Goal: Transaction & Acquisition: Purchase product/service

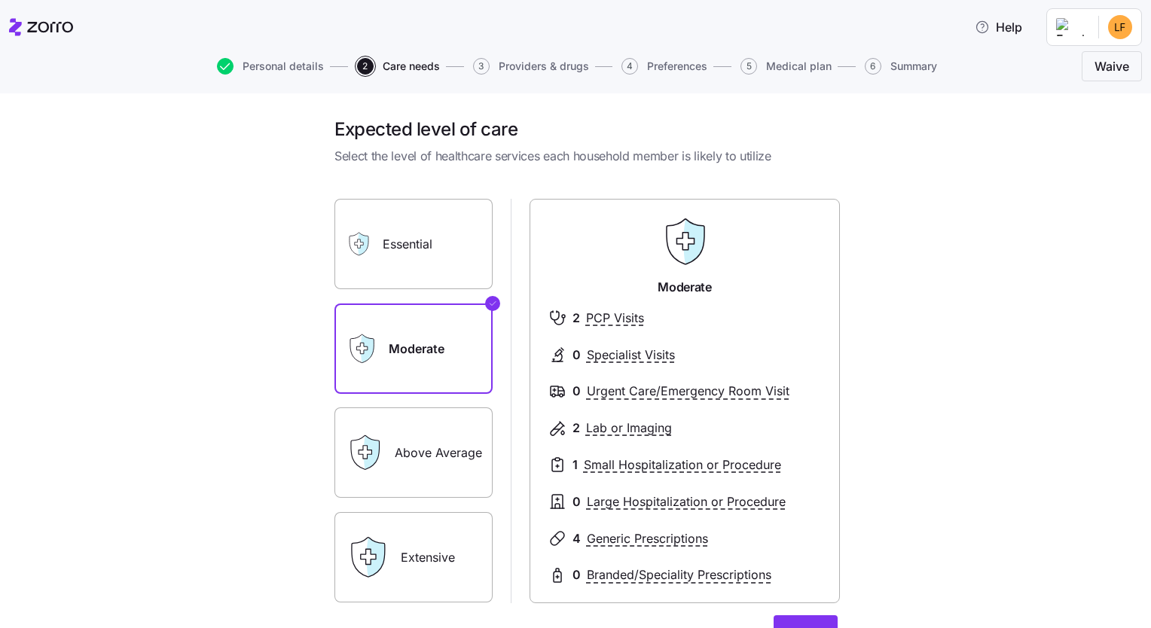
click at [420, 235] on label "Essential" at bounding box center [413, 244] width 158 height 90
click at [0, 0] on input "Essential" at bounding box center [0, 0] width 0 height 0
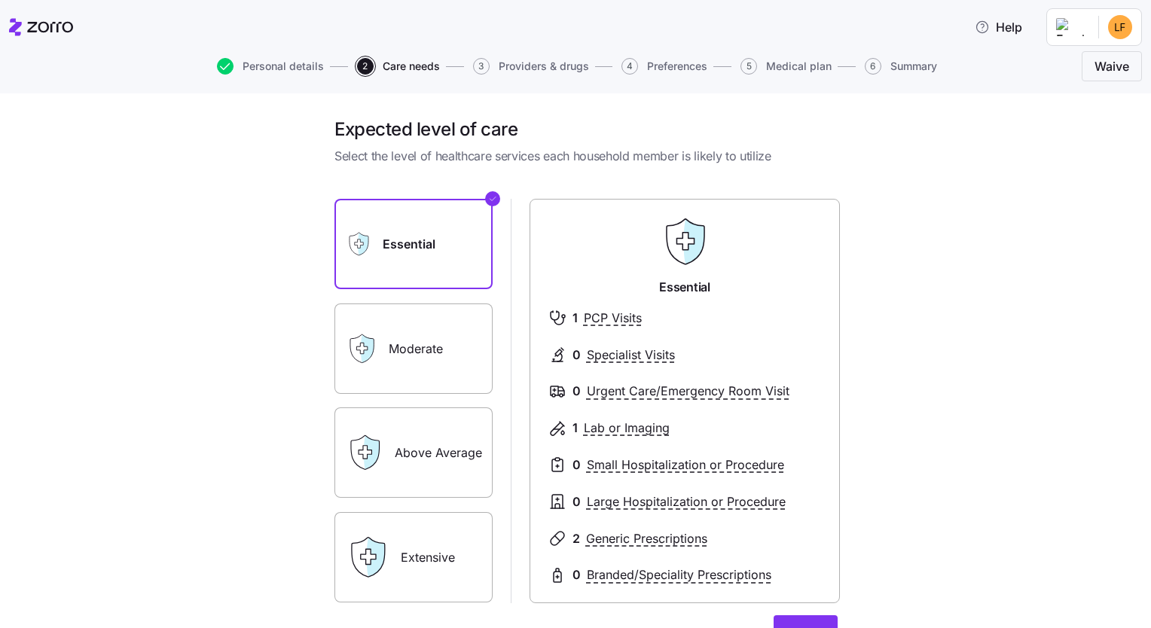
click at [397, 349] on label "Moderate" at bounding box center [413, 349] width 158 height 90
click at [0, 0] on input "Moderate" at bounding box center [0, 0] width 0 height 0
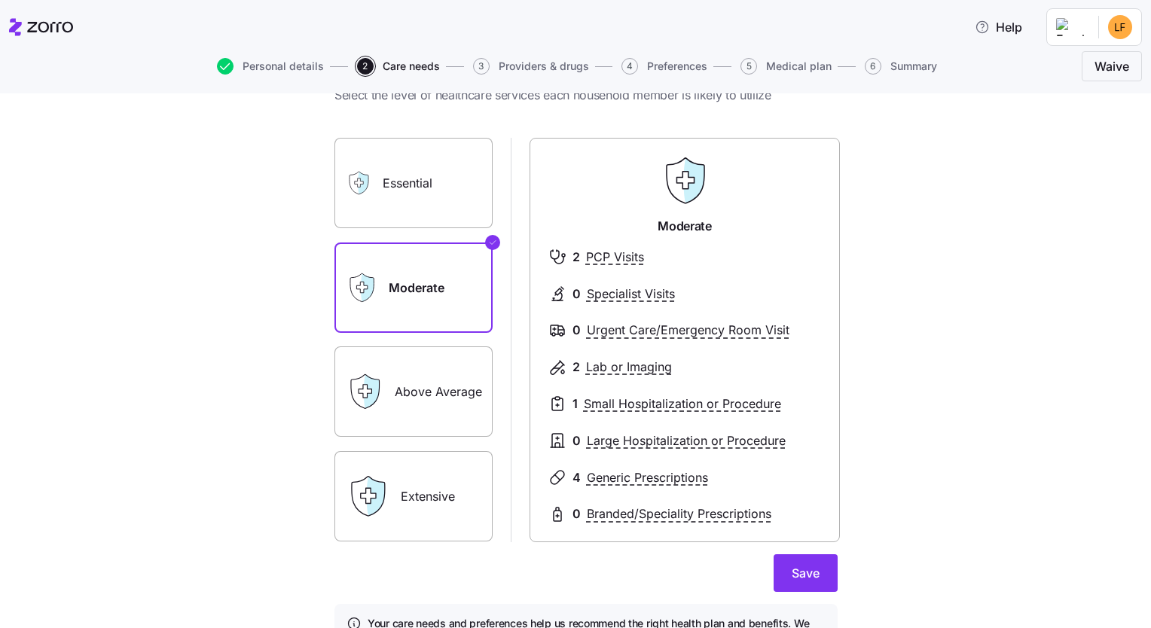
scroll to position [160, 0]
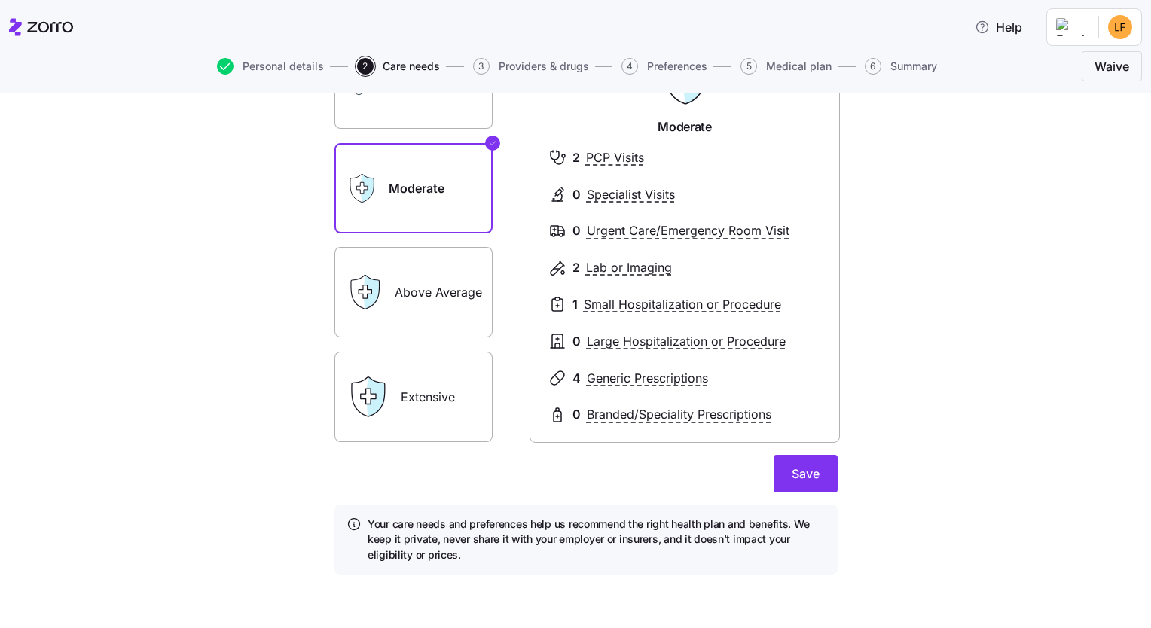
click at [405, 310] on label "Above Average" at bounding box center [413, 292] width 158 height 90
click at [0, 0] on input "Above Average" at bounding box center [0, 0] width 0 height 0
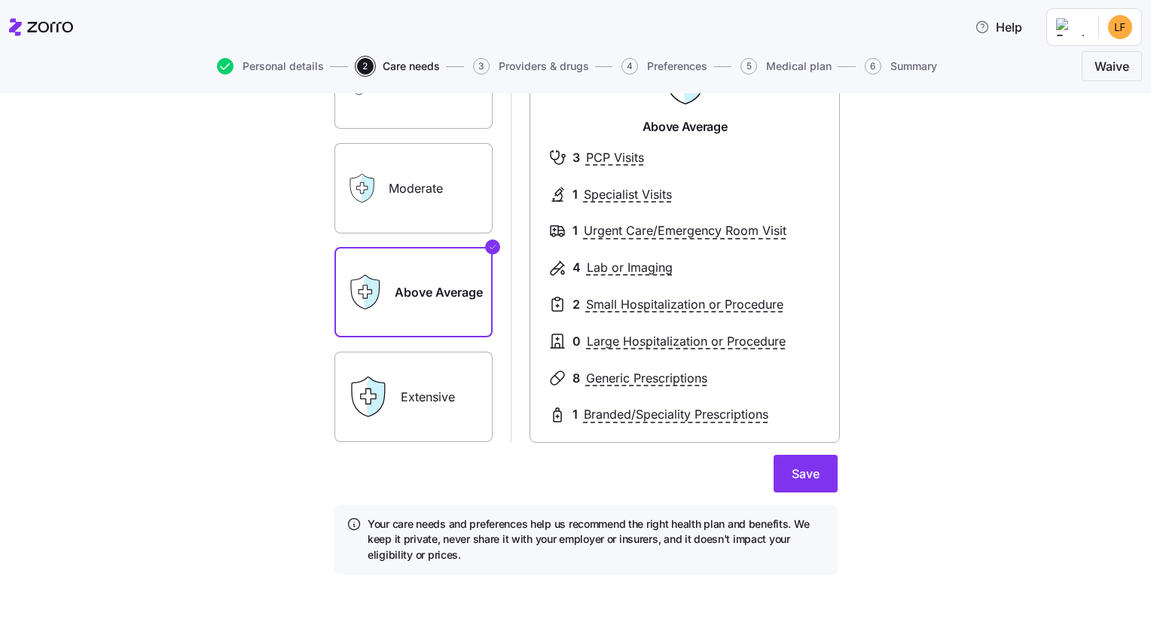
click at [398, 186] on label "Moderate" at bounding box center [413, 188] width 158 height 90
click at [0, 0] on input "Moderate" at bounding box center [0, 0] width 0 height 0
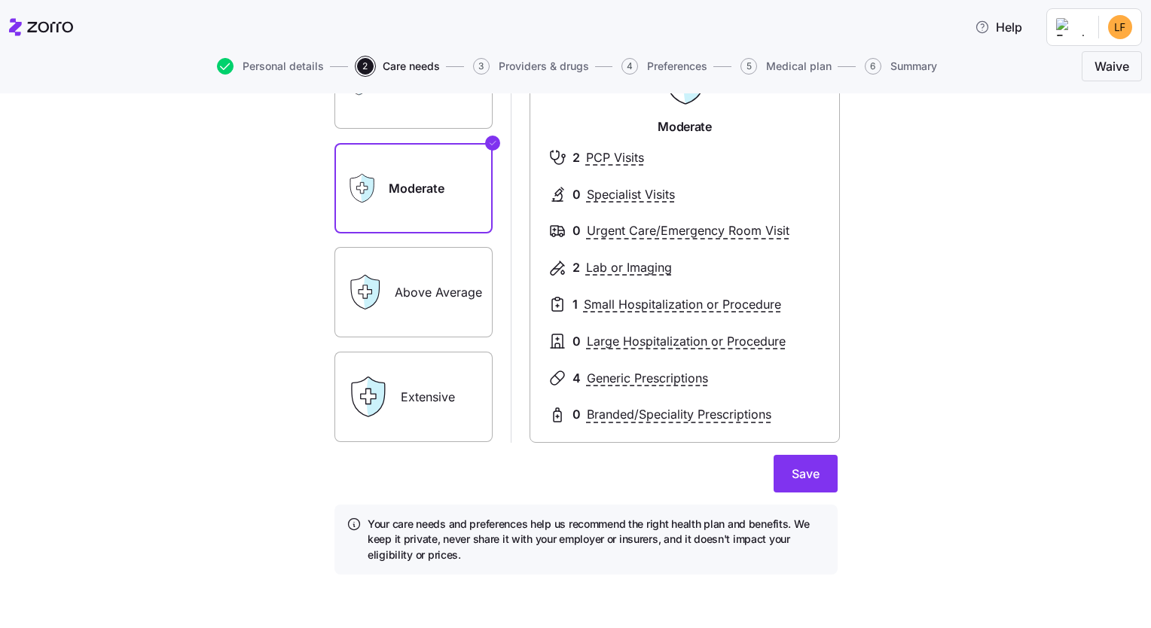
click at [401, 283] on label "Above Average" at bounding box center [413, 292] width 158 height 90
click at [0, 0] on input "Above Average" at bounding box center [0, 0] width 0 height 0
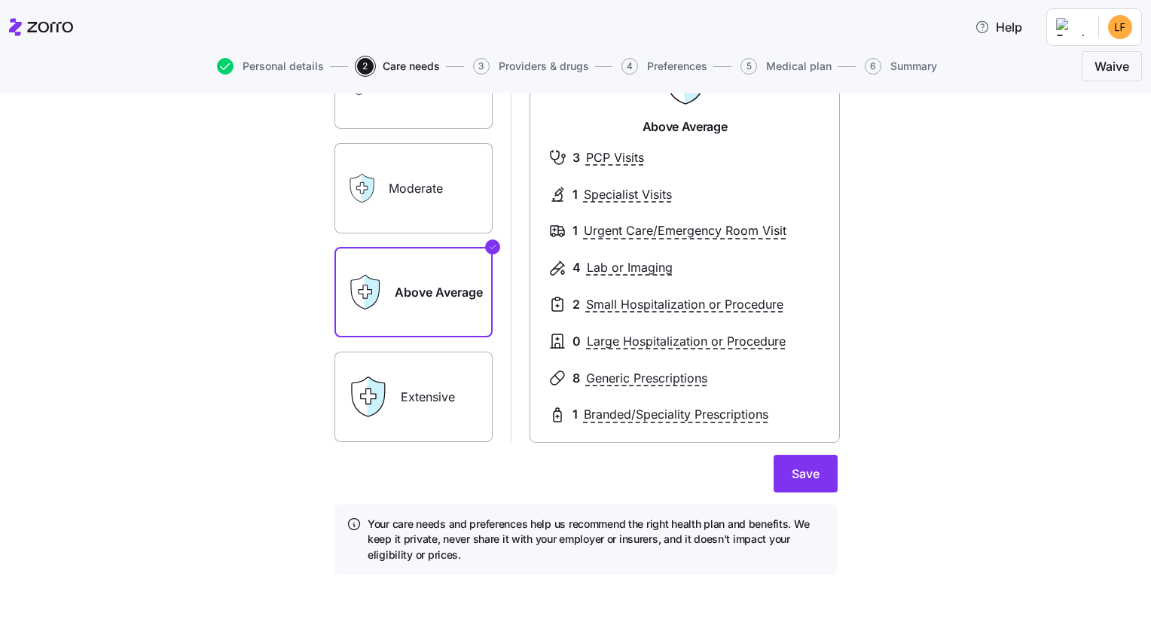
click at [411, 155] on label "Moderate" at bounding box center [413, 188] width 158 height 90
click at [0, 0] on input "Moderate" at bounding box center [0, 0] width 0 height 0
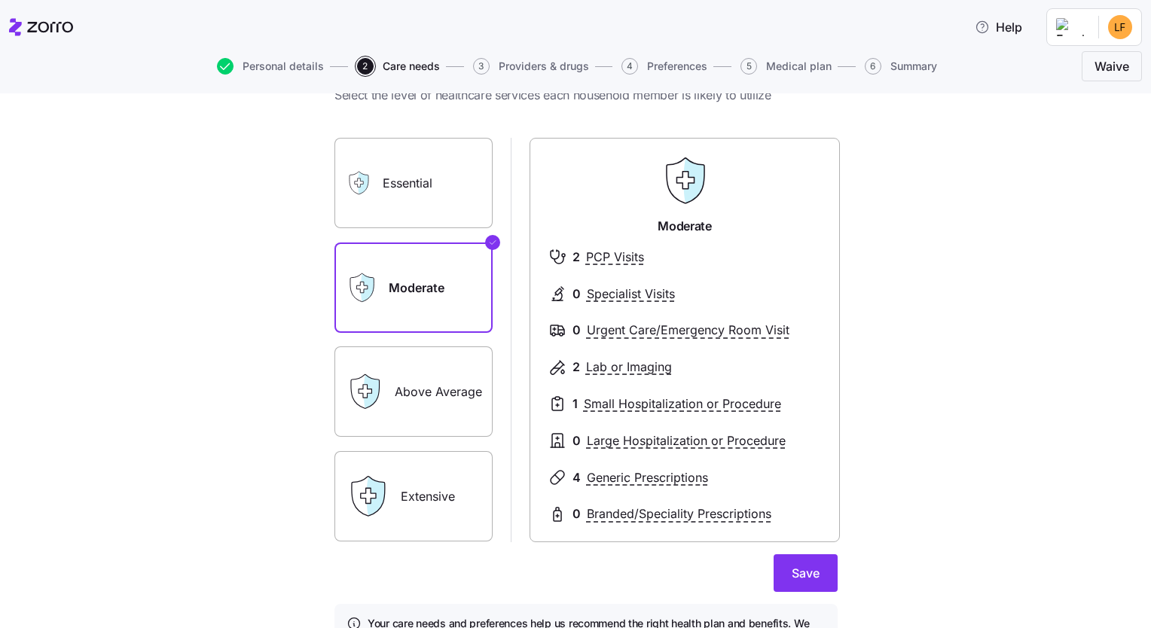
scroll to position [151, 0]
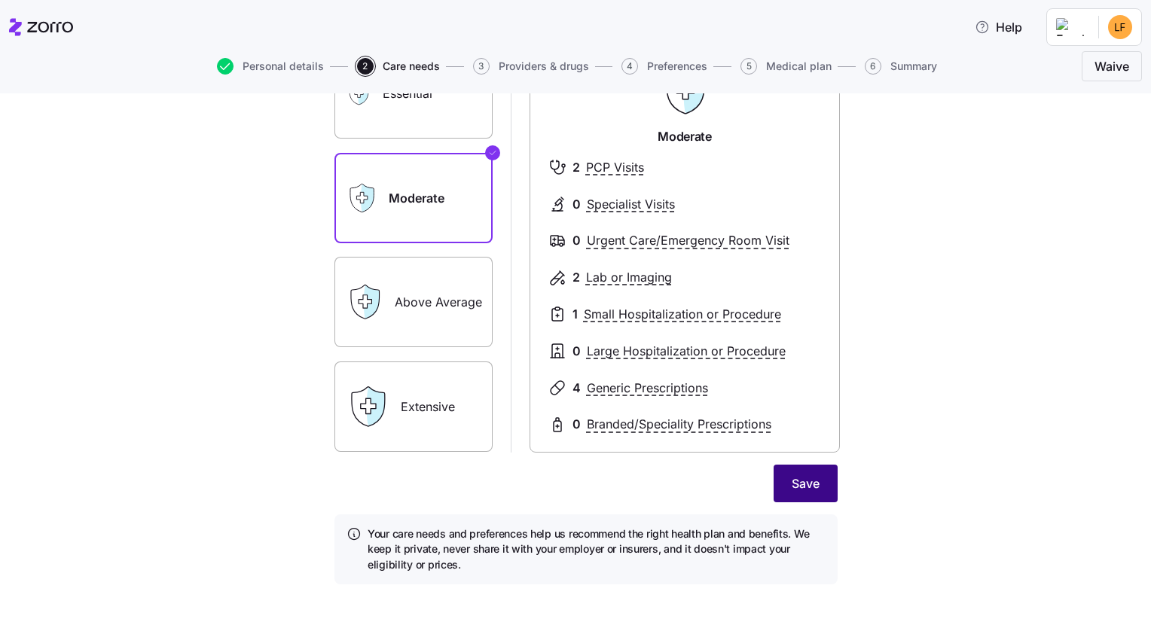
click at [571, 488] on button "Save" at bounding box center [806, 484] width 64 height 38
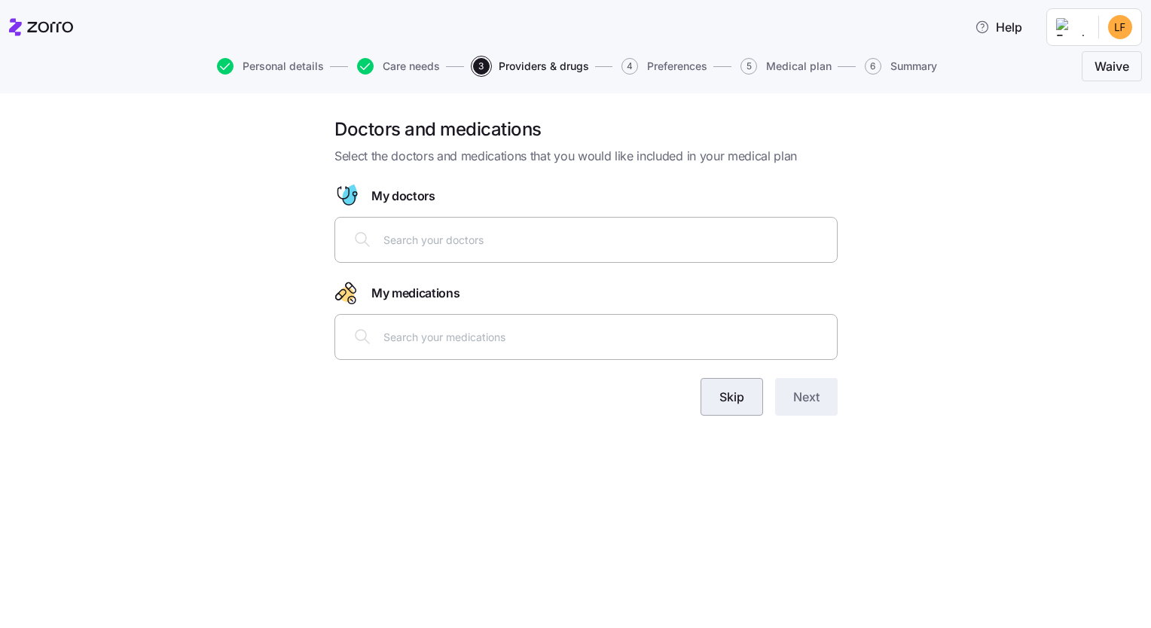
click at [571, 401] on span "Skip" at bounding box center [731, 397] width 25 height 18
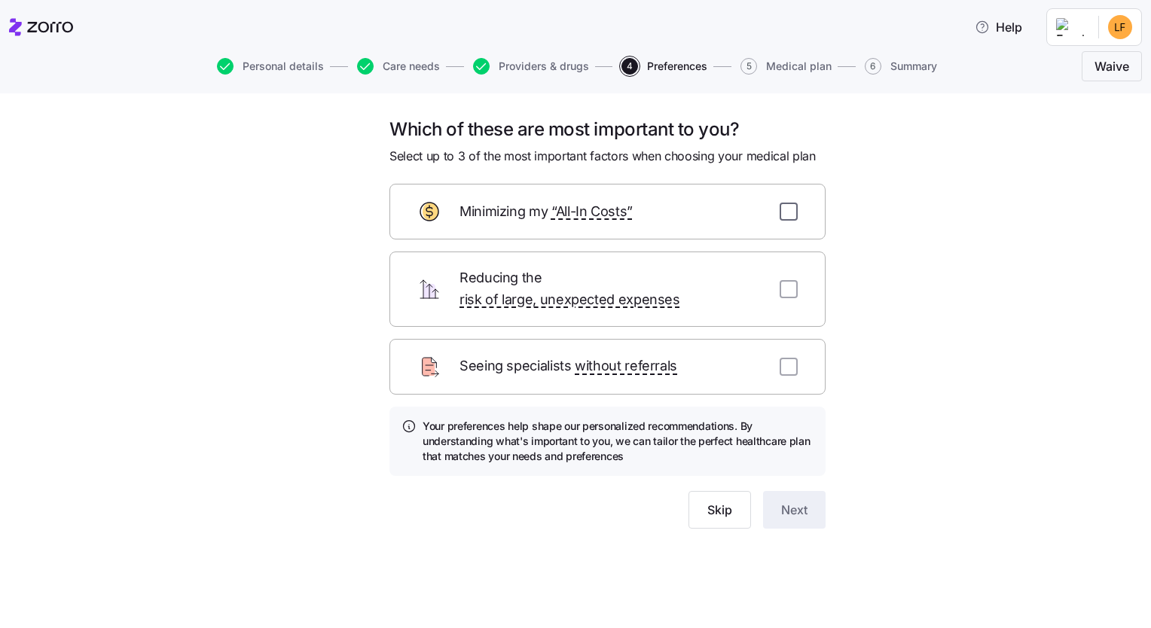
click at [571, 212] on input "checkbox" at bounding box center [789, 212] width 18 height 18
checkbox input "true"
click at [571, 280] on input "checkbox" at bounding box center [789, 289] width 18 height 18
checkbox input "true"
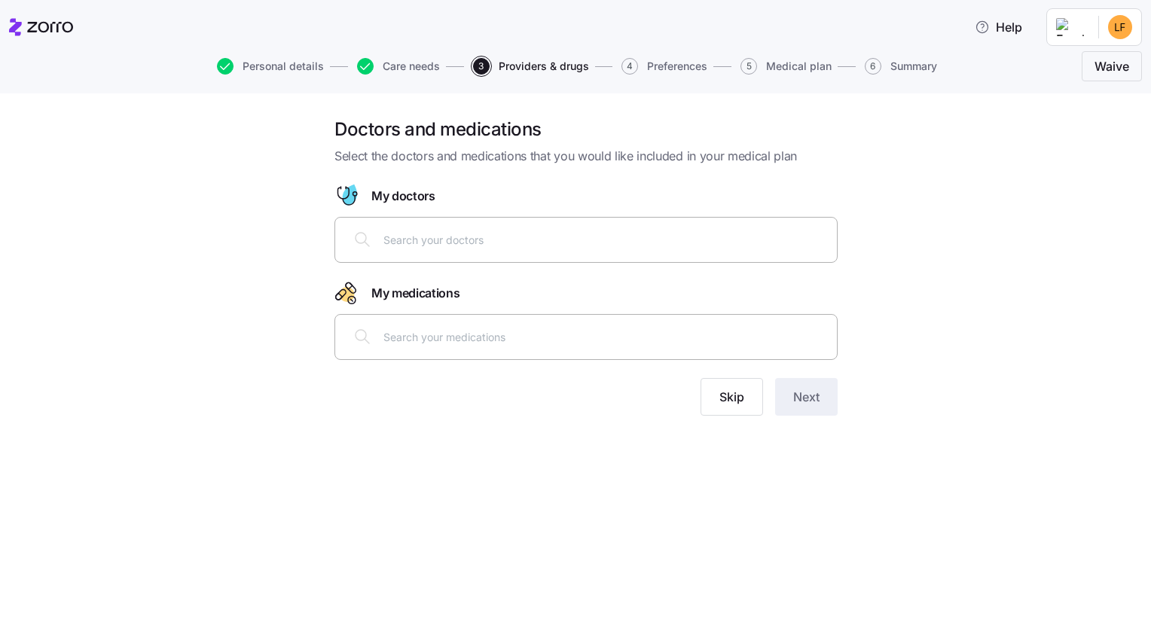
click at [432, 243] on input "text" at bounding box center [605, 239] width 444 height 17
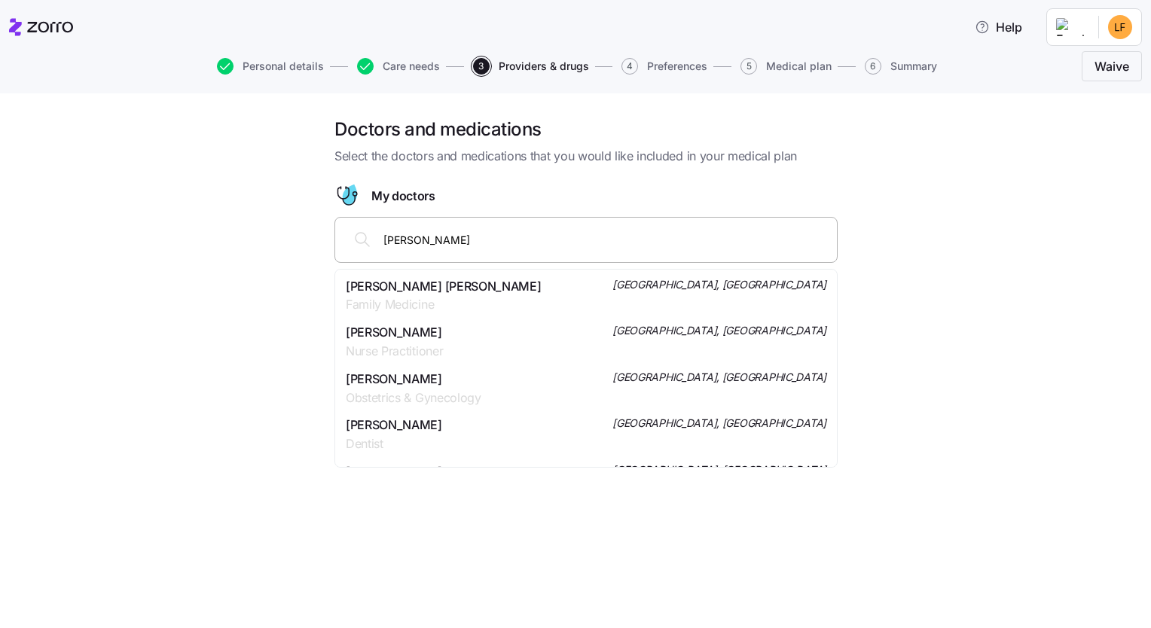
type input "karen yeh"
click at [571, 64] on span "Preferences" at bounding box center [677, 66] width 60 height 11
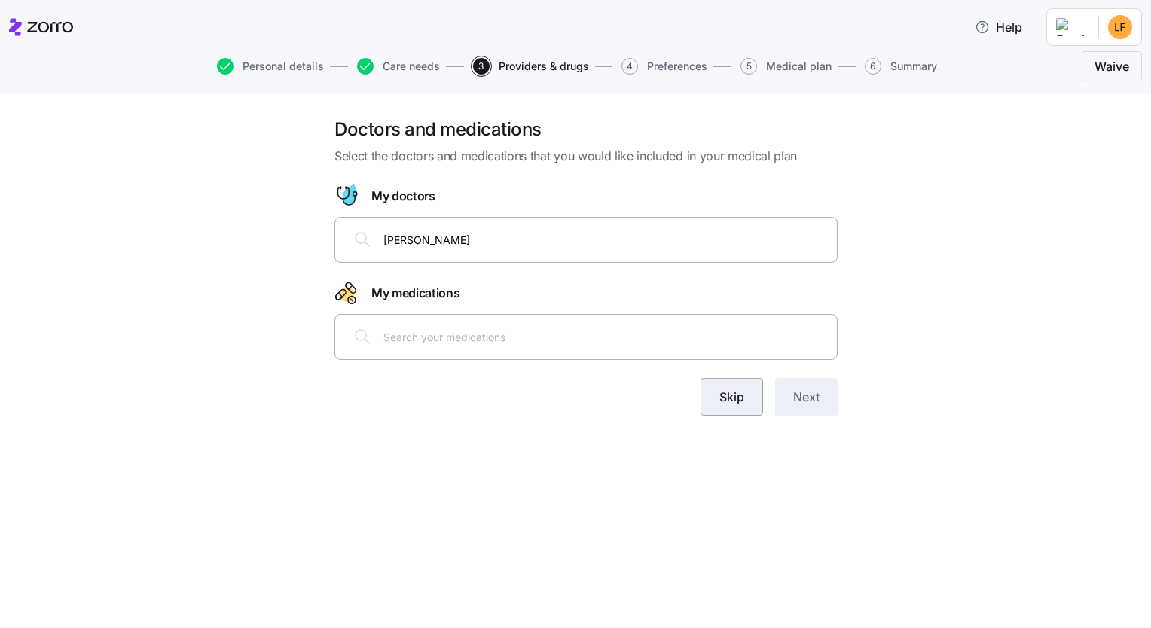
click at [571, 399] on span "Skip" at bounding box center [731, 397] width 25 height 18
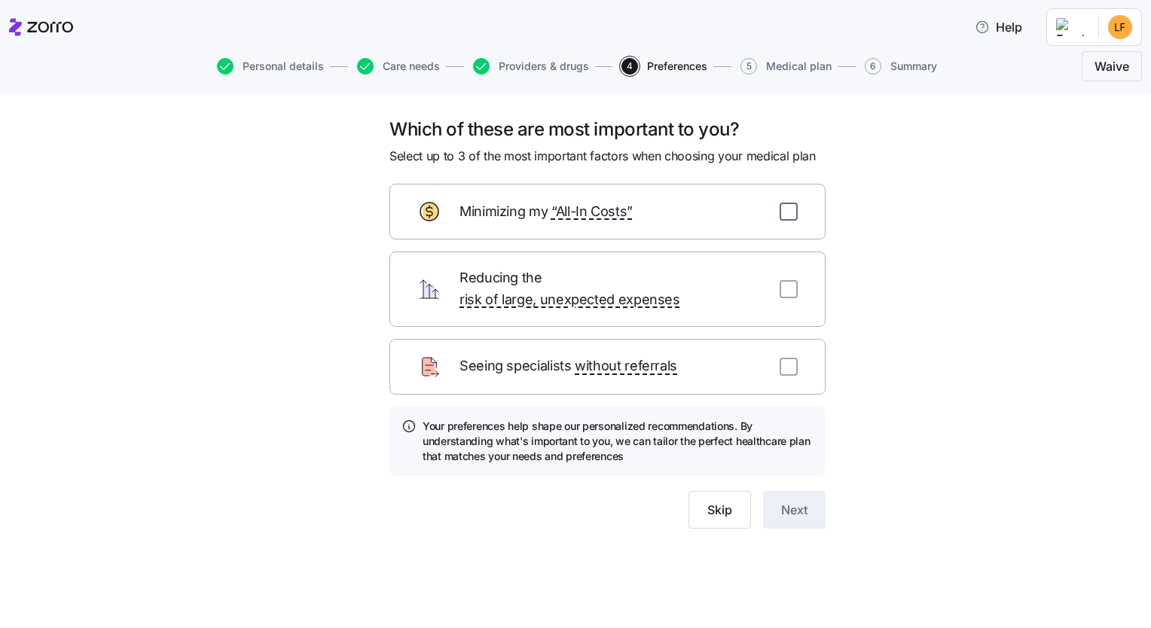
click at [571, 209] on input "checkbox" at bounding box center [789, 212] width 18 height 18
checkbox input "true"
click at [571, 280] on input "checkbox" at bounding box center [789, 289] width 18 height 18
checkbox input "true"
click at [571, 501] on span "Next" at bounding box center [794, 510] width 26 height 18
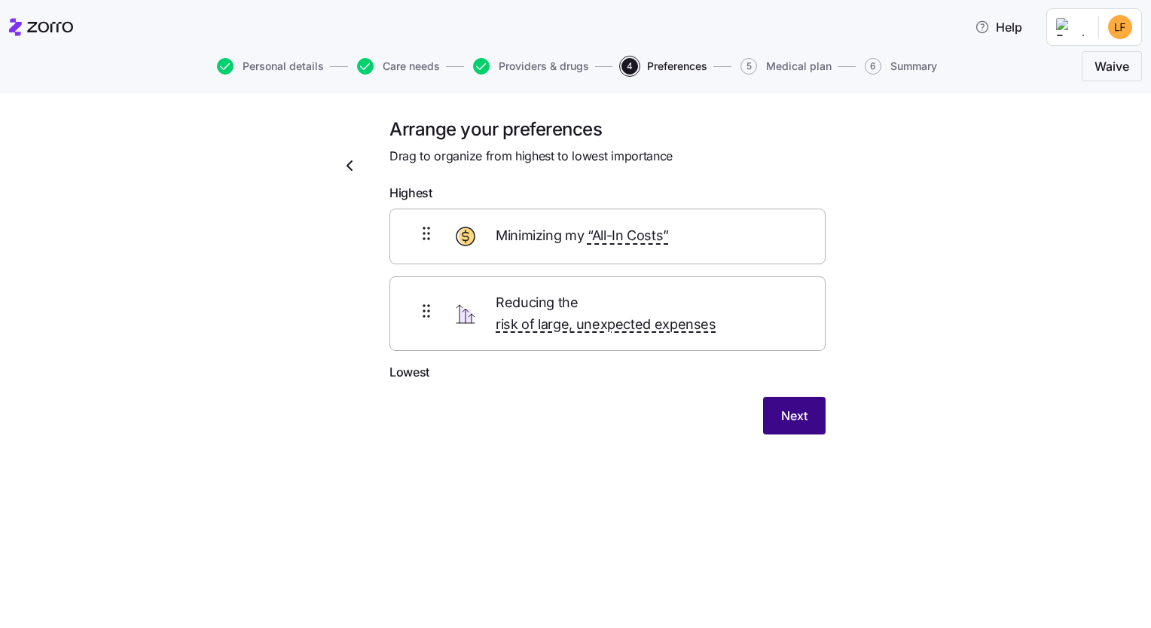
click at [571, 407] on span "Next" at bounding box center [794, 416] width 26 height 18
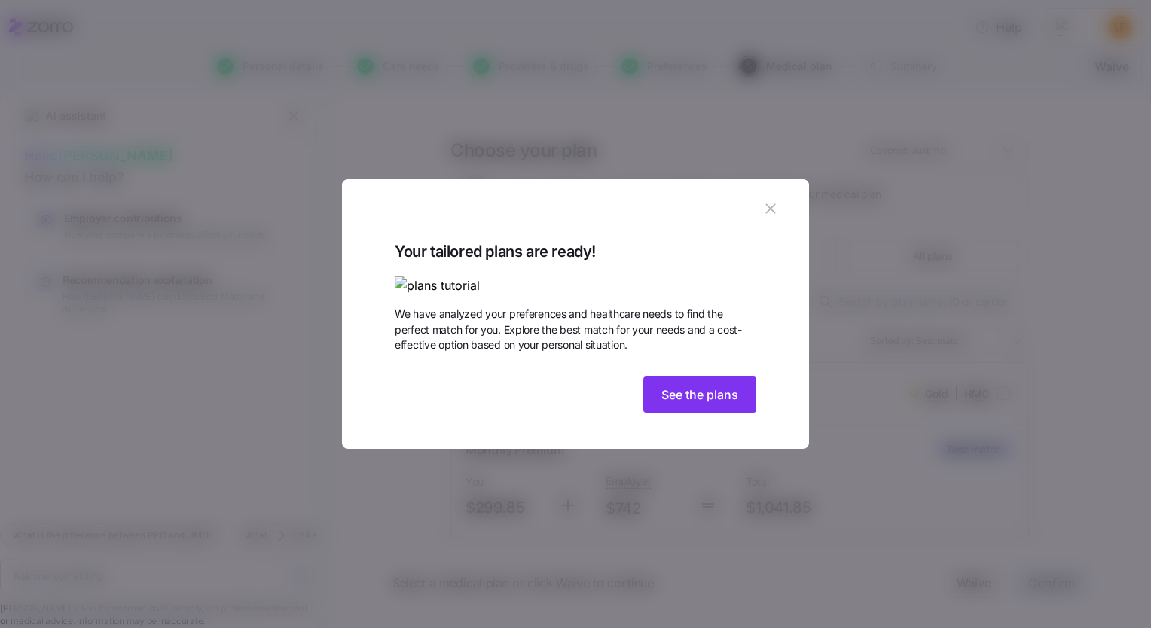
click at [488, 276] on img at bounding box center [576, 285] width 362 height 19
click at [571, 404] on span "See the plans" at bounding box center [699, 395] width 77 height 18
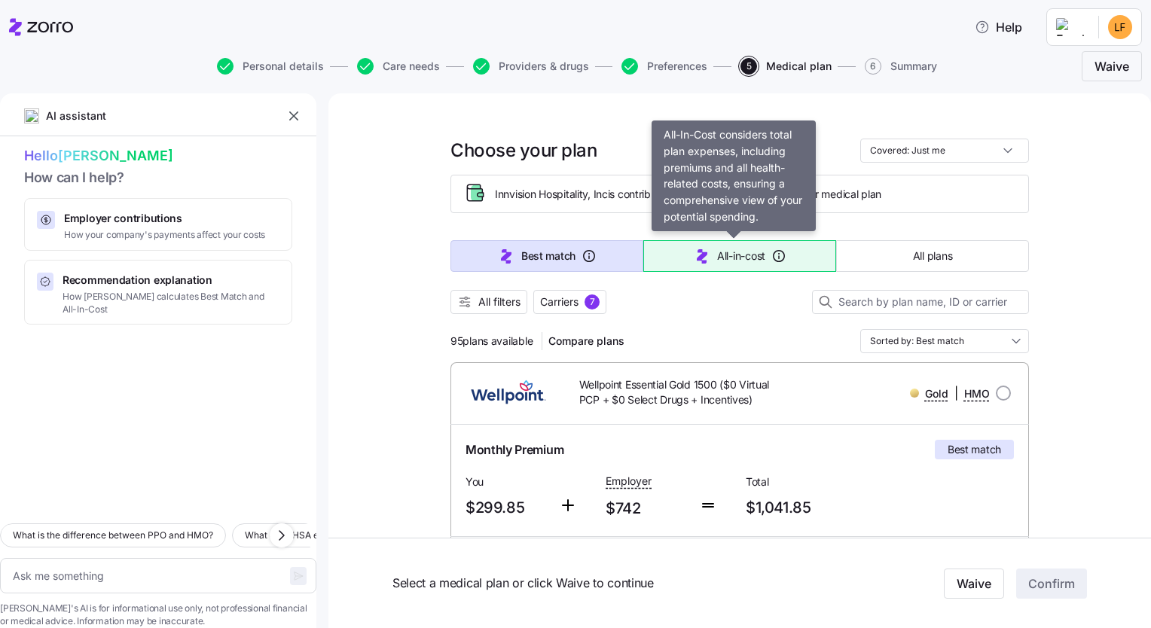
click at [571, 256] on span "All-in-cost" at bounding box center [741, 256] width 48 height 15
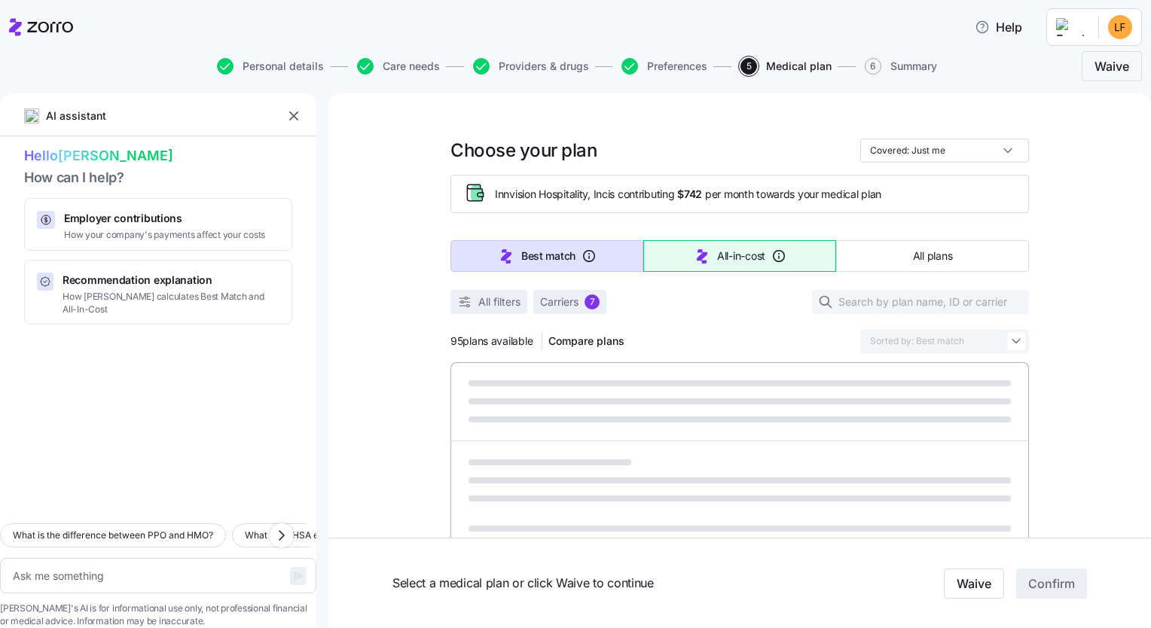
type textarea "x"
type input "Sorted by: All-in-cost"
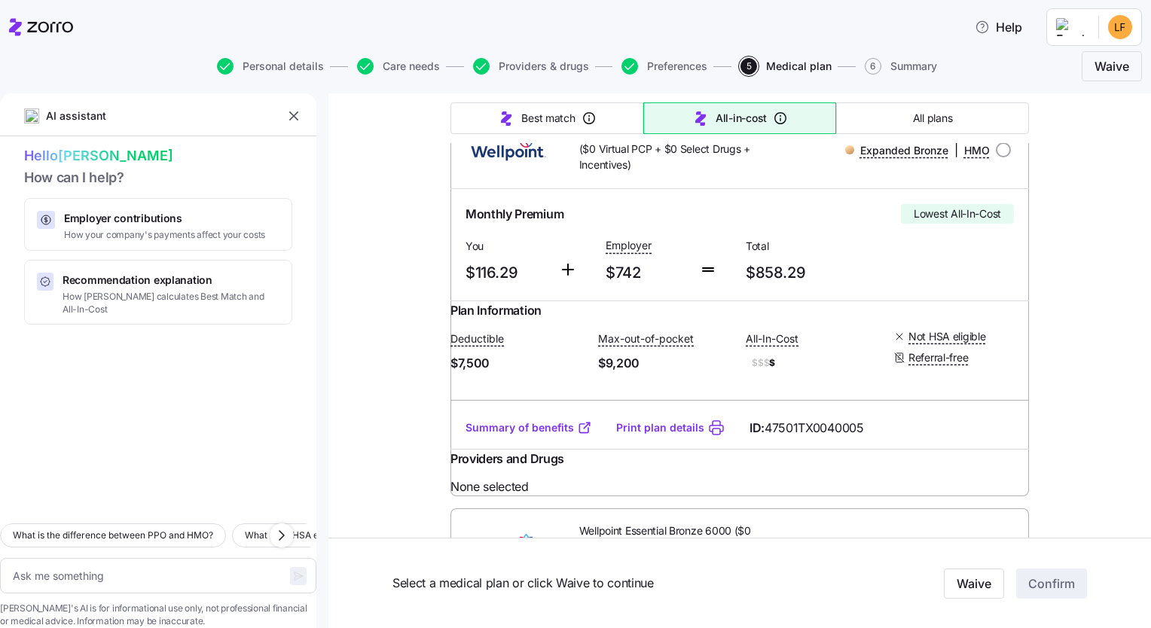
scroll to position [226, 0]
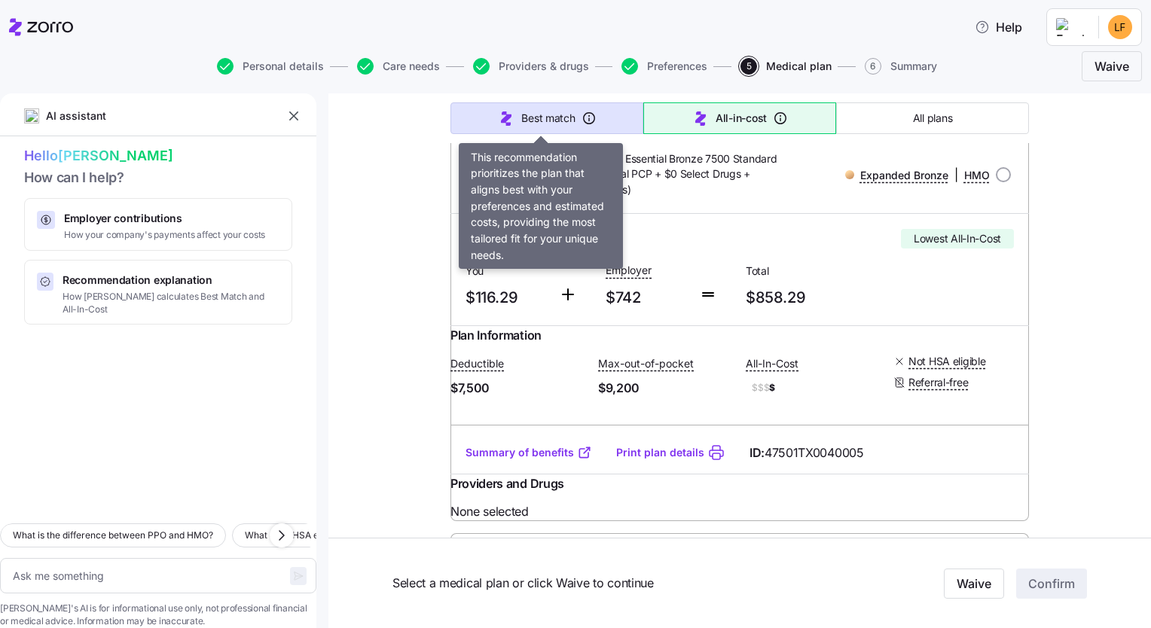
click at [536, 114] on span "Best match" at bounding box center [547, 118] width 53 height 15
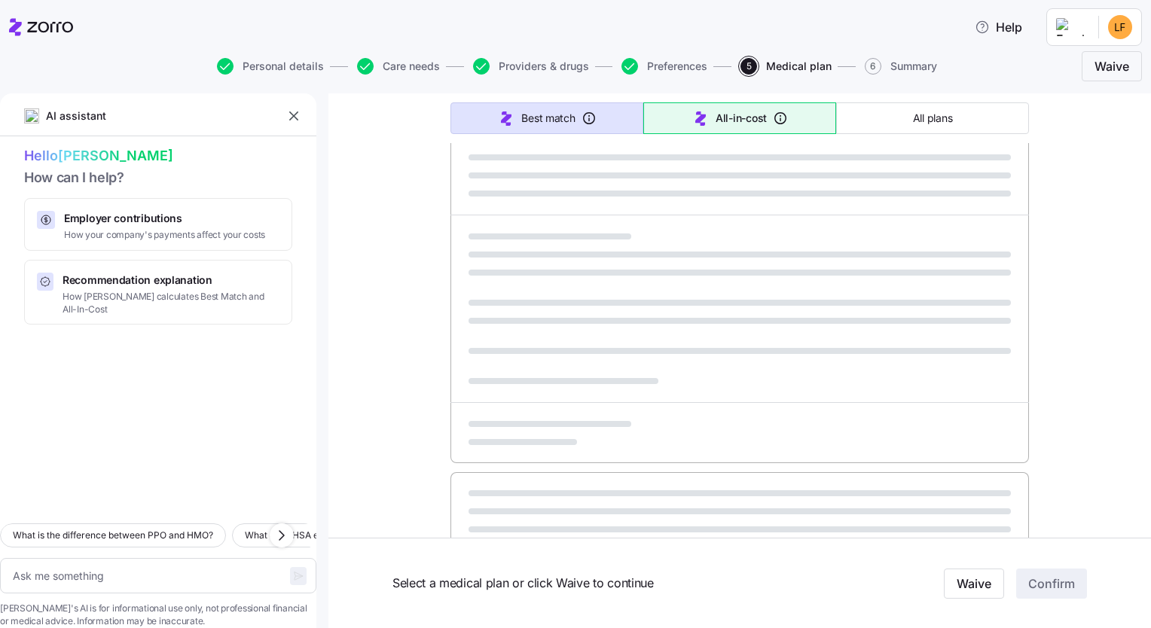
type textarea "x"
type input "Sorted by: Best match"
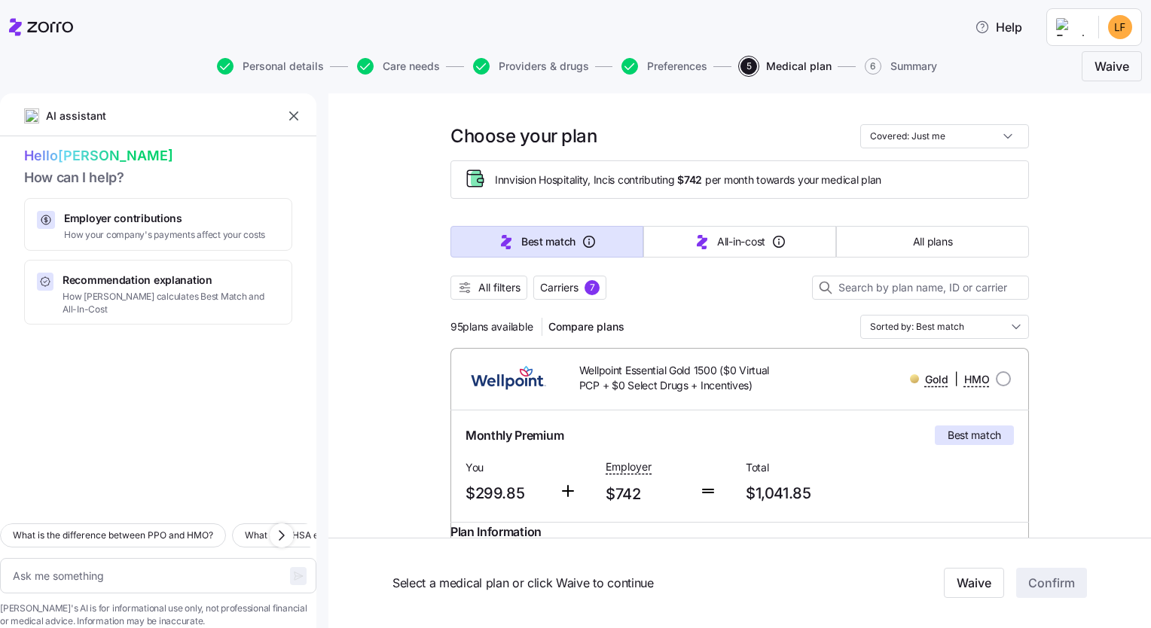
scroll to position [0, 0]
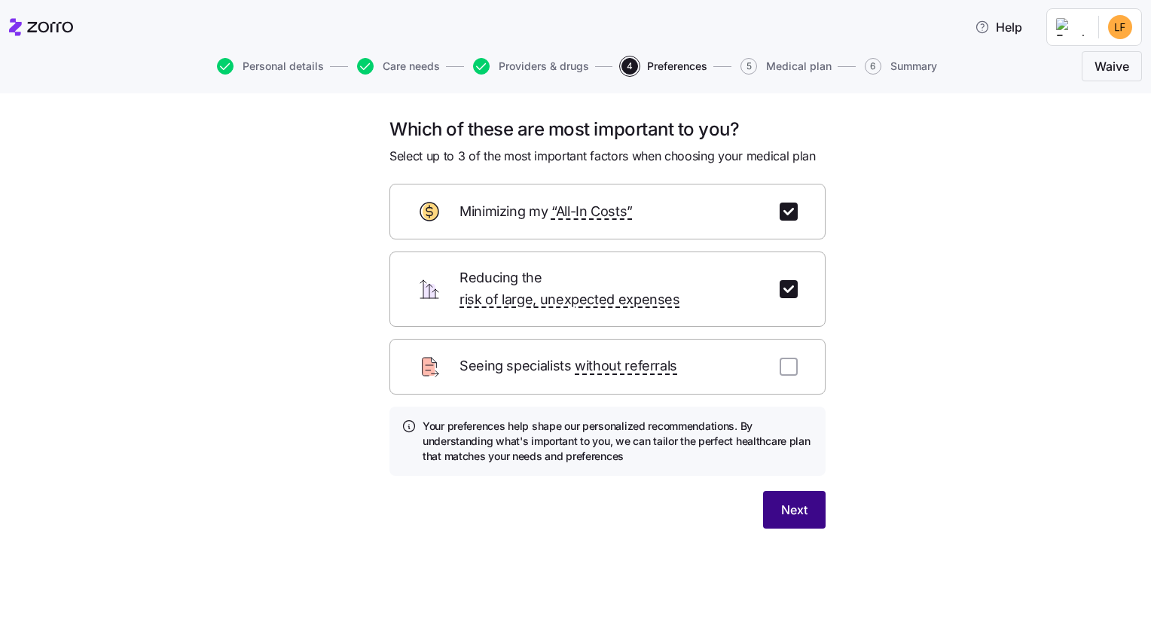
click at [571, 501] on span "Next" at bounding box center [794, 510] width 26 height 18
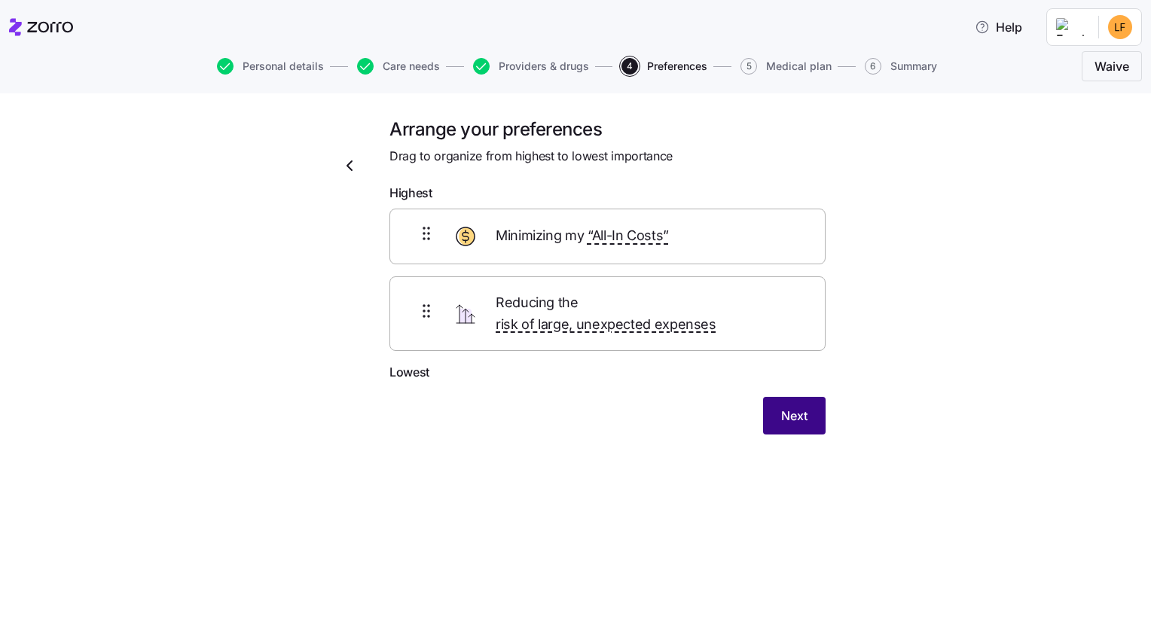
click at [571, 407] on span "Next" at bounding box center [794, 416] width 26 height 18
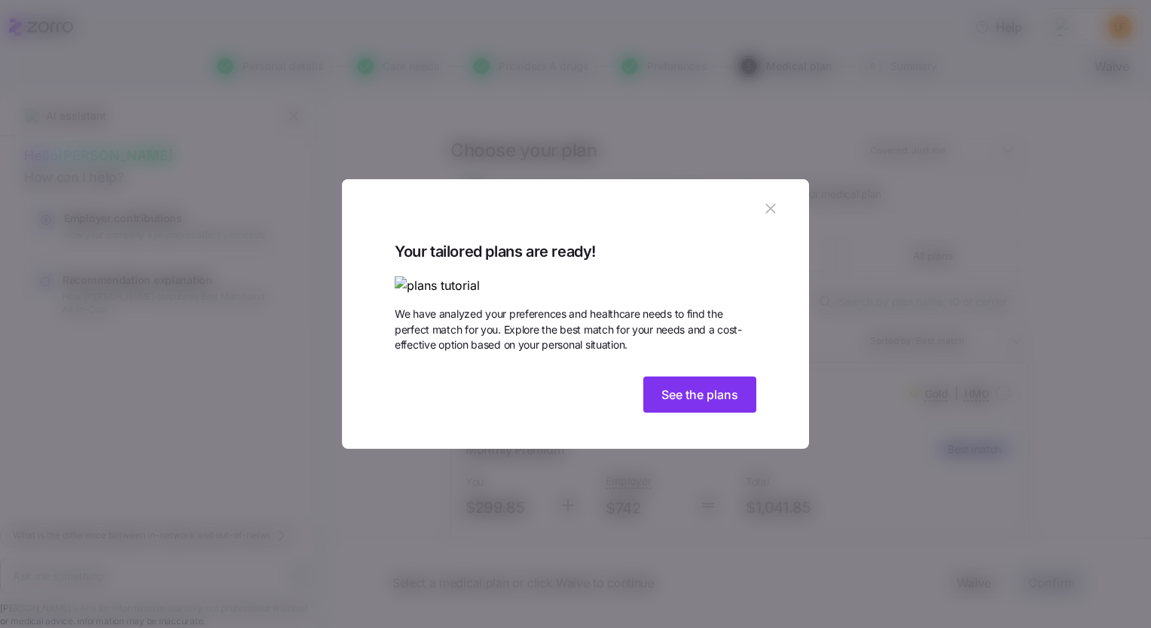
click at [446, 276] on img at bounding box center [576, 285] width 362 height 19
click at [536, 276] on img at bounding box center [576, 285] width 362 height 19
click at [571, 404] on span "See the plans" at bounding box center [699, 395] width 77 height 18
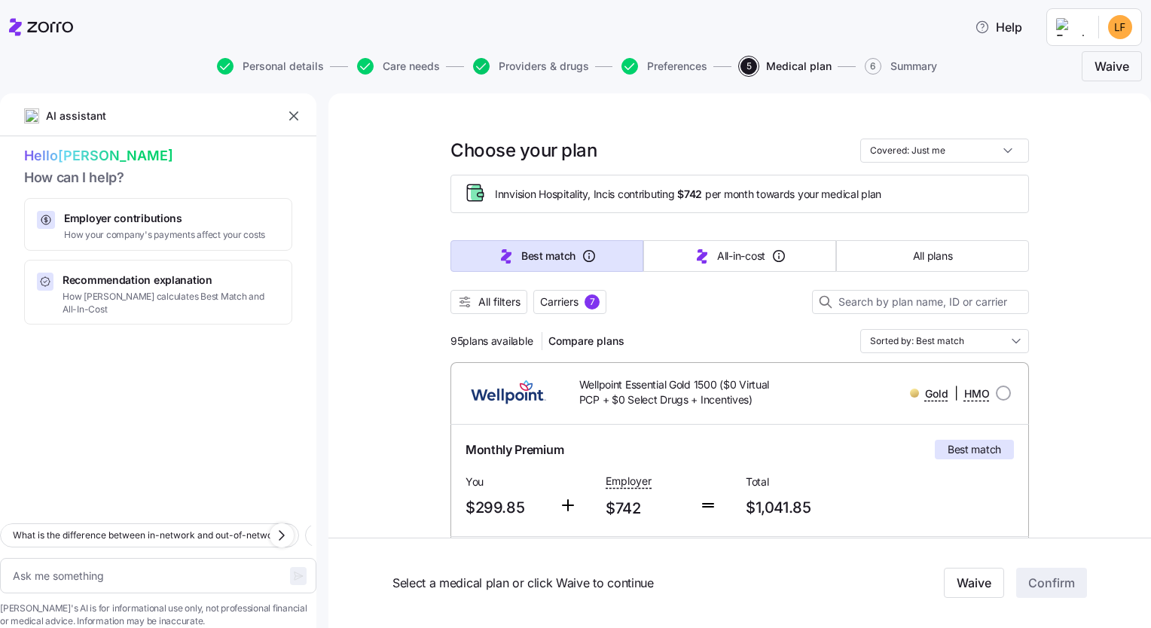
click at [479, 65] on icon "button" at bounding box center [481, 66] width 17 height 17
type textarea "x"
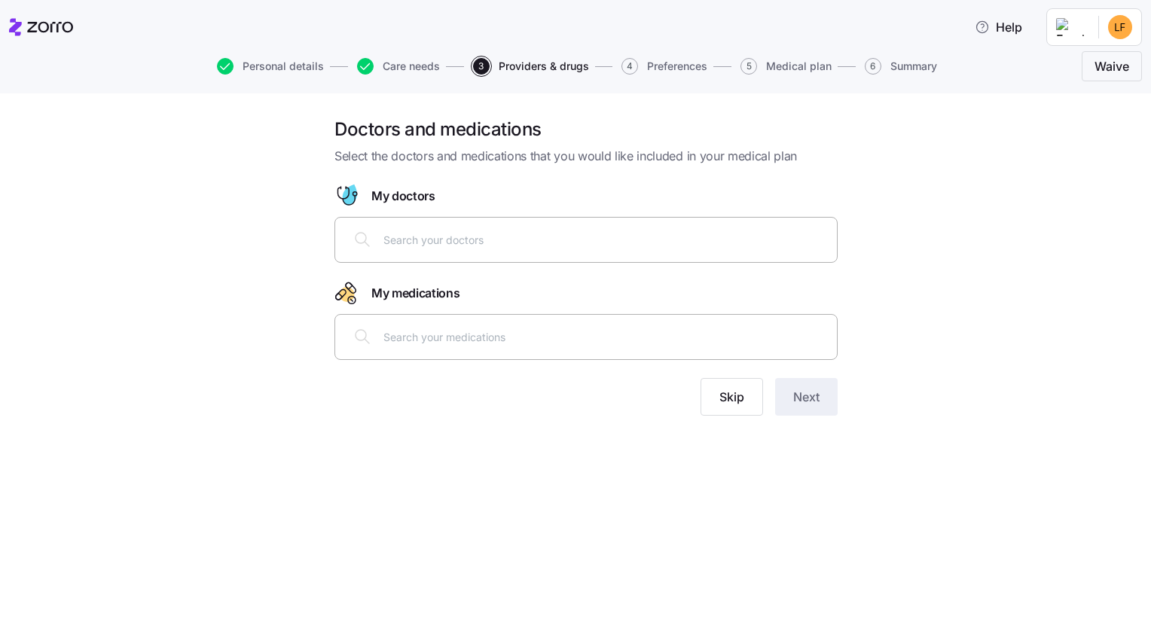
click at [395, 334] on input "text" at bounding box center [605, 336] width 444 height 17
type input "semiglu"
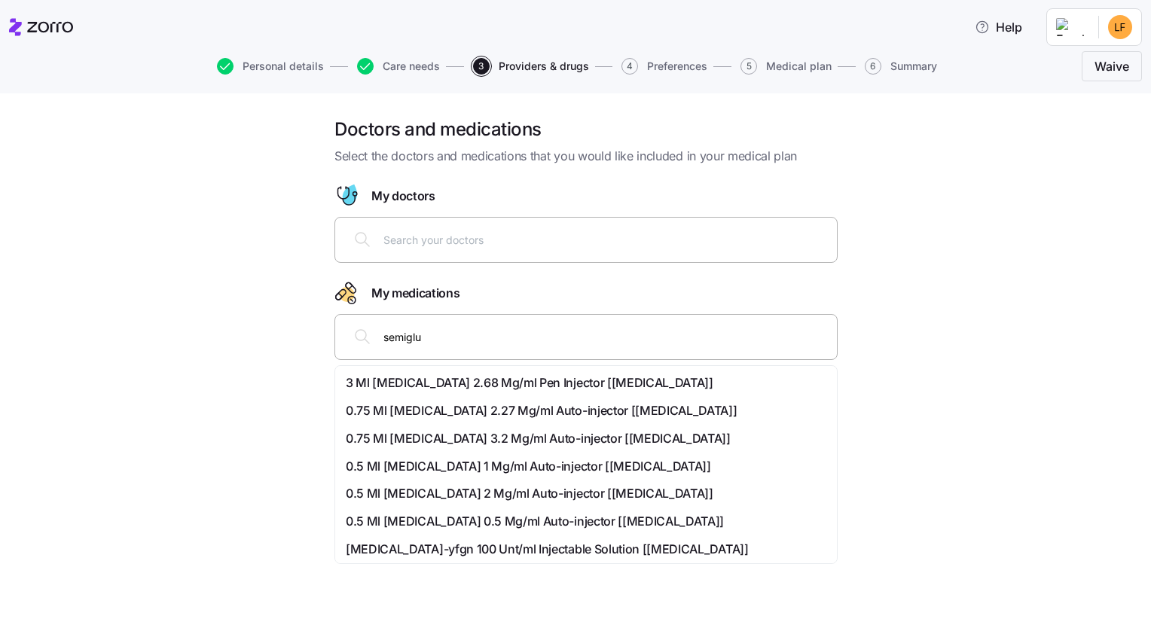
click at [416, 411] on span "0.75 Ml Semaglutide 2.27 Mg/ml Auto-injector [wegovy]" at bounding box center [542, 411] width 392 height 19
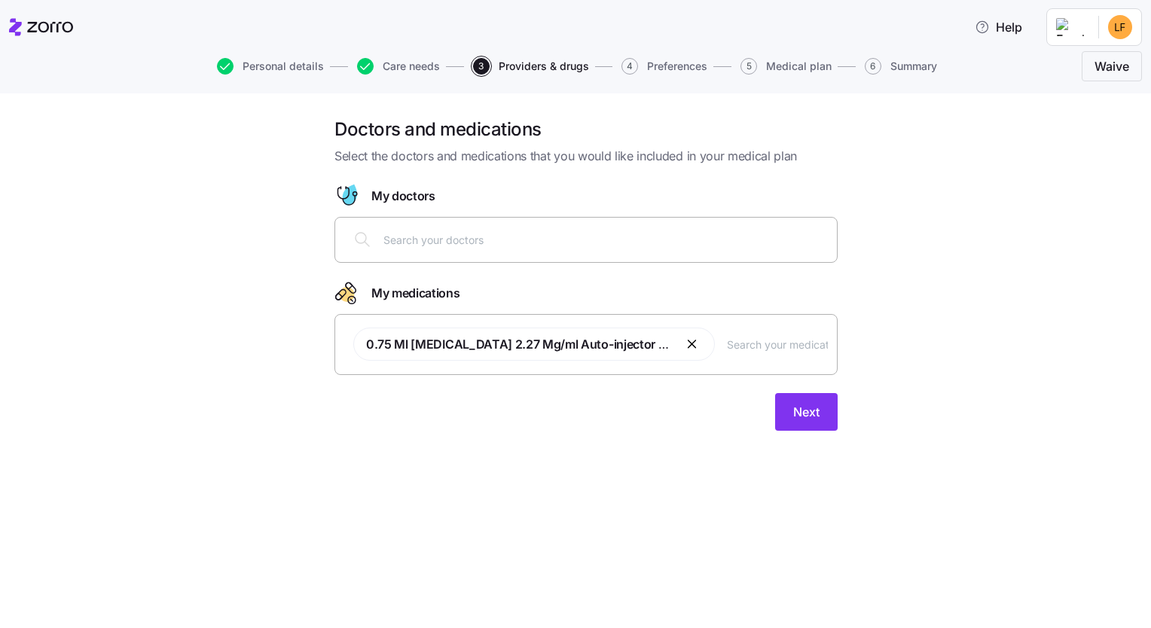
click at [426, 240] on input "text" at bounding box center [605, 239] width 444 height 17
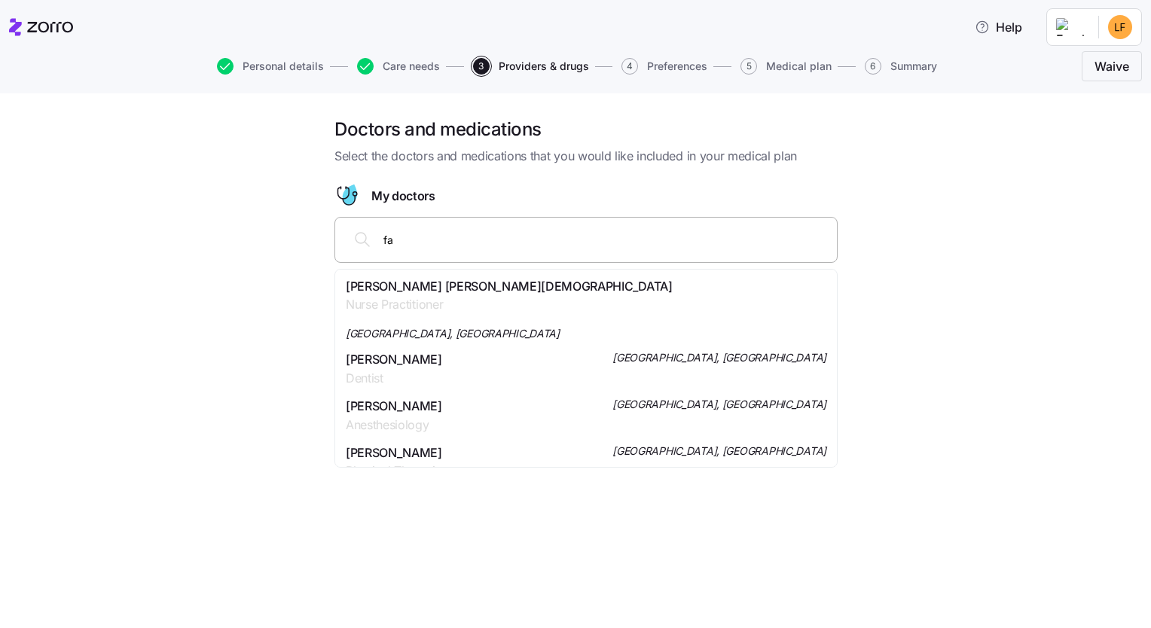
type input "f"
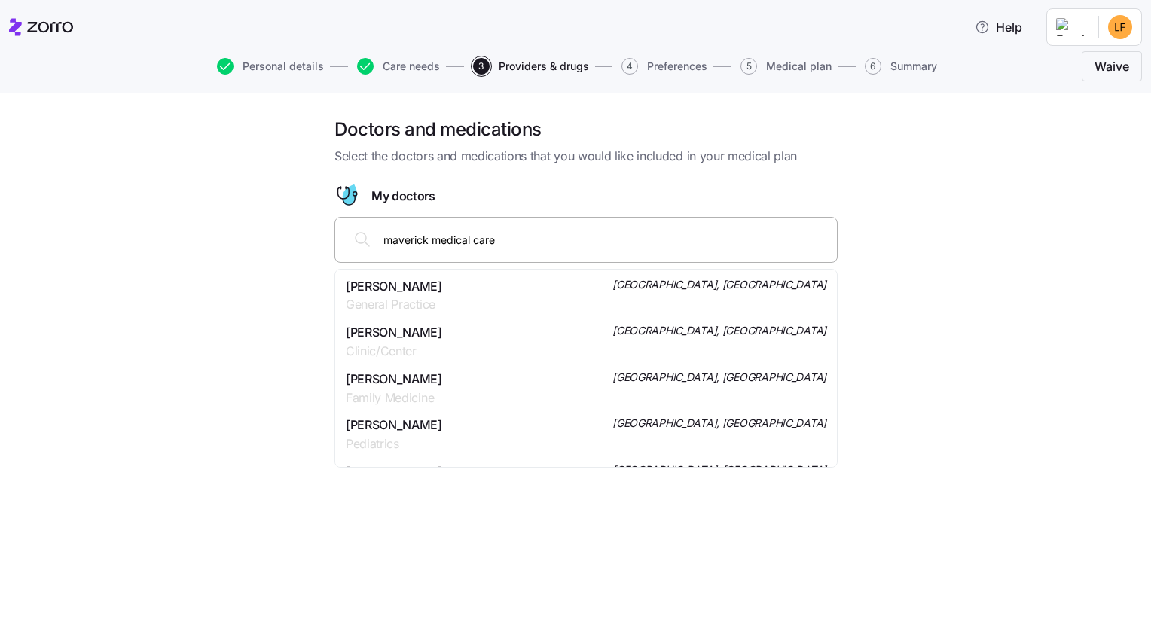
click at [524, 240] on input "maverick medical care" at bounding box center [605, 239] width 444 height 17
type input "m"
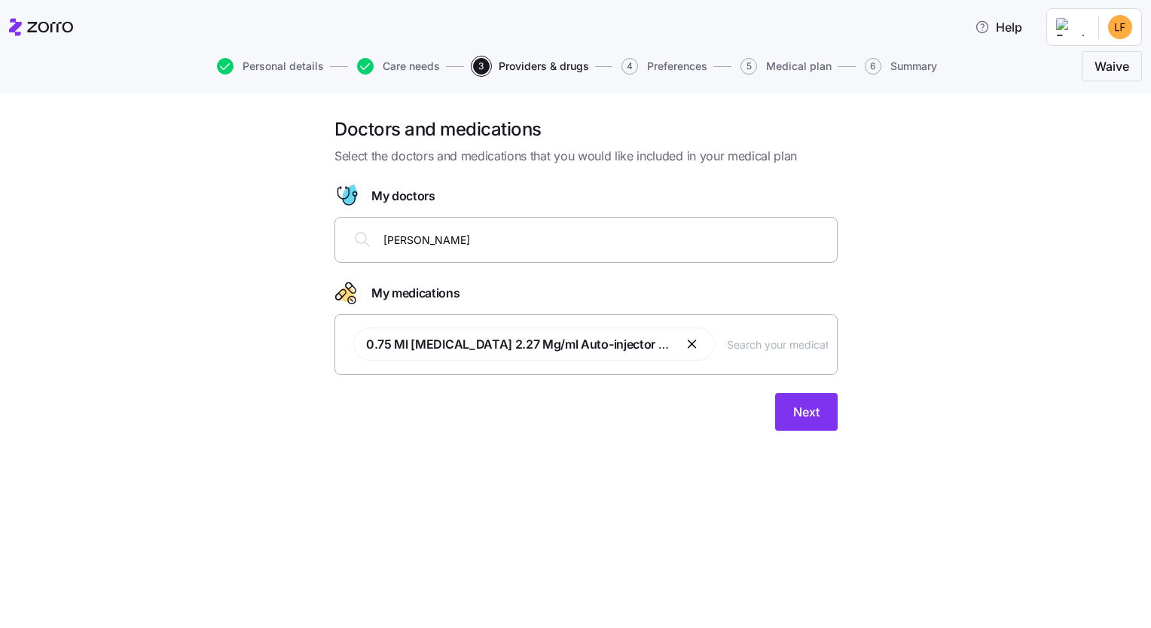
type input "judy davis"
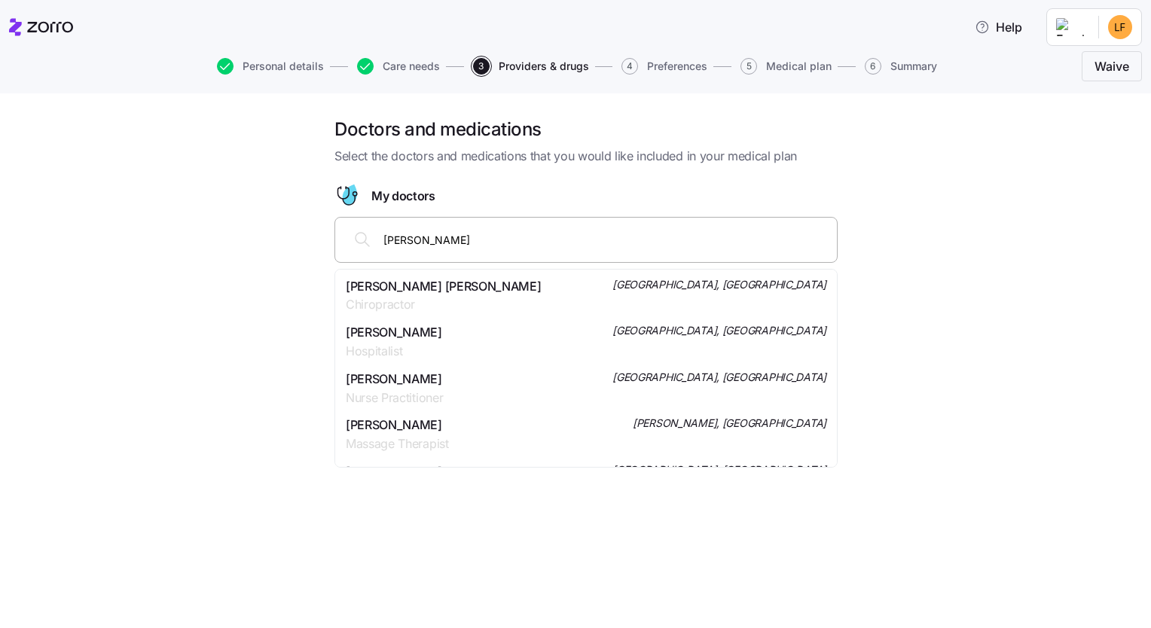
click at [440, 402] on span "Nurse Practitioner" at bounding box center [394, 398] width 97 height 19
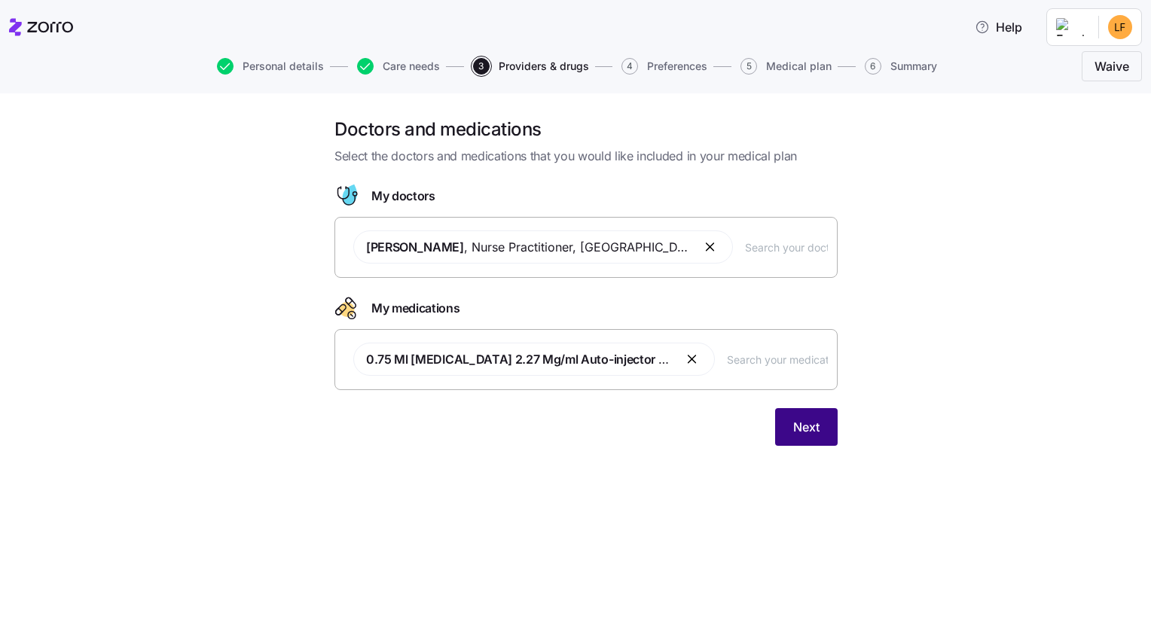
click at [571, 424] on span "Next" at bounding box center [806, 427] width 26 height 18
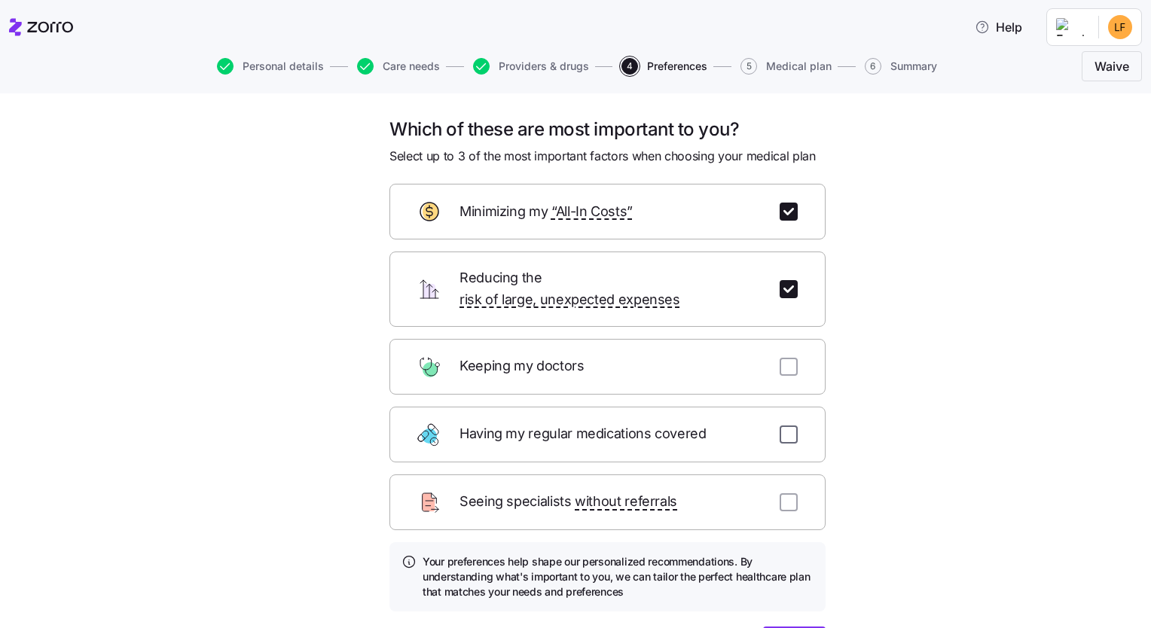
click at [571, 426] on input "checkbox" at bounding box center [789, 435] width 18 height 18
checkbox input "true"
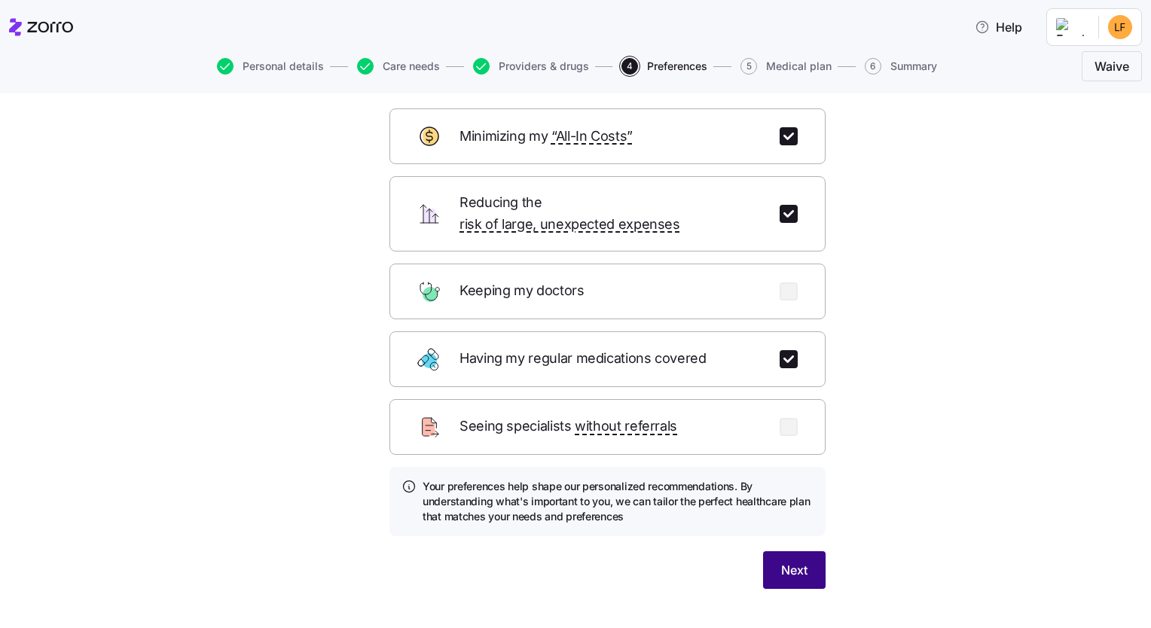
click at [571, 561] on span "Next" at bounding box center [794, 570] width 26 height 18
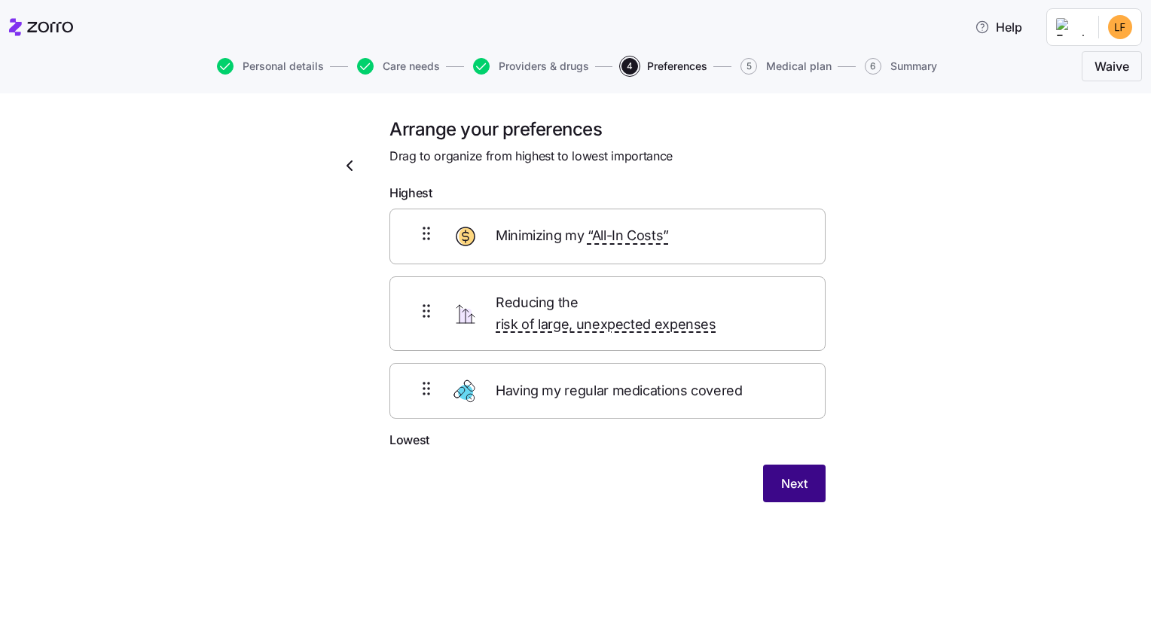
click at [571, 475] on span "Next" at bounding box center [794, 484] width 26 height 18
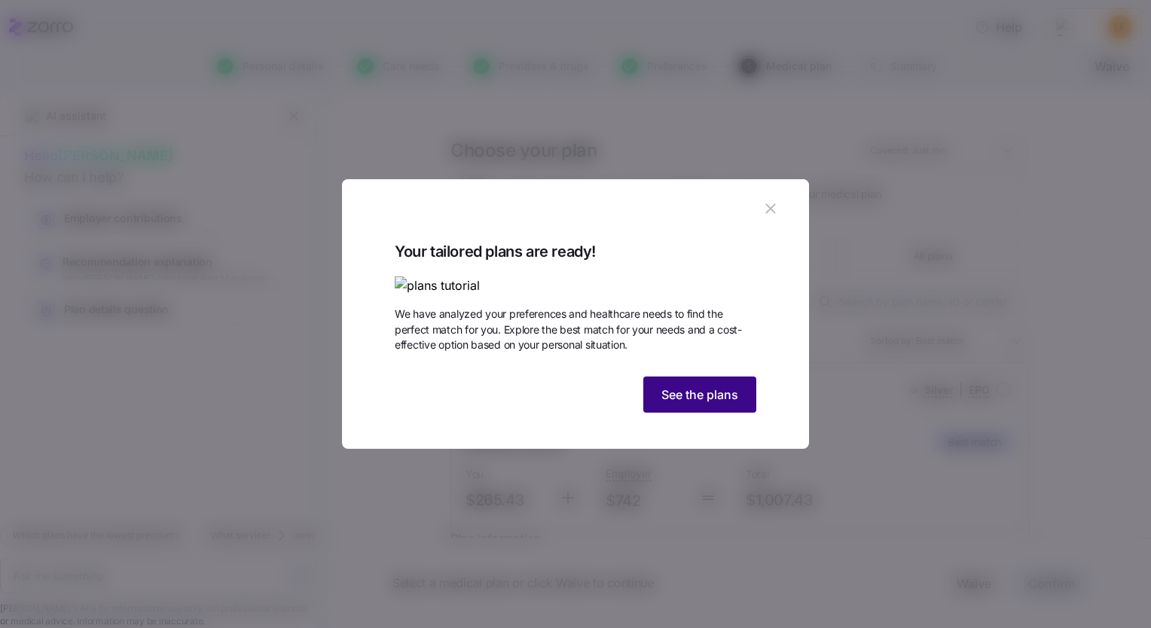
click at [571, 404] on span "See the plans" at bounding box center [699, 395] width 77 height 18
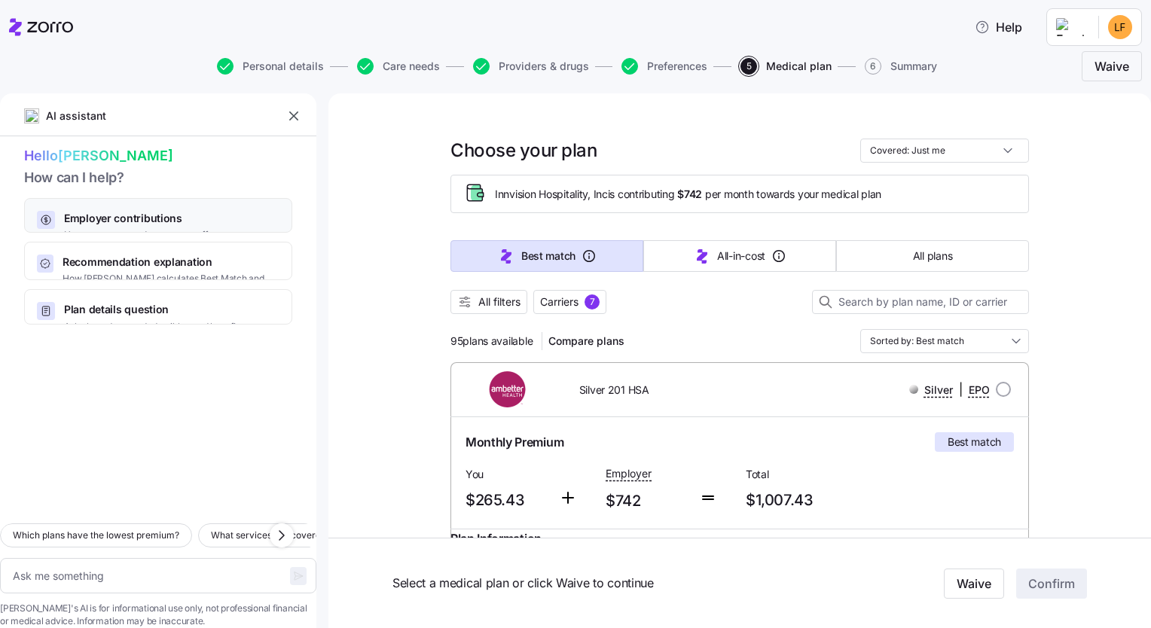
click at [178, 221] on span "Employer contributions" at bounding box center [164, 218] width 201 height 15
type textarea "x"
type textarea "Can you explain how my employer contributions work and how they affect my month…"
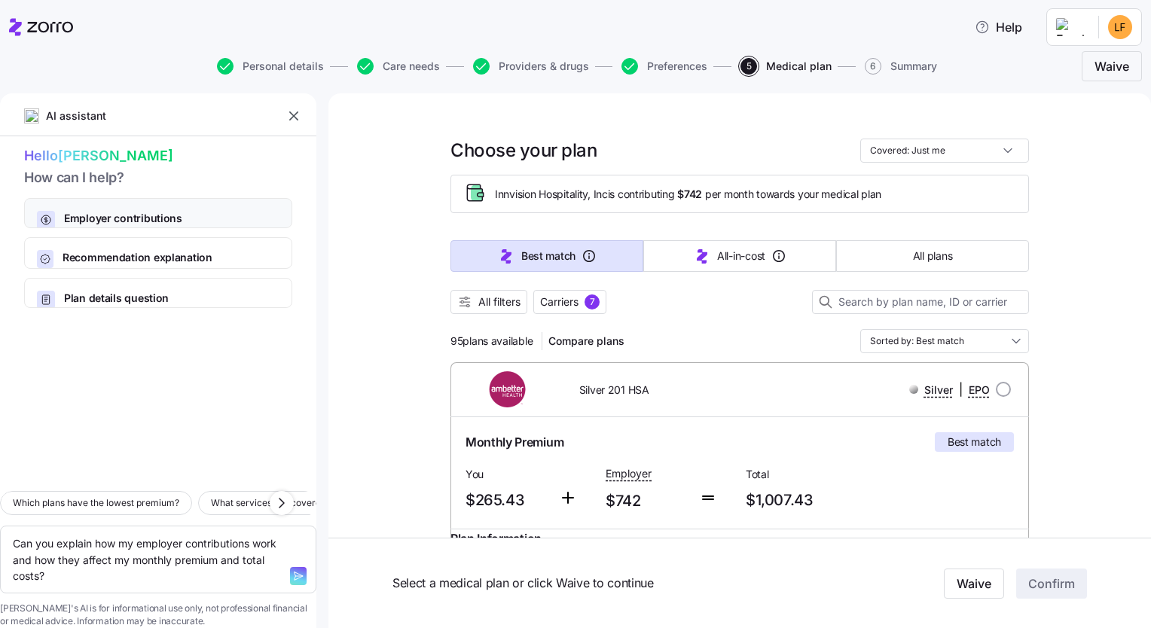
click at [96, 215] on span "Employer contributions" at bounding box center [164, 218] width 201 height 15
click at [101, 252] on span "Recommendation explanation" at bounding box center [171, 257] width 217 height 15
type textarea "x"
type textarea "Can you explain how Zorro calculates the Best Match and Lowest All-In-Cost reco…"
click at [87, 291] on span "Plan details question" at bounding box center [153, 298] width 179 height 15
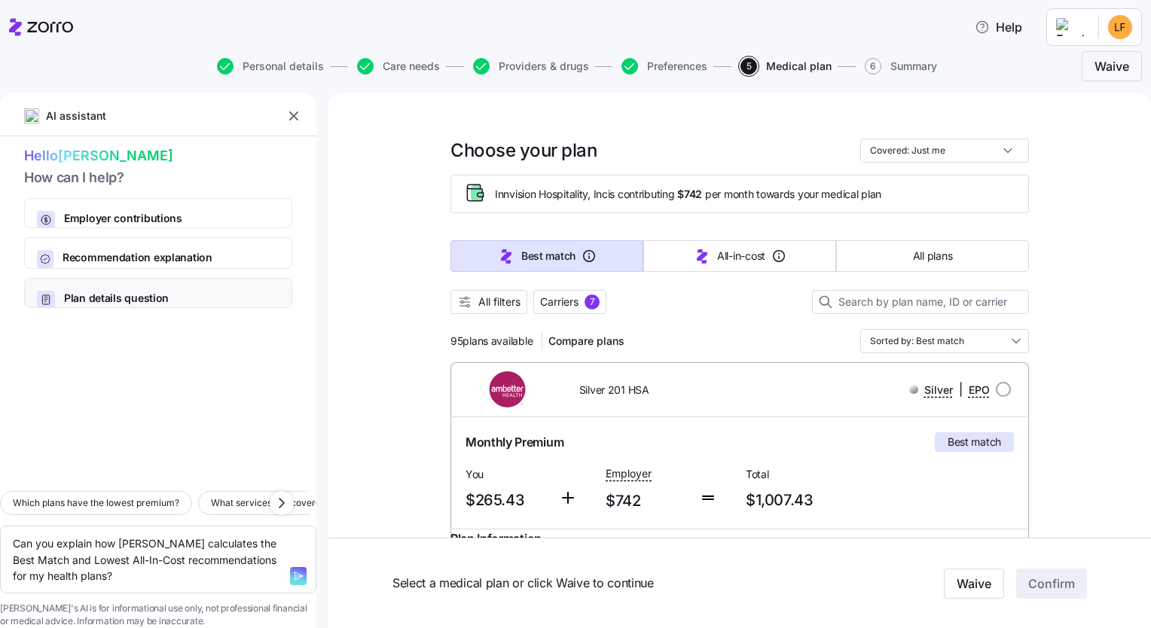
type textarea "x"
type textarea "Which plans include my doctor, Judy Davis, and have the lowest deductible?"
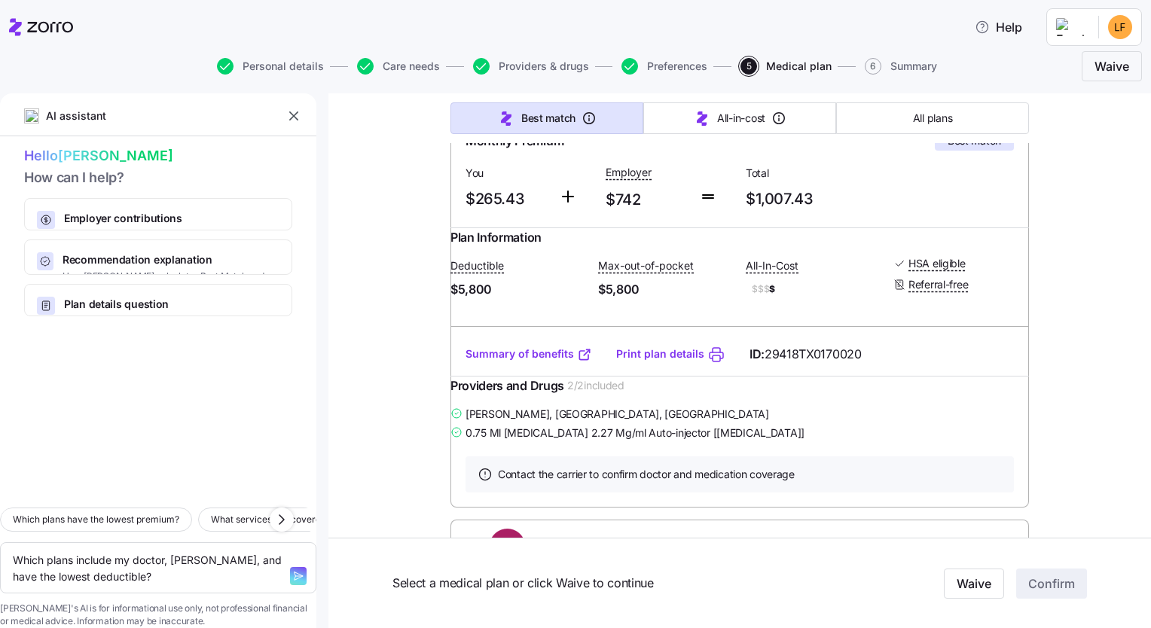
scroll to position [452, 0]
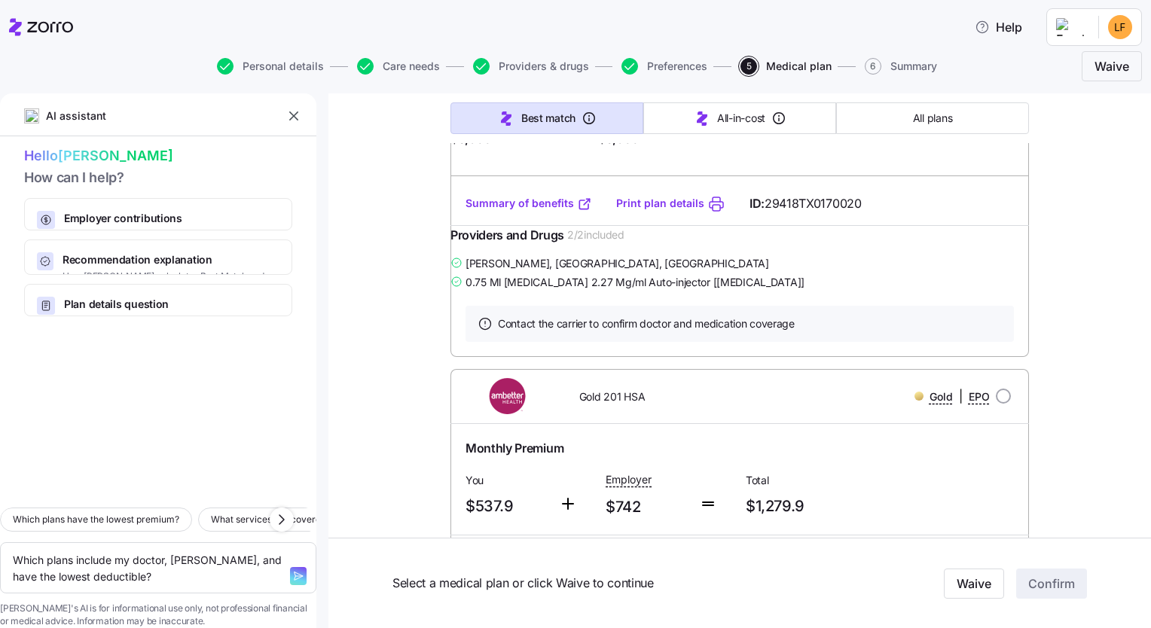
click at [292, 570] on icon "button" at bounding box center [298, 576] width 12 height 12
type textarea "x"
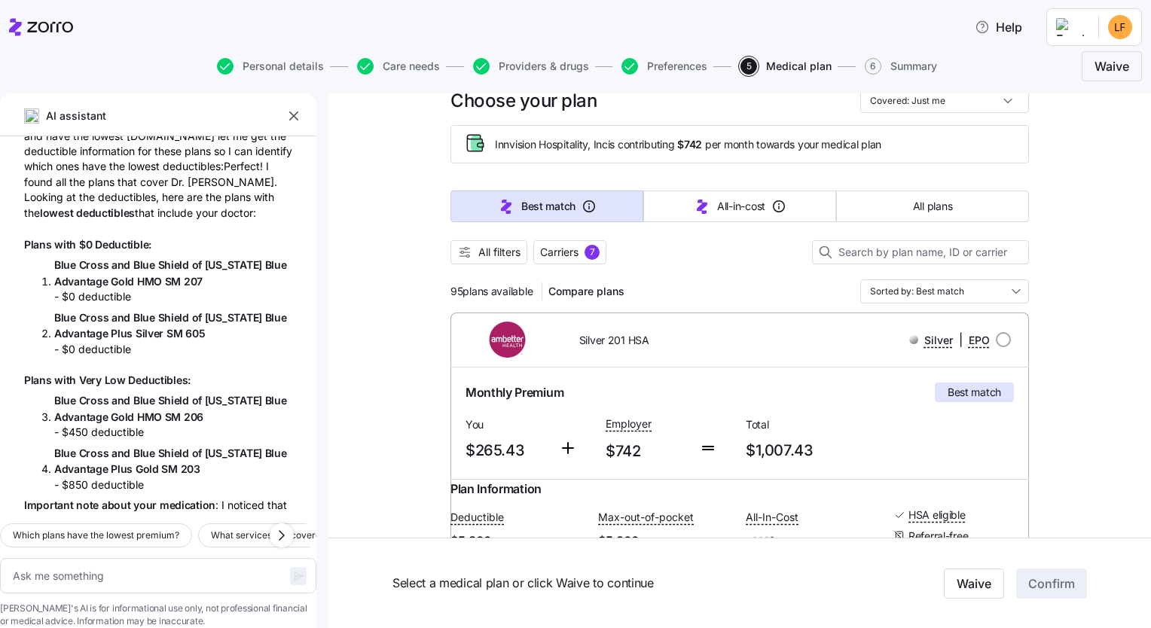
scroll to position [0, 0]
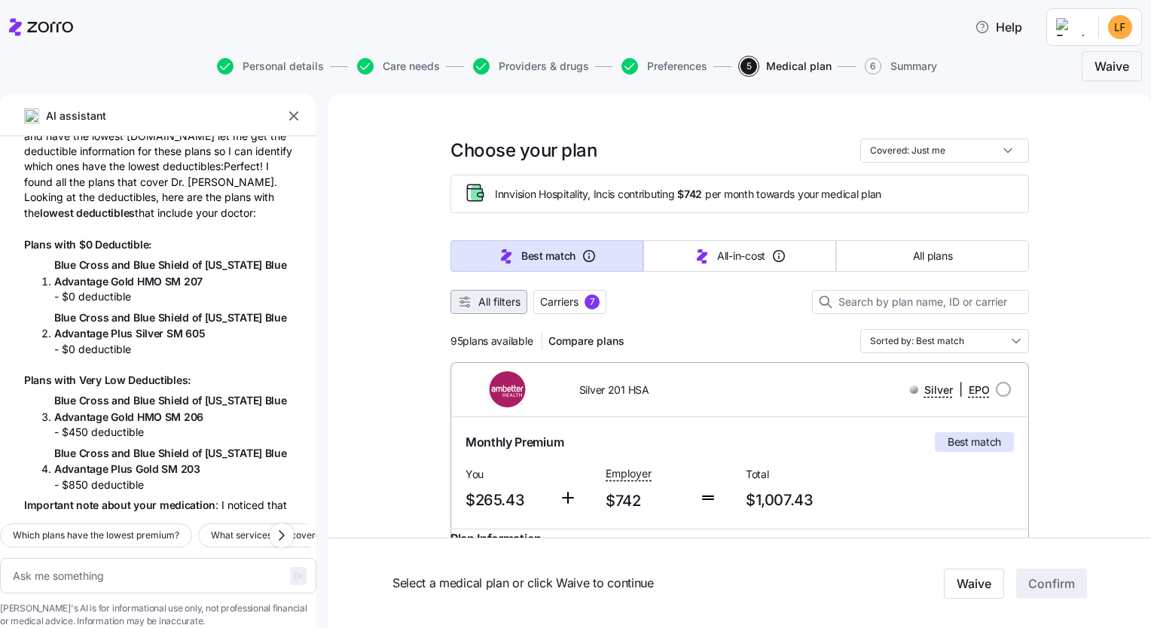
click at [487, 301] on span "All filters" at bounding box center [499, 302] width 42 height 15
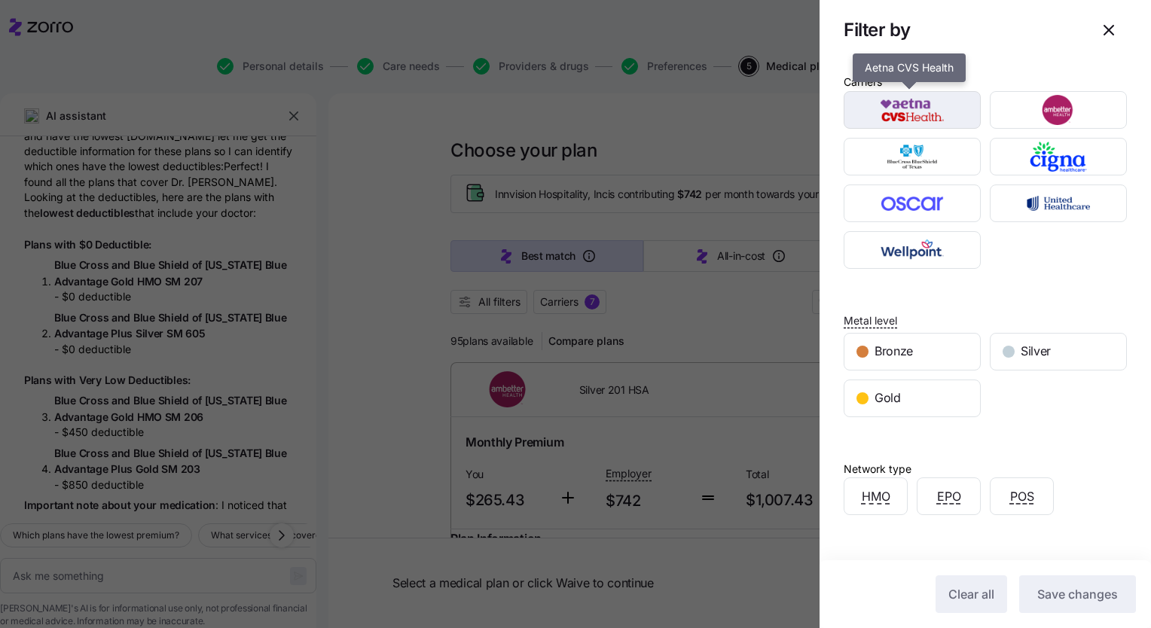
click at [571, 105] on img "button" at bounding box center [912, 110] width 111 height 30
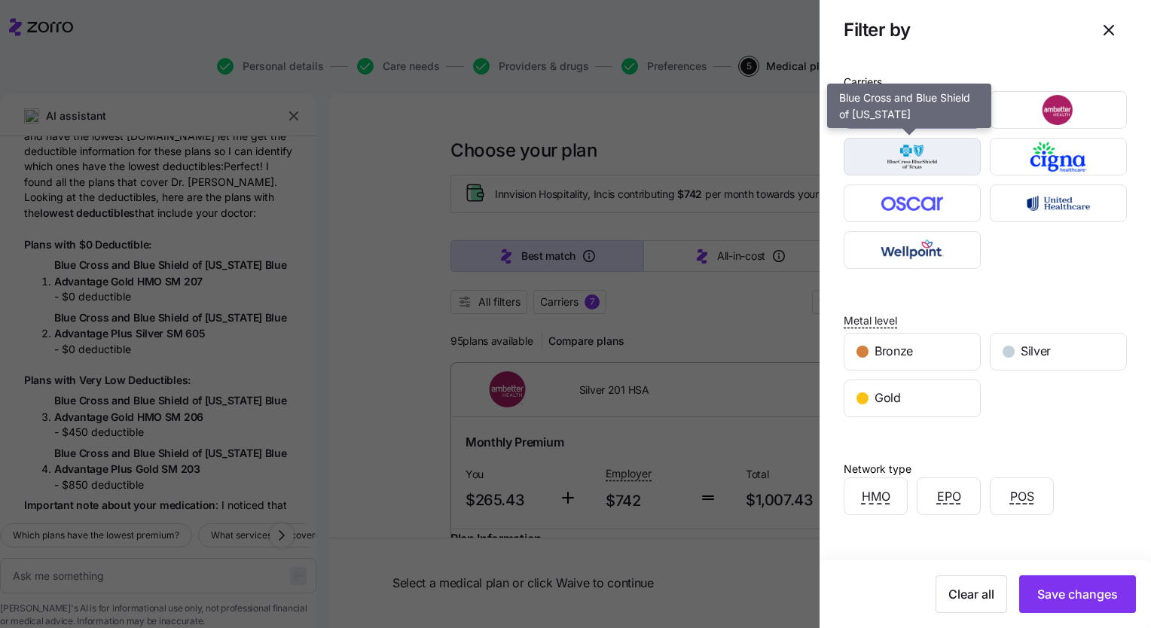
click at [571, 154] on img "button" at bounding box center [912, 157] width 111 height 30
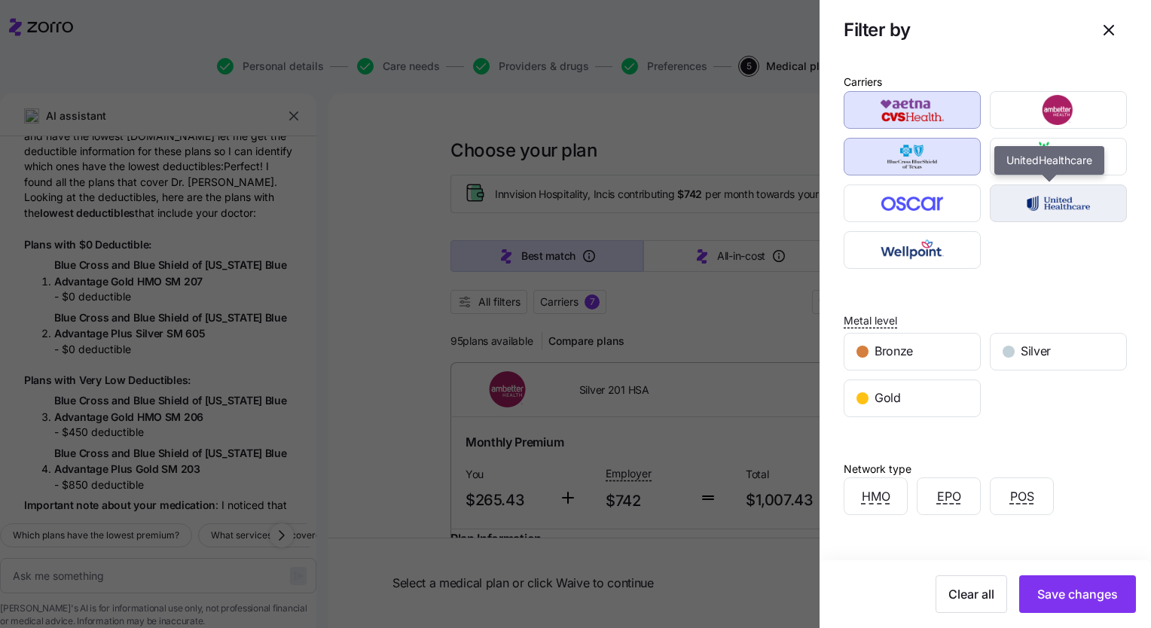
click at [571, 199] on img "button" at bounding box center [1058, 203] width 111 height 30
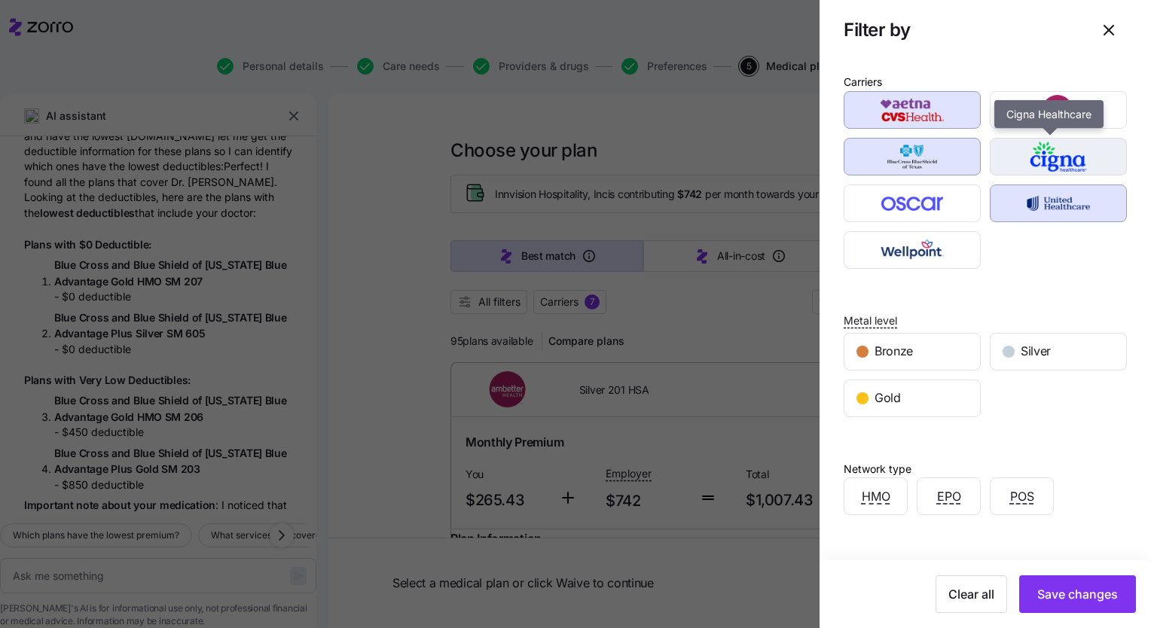
click at [571, 152] on img "button" at bounding box center [1058, 157] width 111 height 30
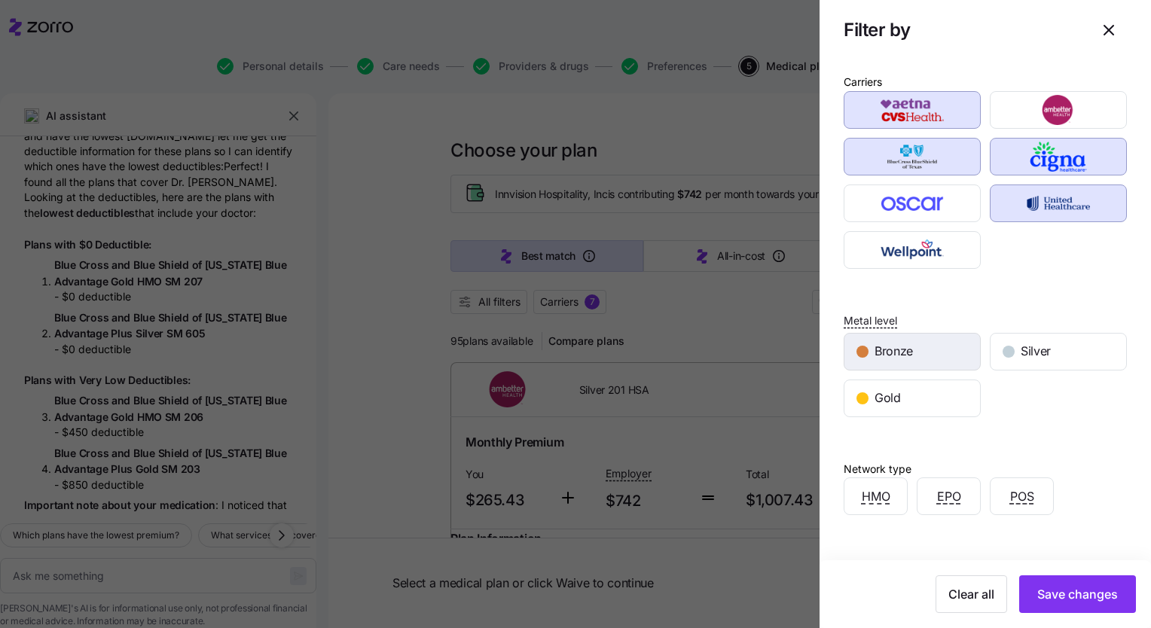
click at [571, 348] on div "Bronze" at bounding box center [912, 352] width 136 height 36
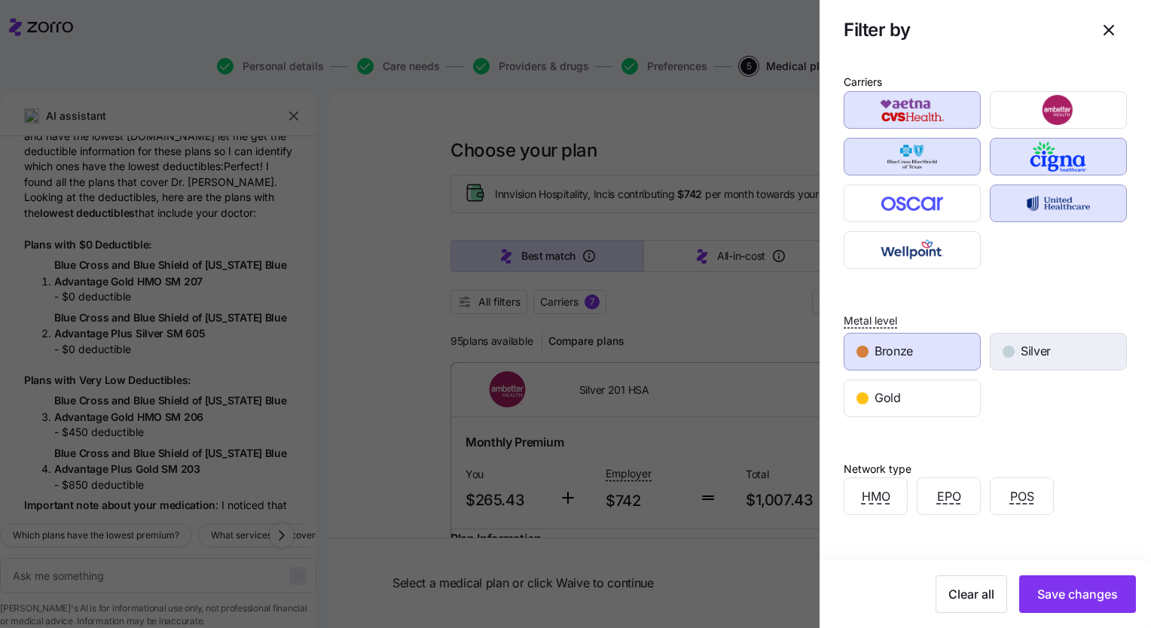
click at [571, 356] on div "button" at bounding box center [1009, 352] width 12 height 12
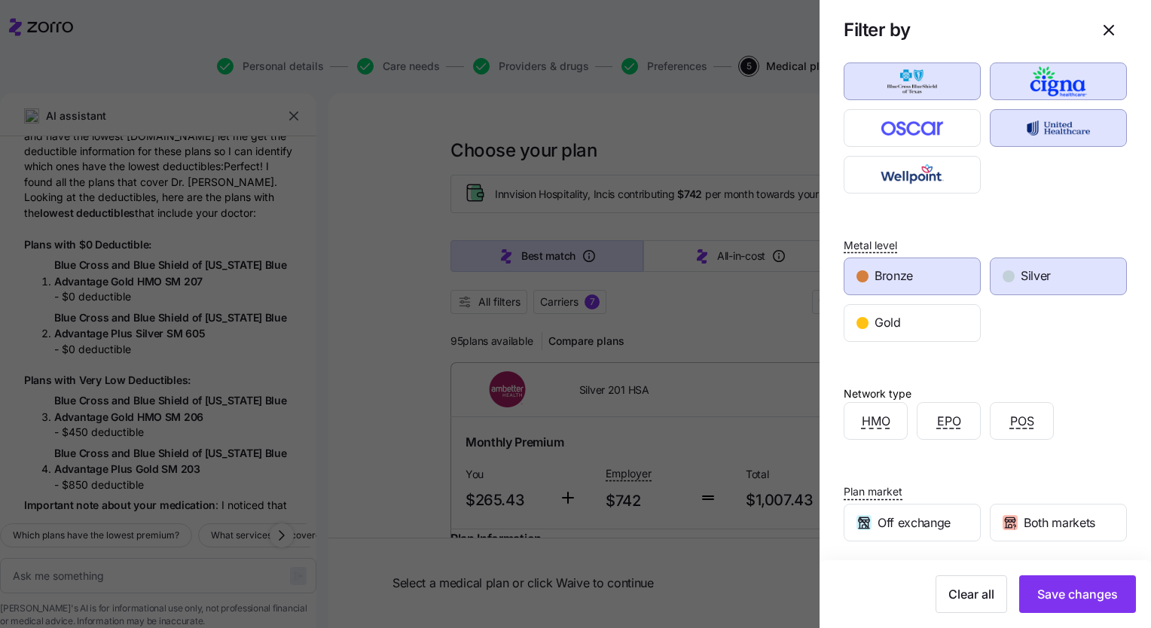
scroll to position [179, 0]
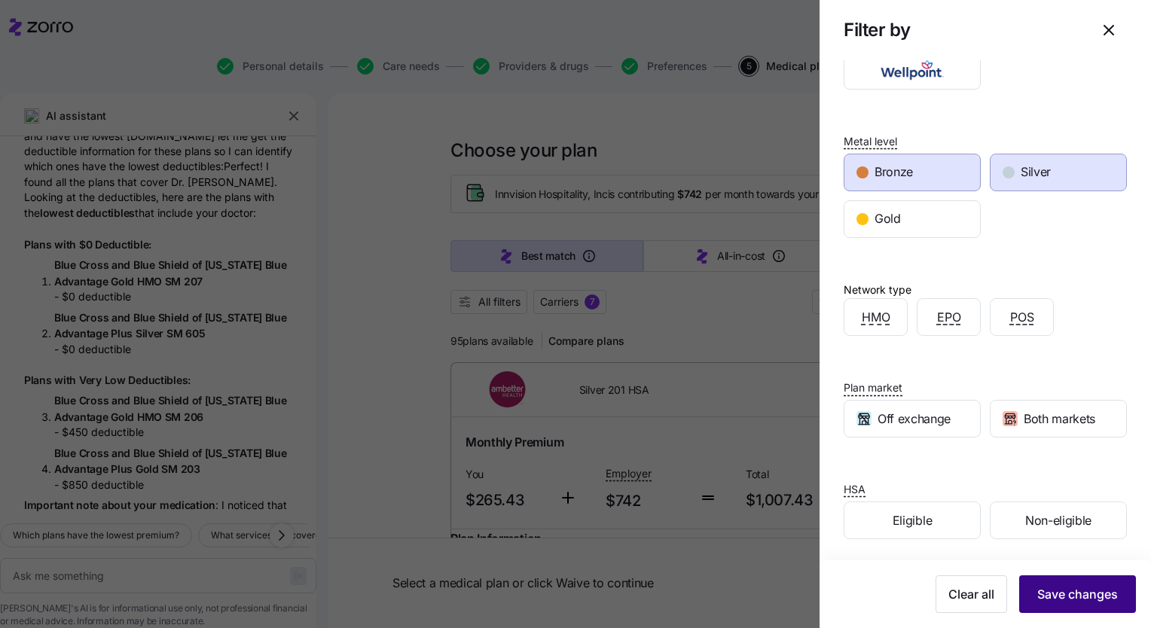
click at [571, 591] on span "Save changes" at bounding box center [1077, 594] width 81 height 18
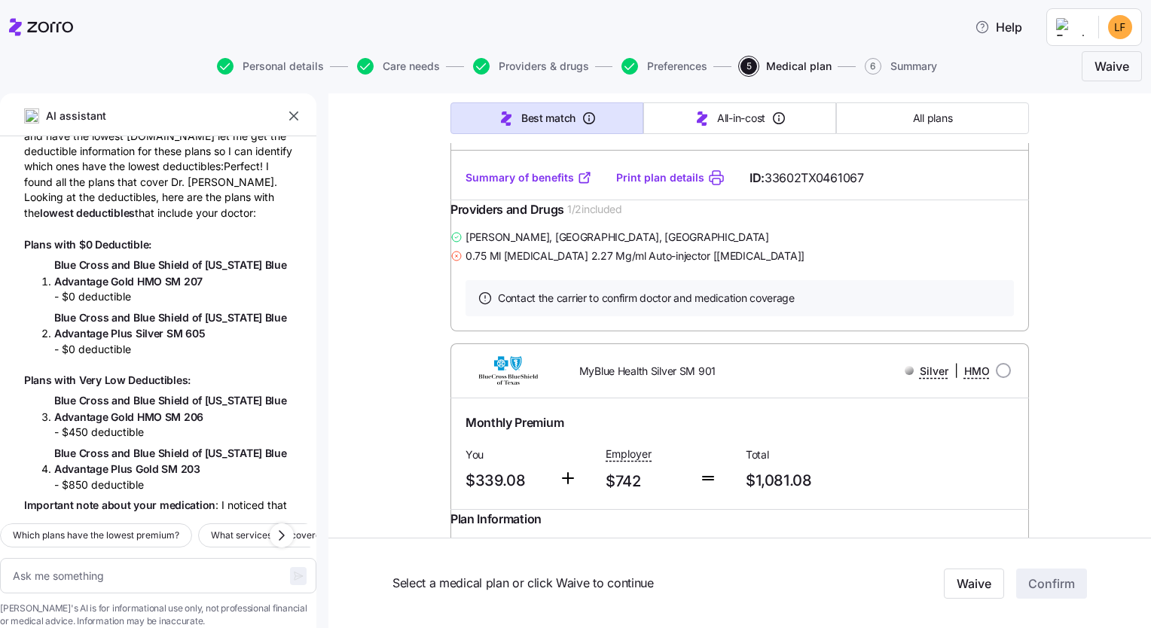
scroll to position [3767, 0]
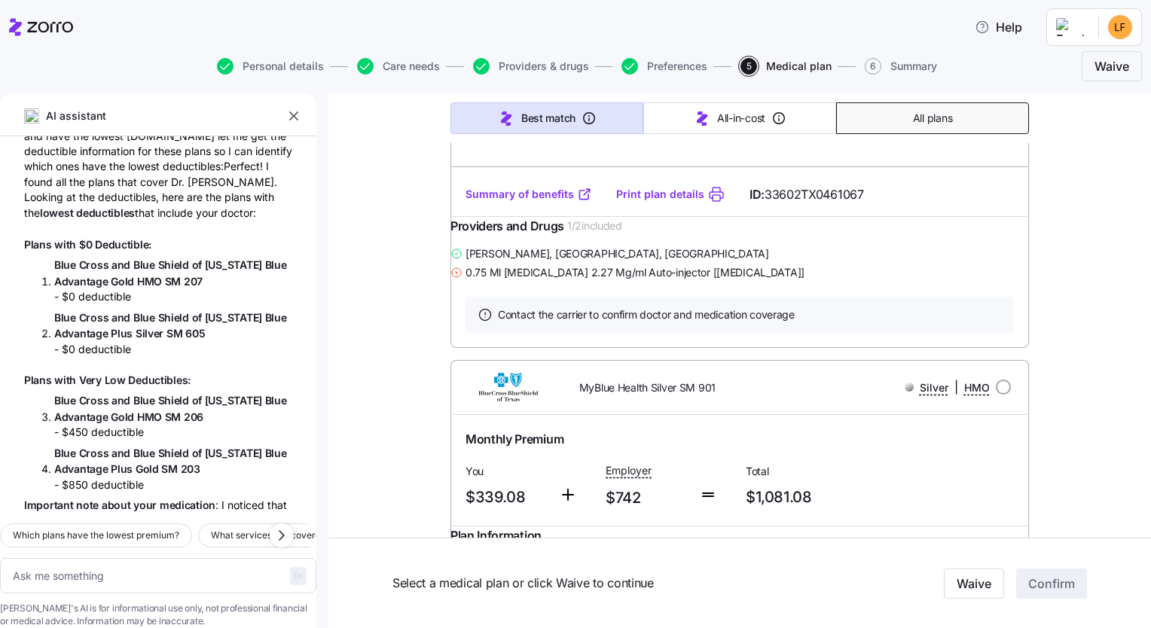
click at [571, 116] on span "All plans" at bounding box center [932, 118] width 39 height 15
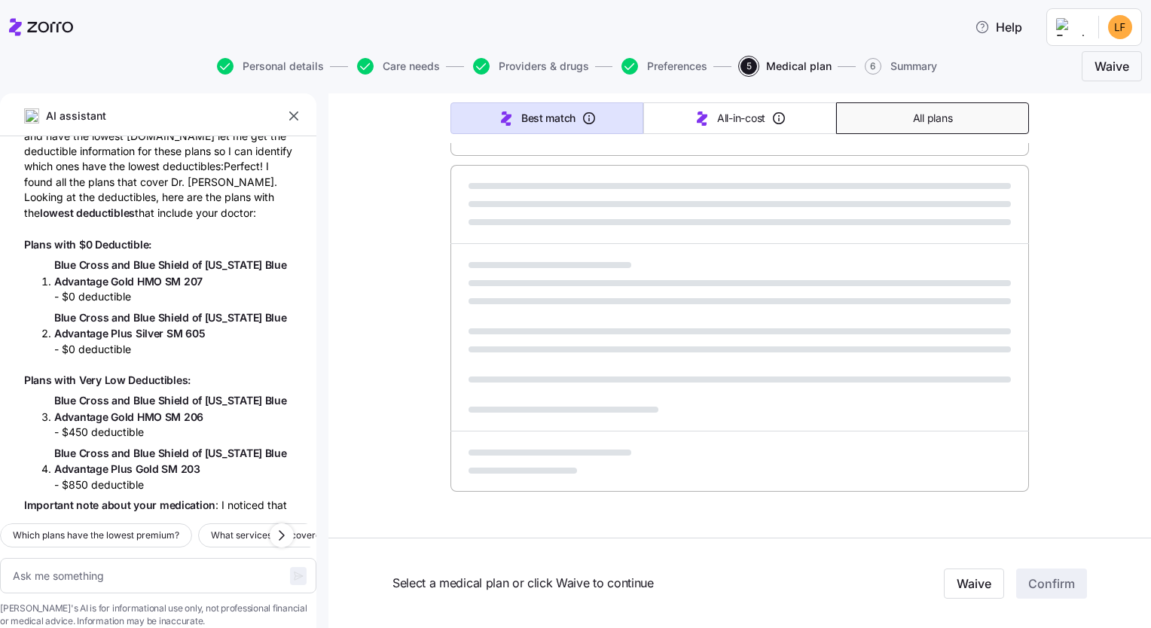
type textarea "x"
type input "Sorted by: Premium"
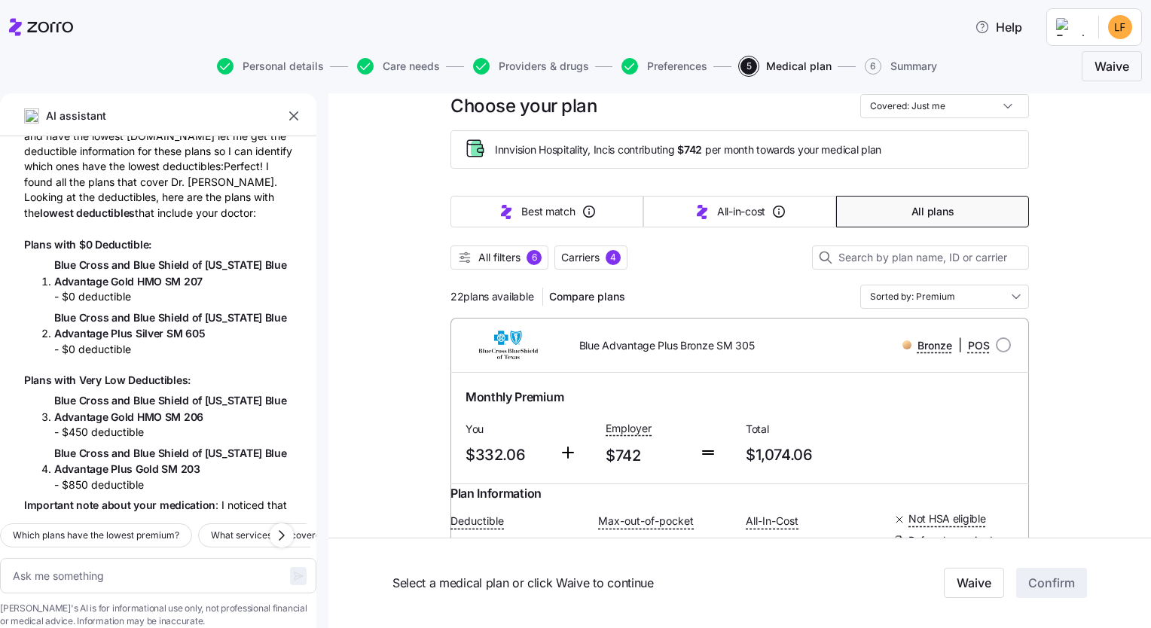
scroll to position [0, 0]
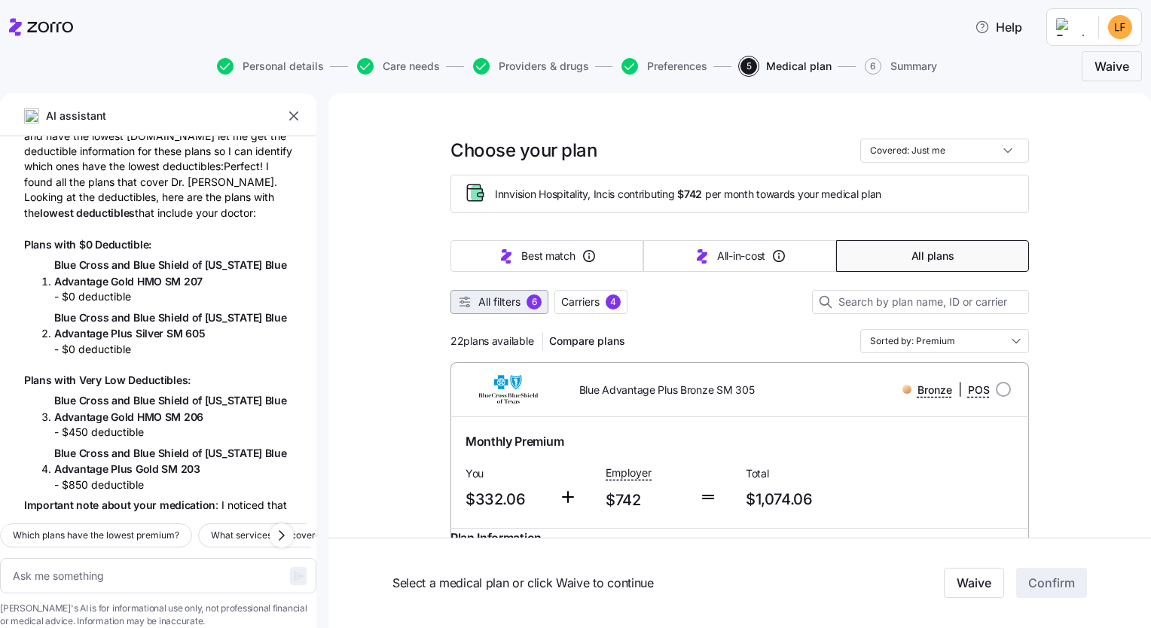
click at [489, 298] on span "All filters" at bounding box center [499, 302] width 42 height 15
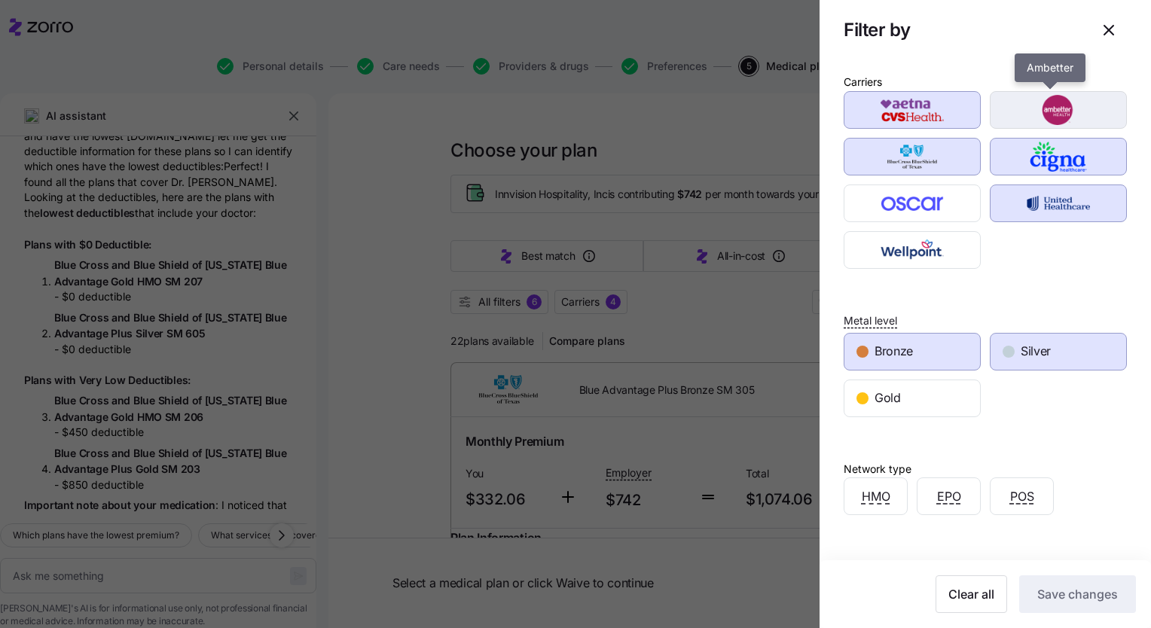
click at [571, 107] on img "button" at bounding box center [1058, 110] width 111 height 30
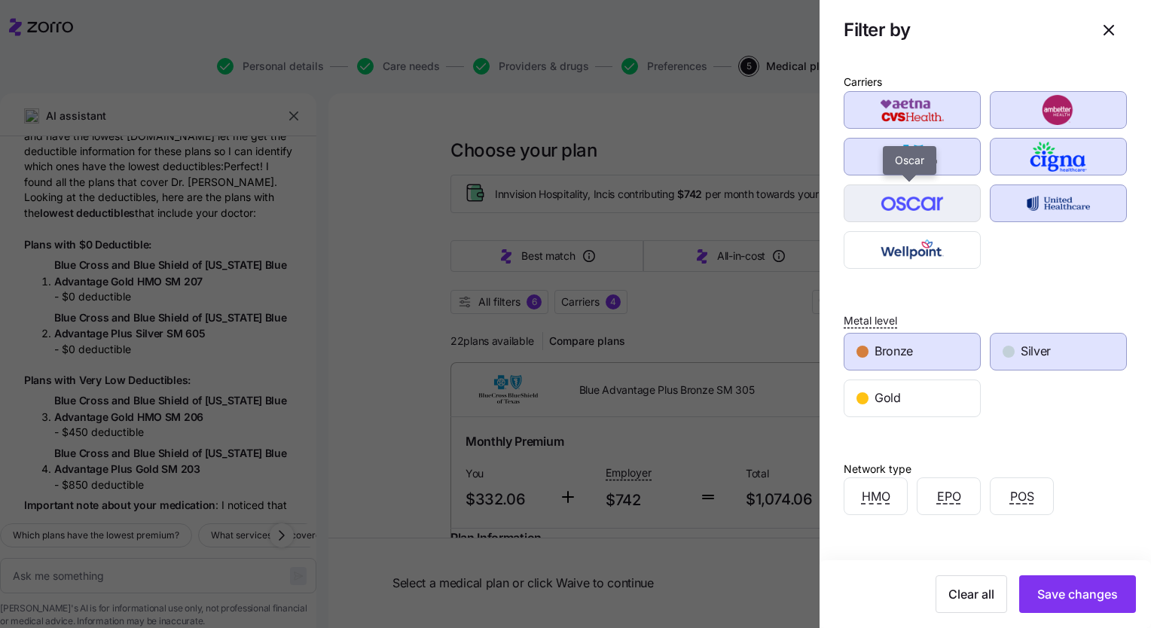
click at [571, 208] on img "button" at bounding box center [912, 203] width 111 height 30
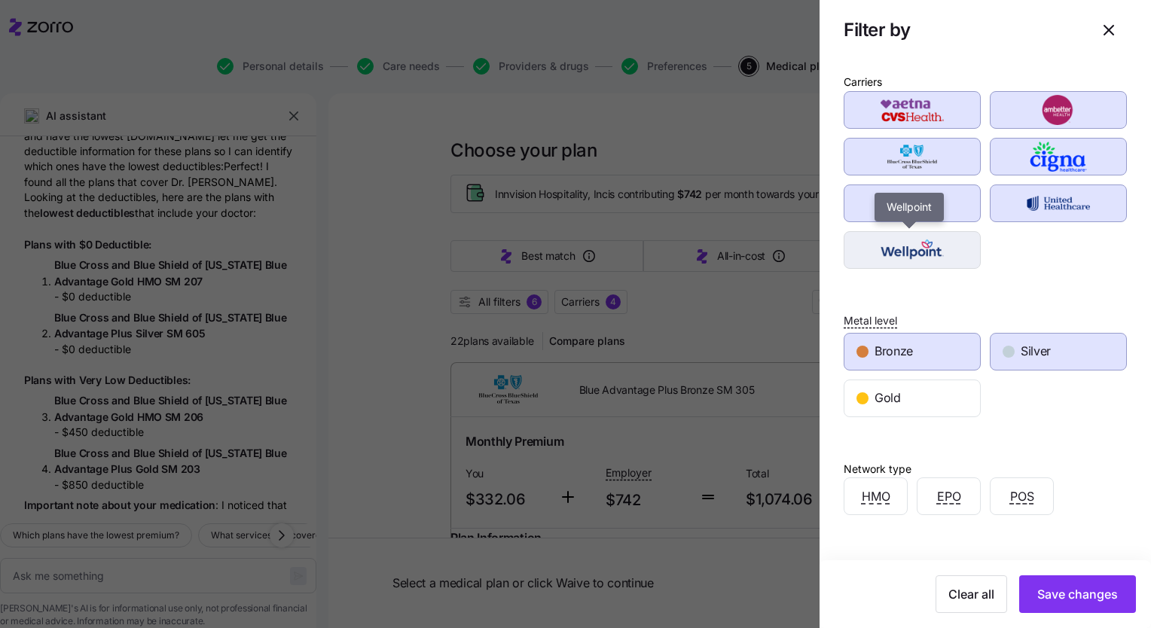
click at [571, 239] on img "button" at bounding box center [912, 250] width 111 height 30
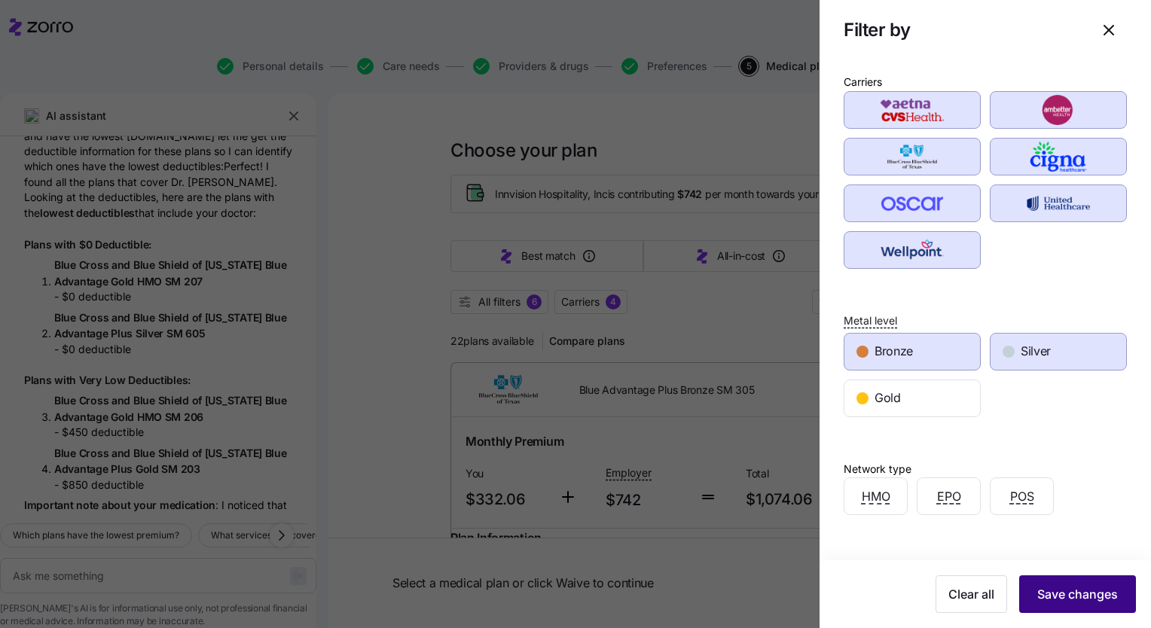
click at [571, 596] on span "Save changes" at bounding box center [1077, 594] width 81 height 18
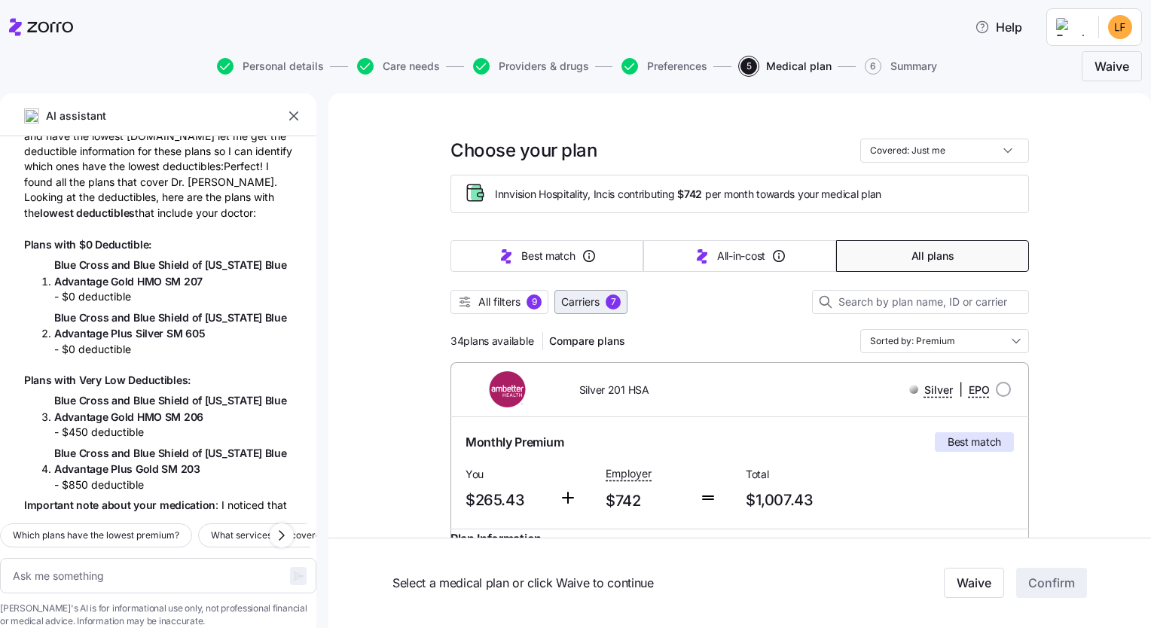
click at [571, 305] on span "Carriers" at bounding box center [580, 302] width 38 height 15
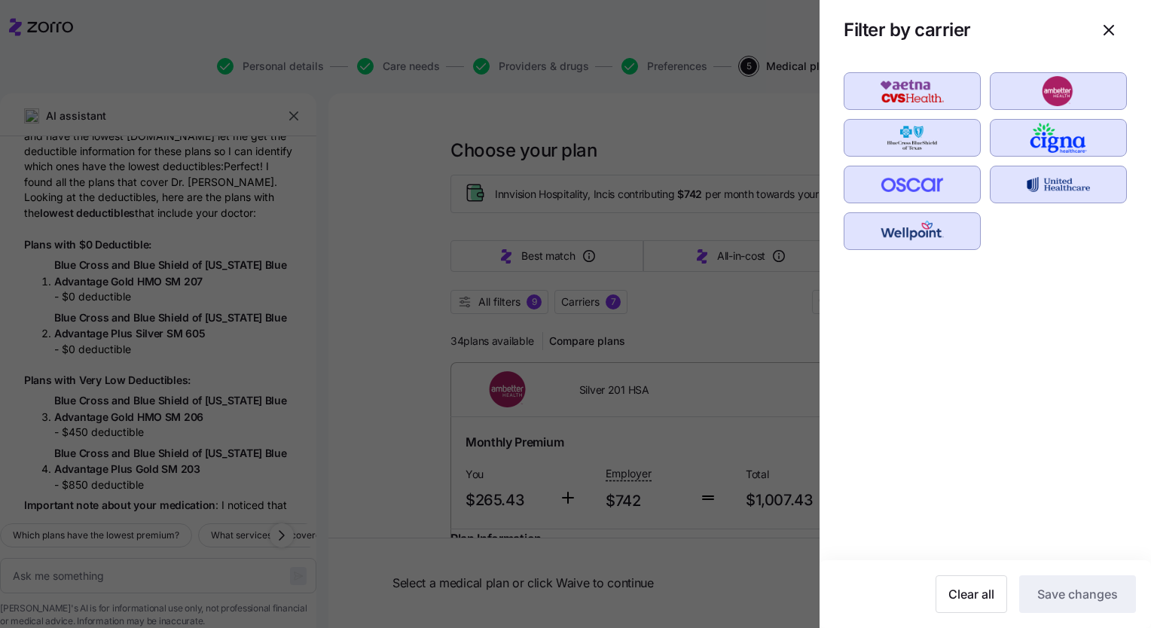
click at [479, 301] on div at bounding box center [575, 314] width 1151 height 628
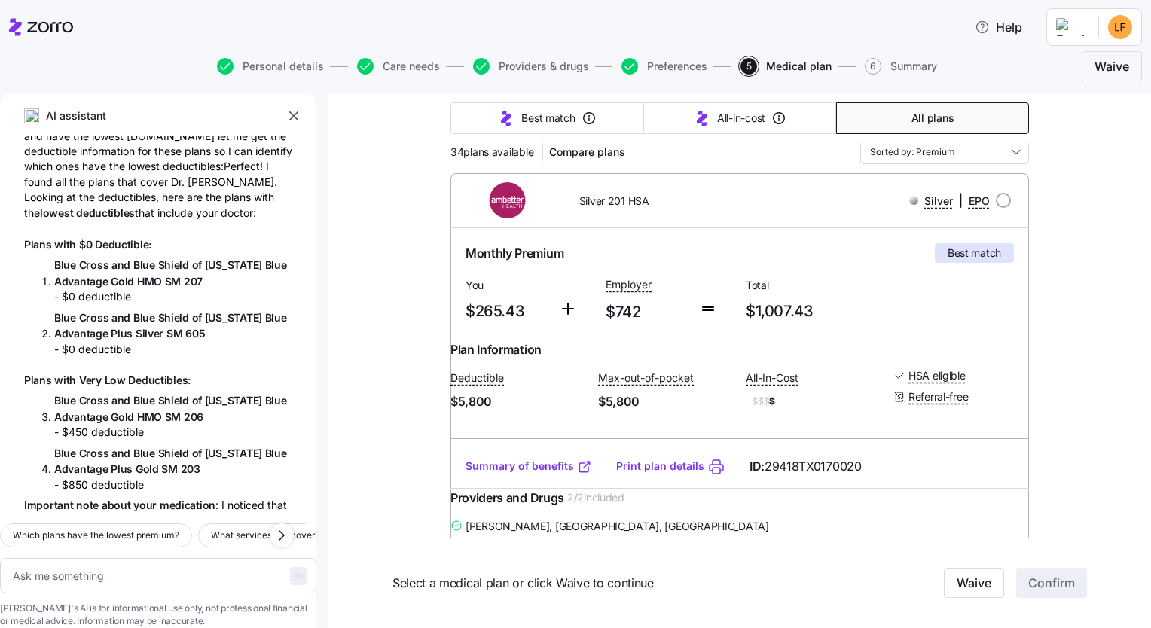
scroll to position [151, 0]
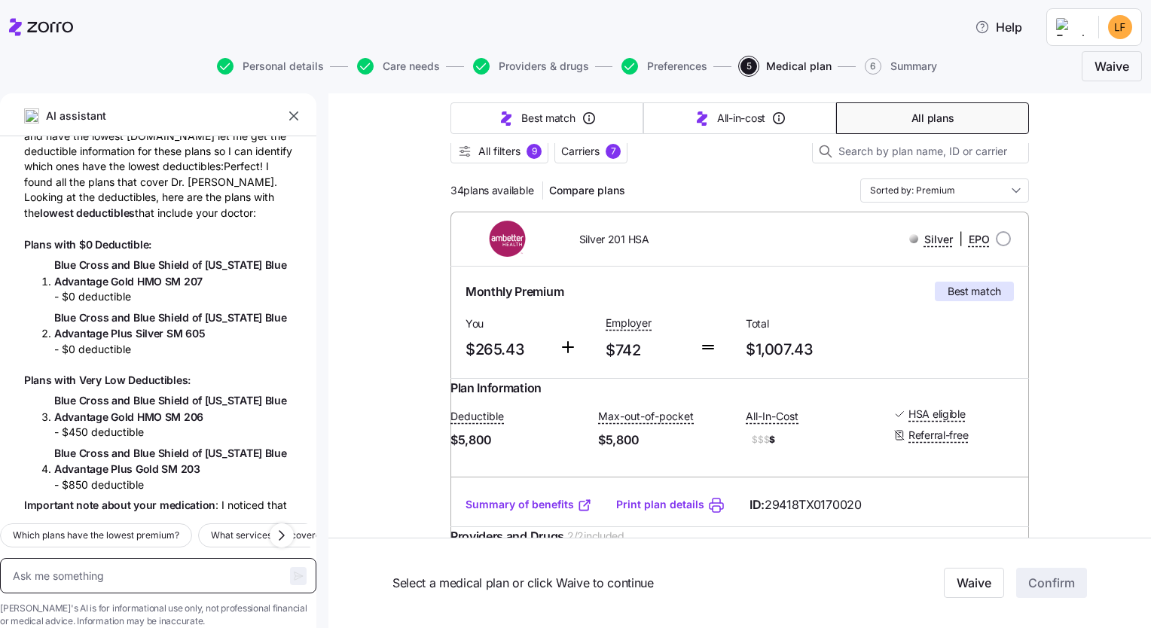
click at [69, 558] on textarea at bounding box center [158, 576] width 316 height 36
type textarea "x"
type textarea "w"
type textarea "x"
type textarea "wh"
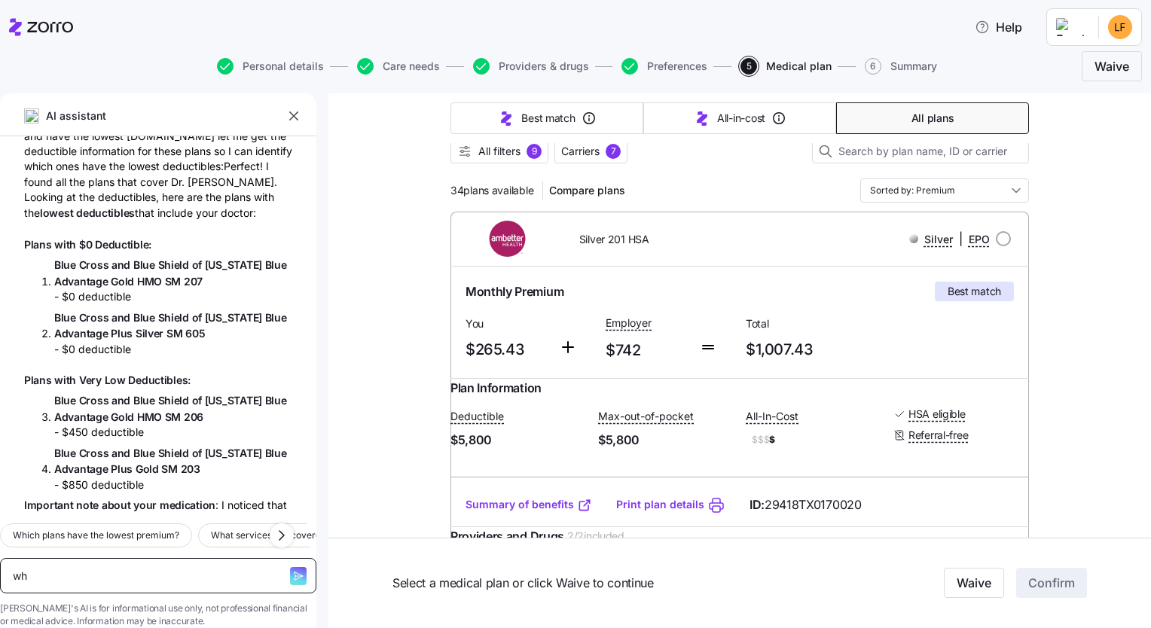
type textarea "x"
type textarea "wha"
type textarea "x"
type textarea "what"
type textarea "x"
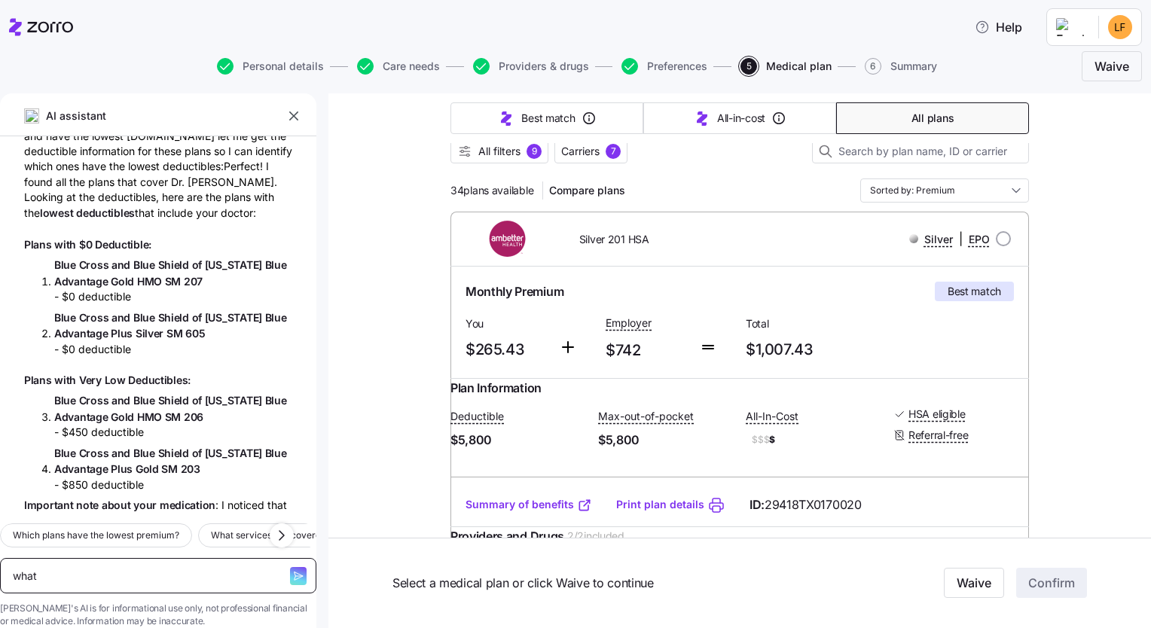
type textarea "what"
type textarea "x"
type textarea "what d"
type textarea "x"
type textarea "what do"
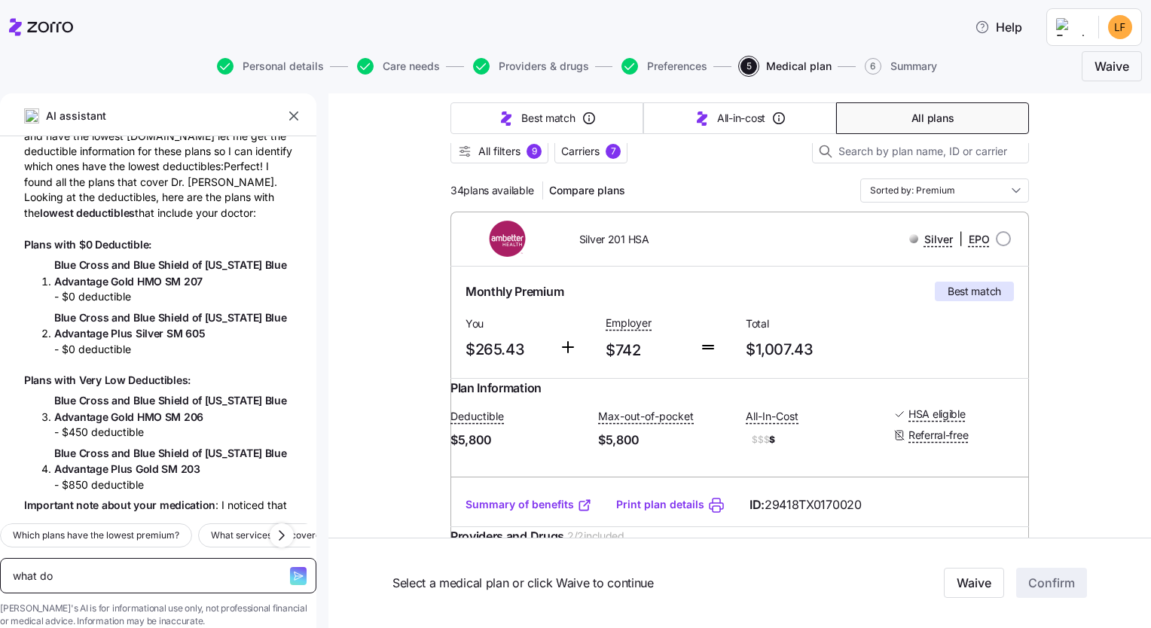
type textarea "x"
type textarea "what doe"
type textarea "x"
type textarea "what does"
type textarea "x"
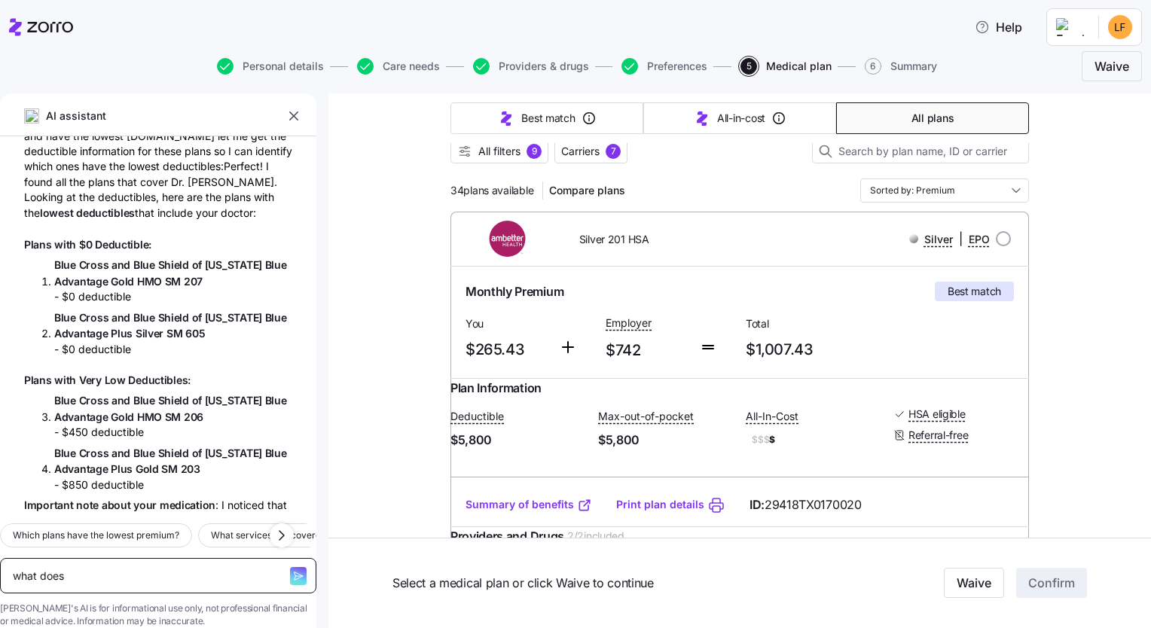
type textarea "what does"
type textarea "x"
type textarea "what does e"
type textarea "x"
type textarea "what does ep"
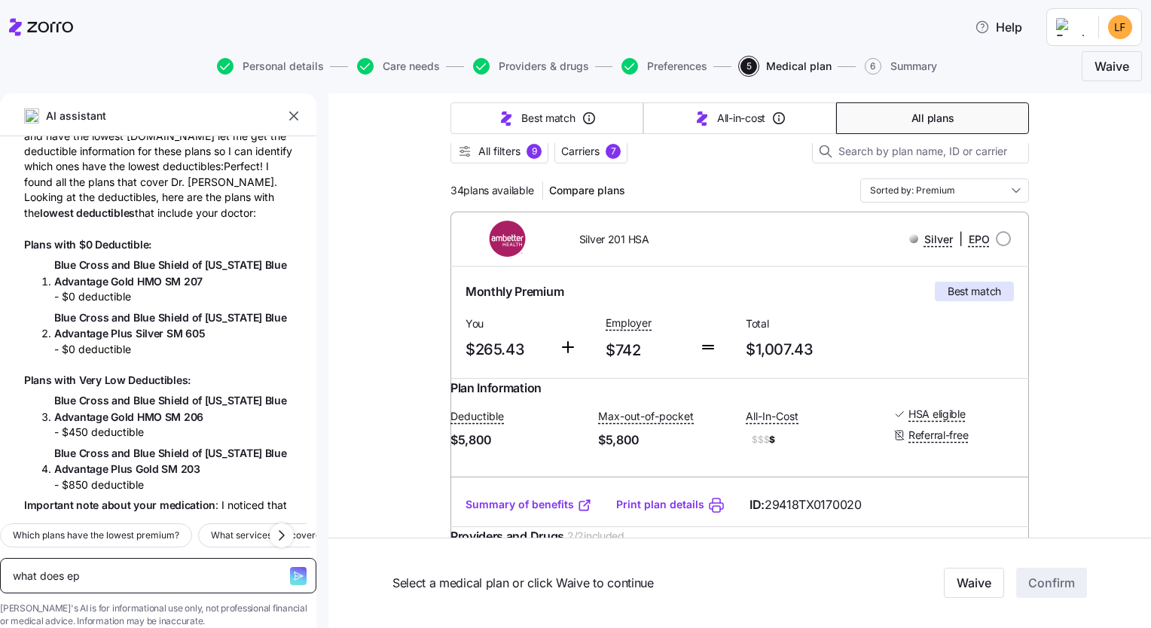
type textarea "x"
type textarea "what does epo"
type textarea "x"
type textarea "what does epo"
type textarea "x"
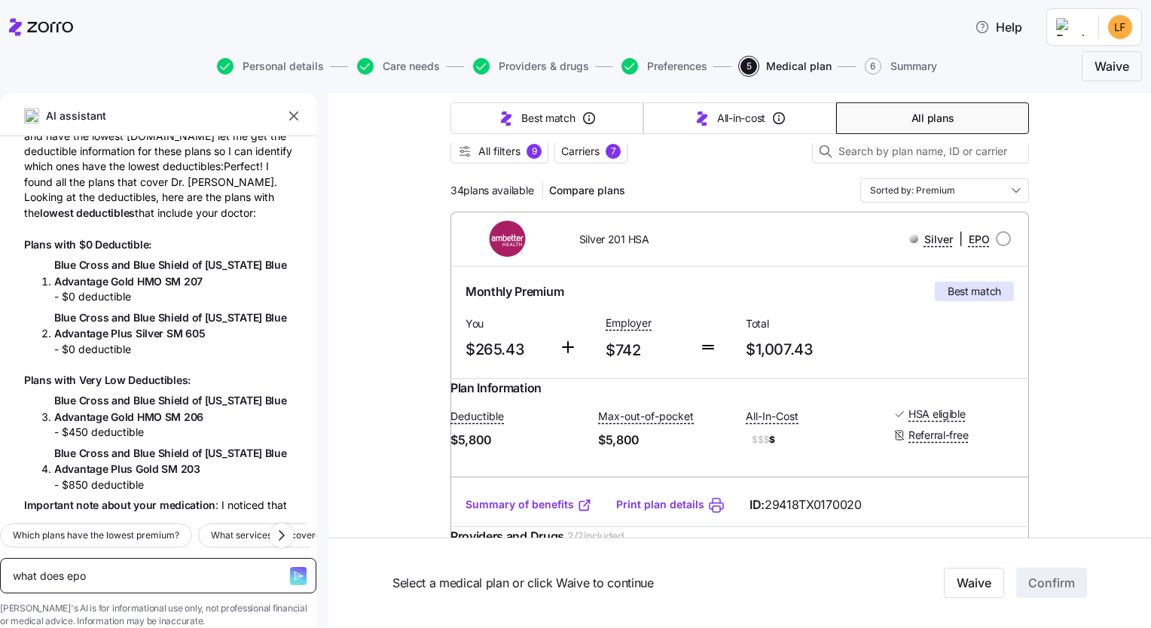
type textarea "what does epo m"
type textarea "x"
type textarea "what does epo me"
type textarea "x"
type textarea "what does epo mea"
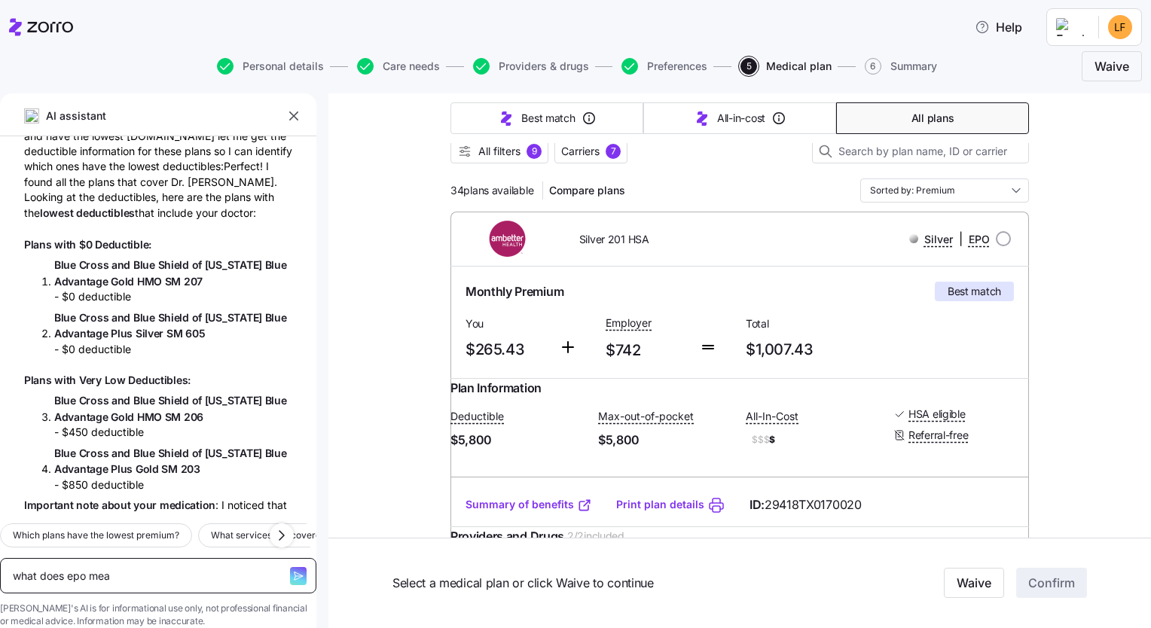
type textarea "x"
type textarea "what does epo mean"
type textarea "x"
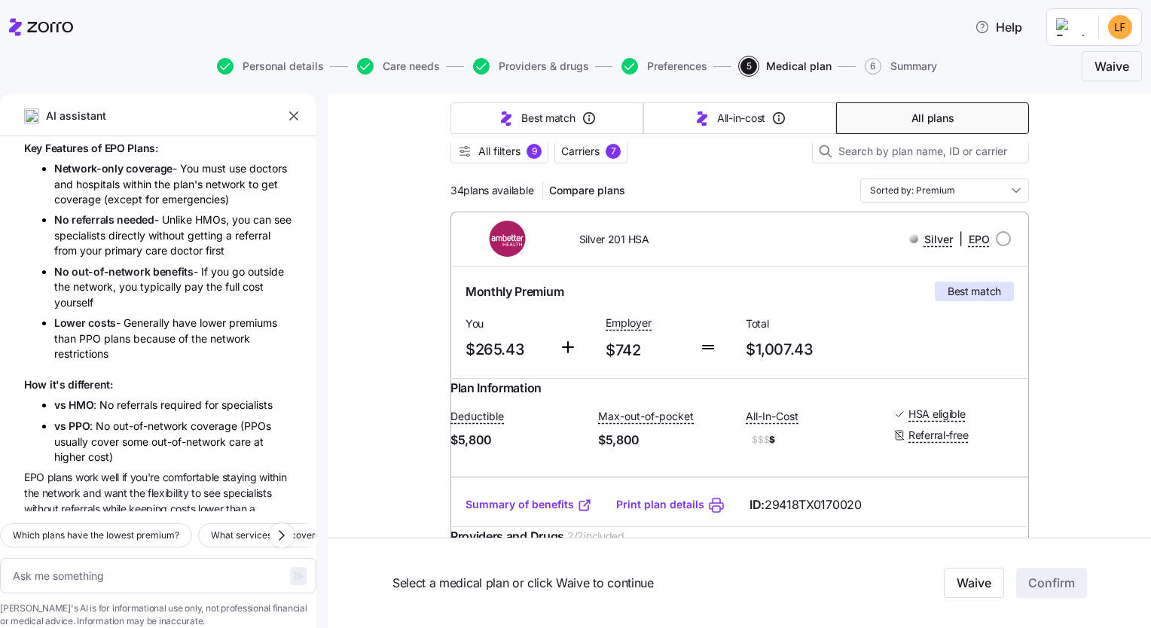
scroll to position [985, 0]
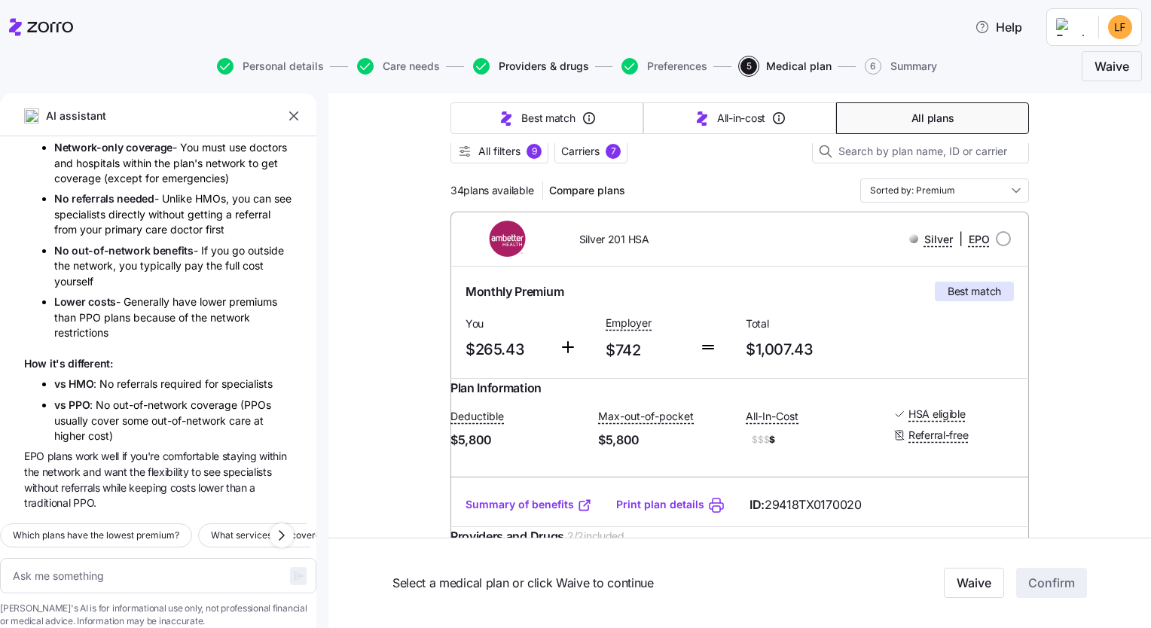
click at [536, 66] on span "Providers & drugs" at bounding box center [544, 66] width 90 height 11
type textarea "x"
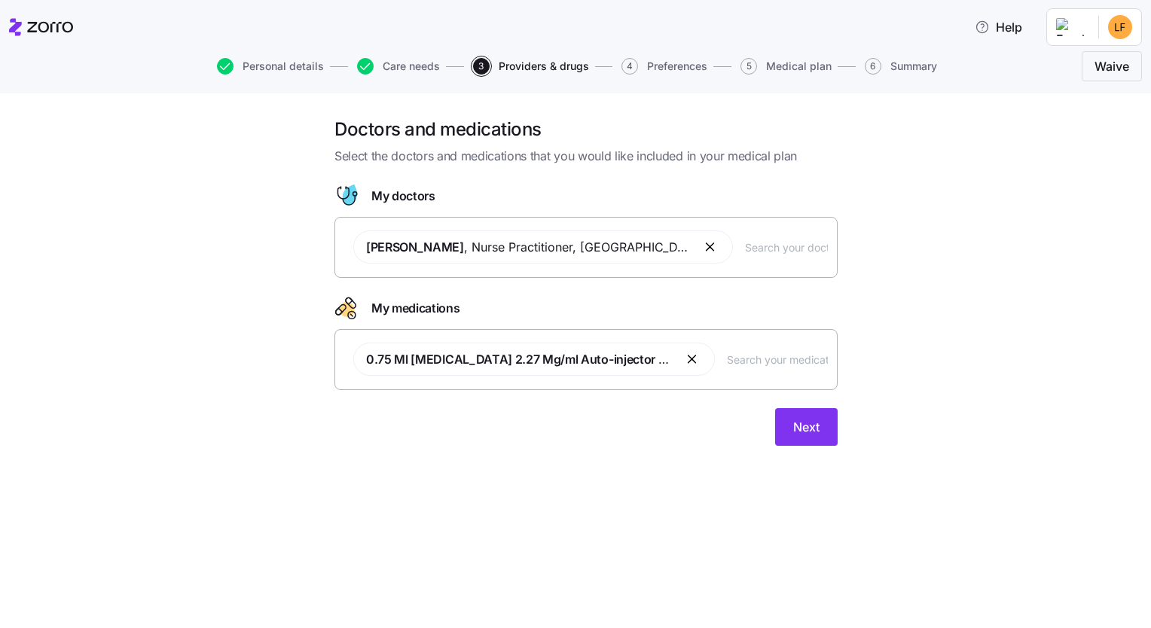
click at [489, 261] on span "Judy Davis , Nurse Practitioner , Midlothian, TX" at bounding box center [528, 247] width 324 height 32
click at [571, 249] on input "text" at bounding box center [786, 247] width 83 height 17
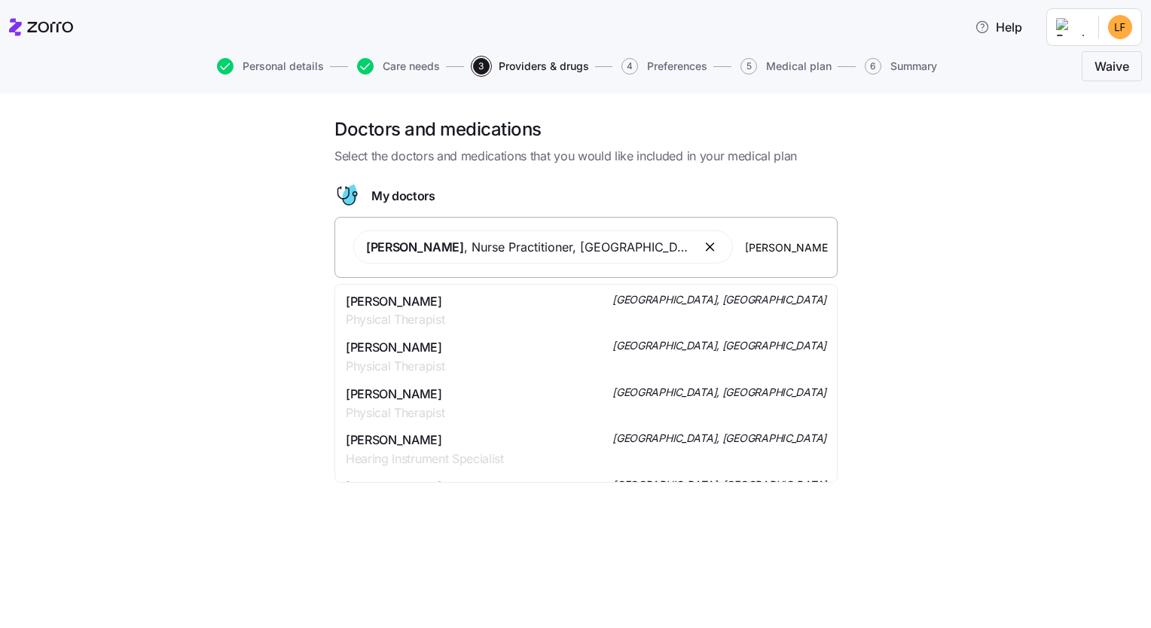
type input "zach thompson"
click at [416, 301] on span "Dr. Zach Thompson" at bounding box center [403, 301] width 115 height 19
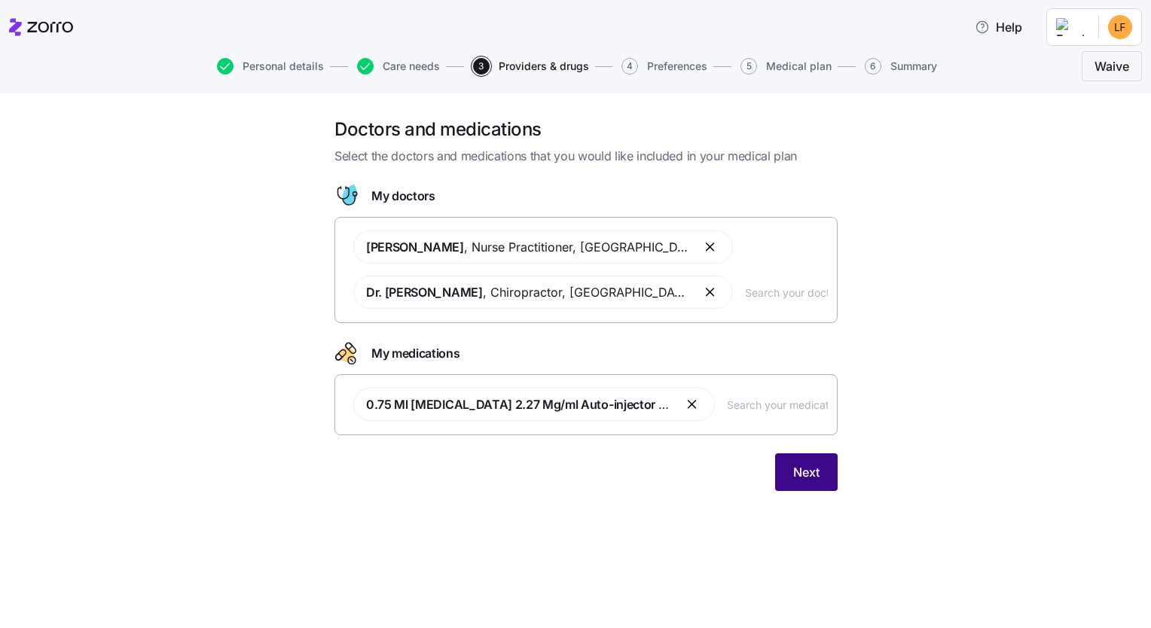
click at [571, 472] on span "Next" at bounding box center [806, 472] width 26 height 18
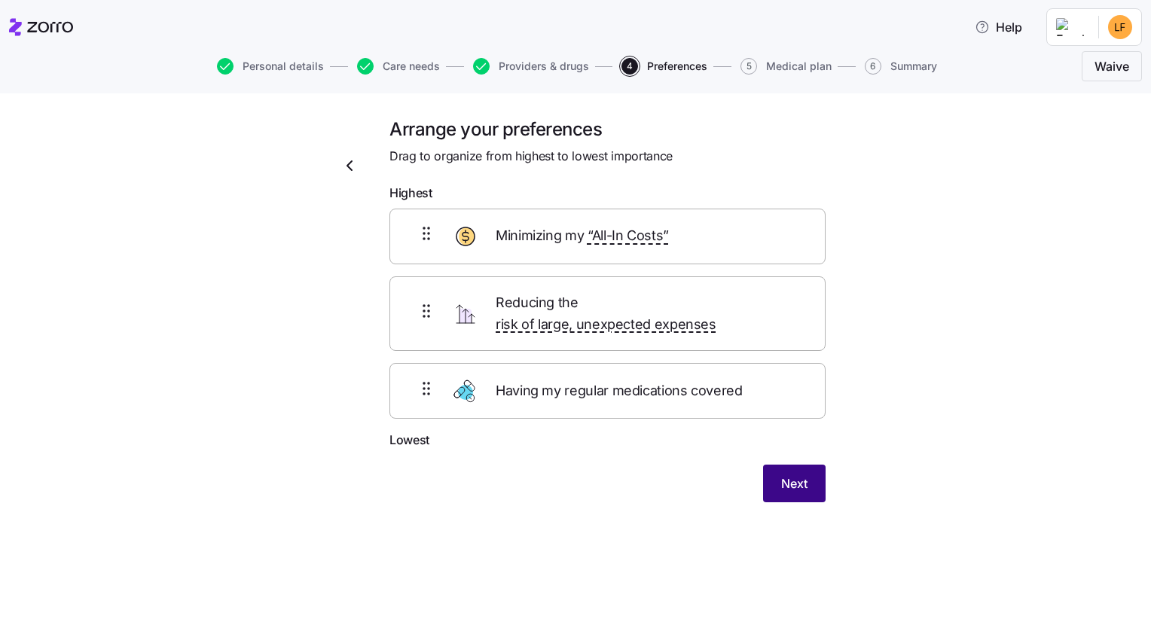
click at [571, 475] on span "Next" at bounding box center [794, 484] width 26 height 18
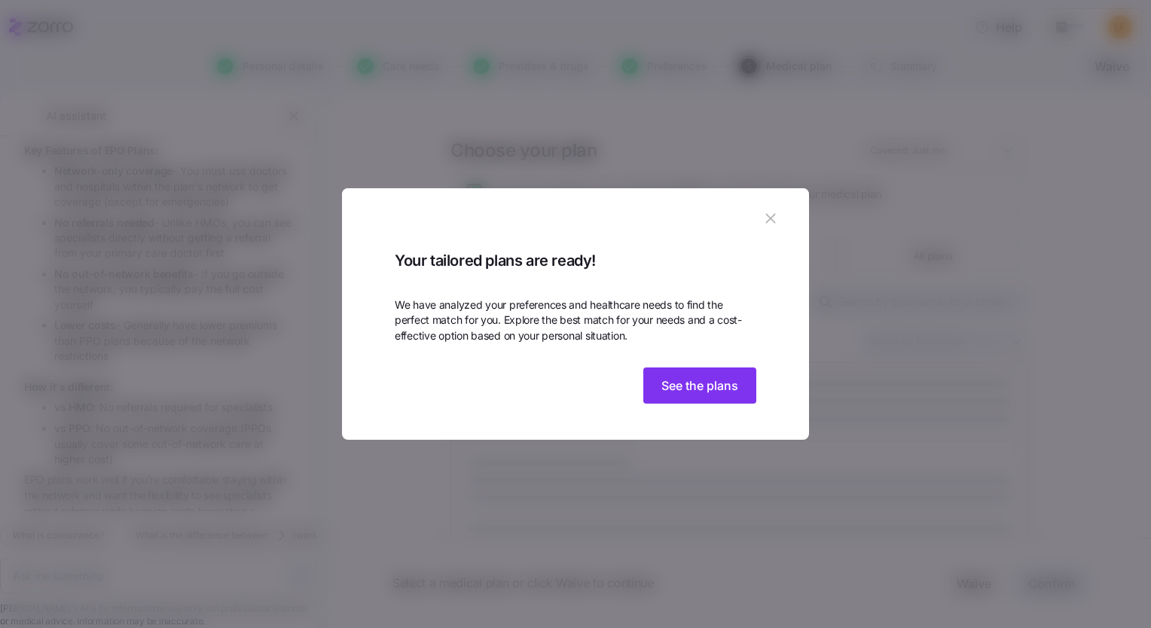
scroll to position [924, 0]
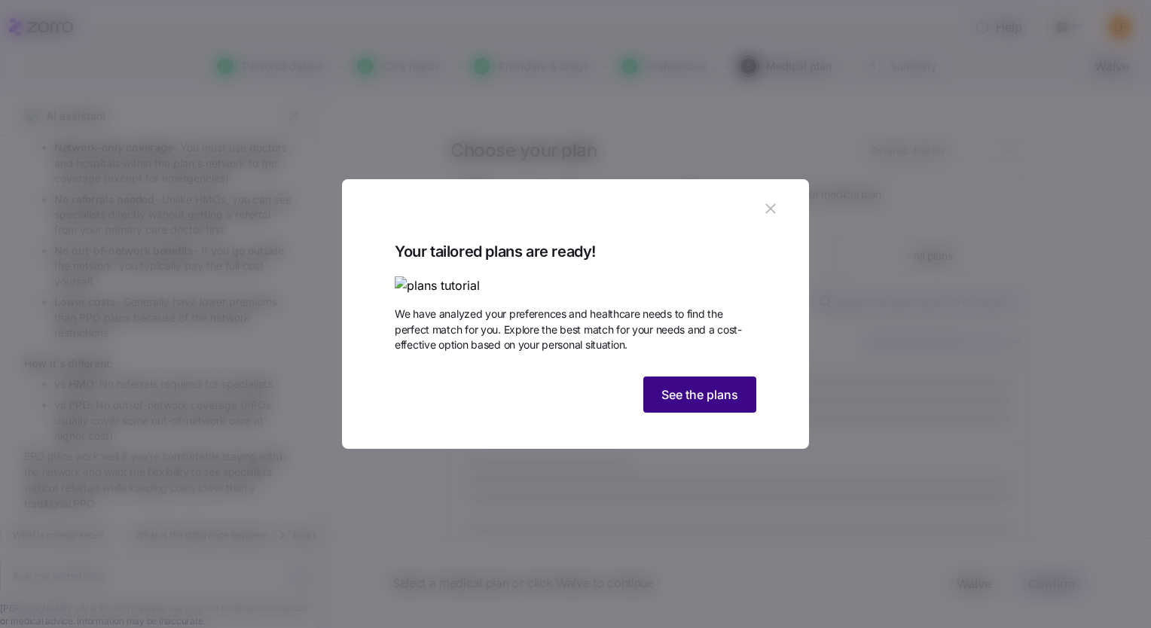
click at [571, 404] on span "See the plans" at bounding box center [699, 395] width 77 height 18
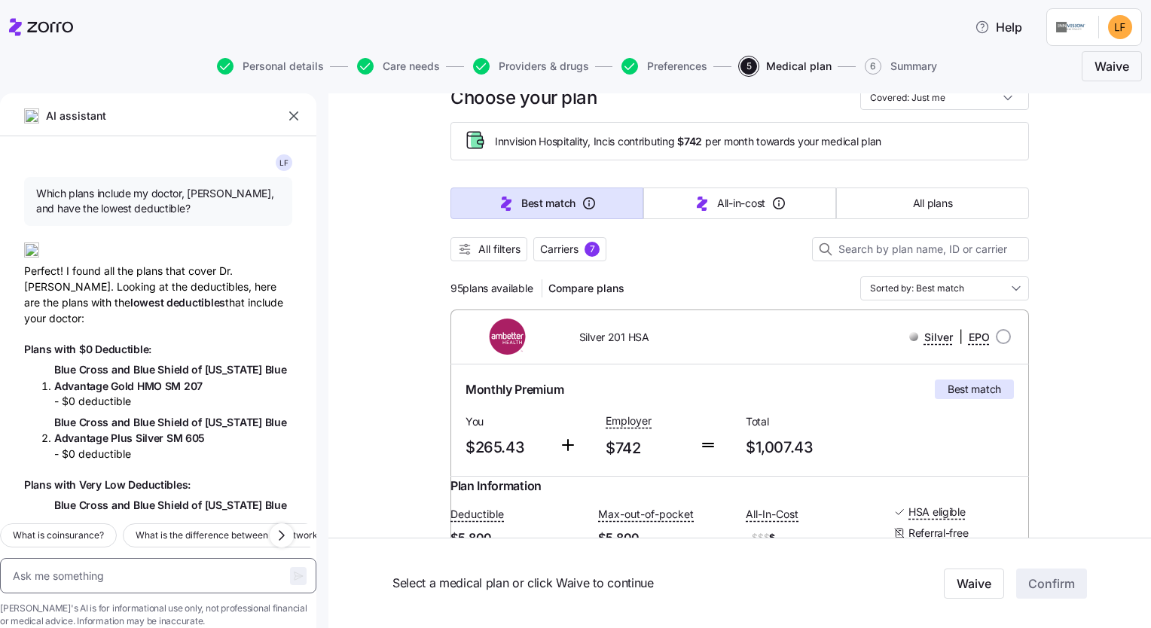
scroll to position [75, 0]
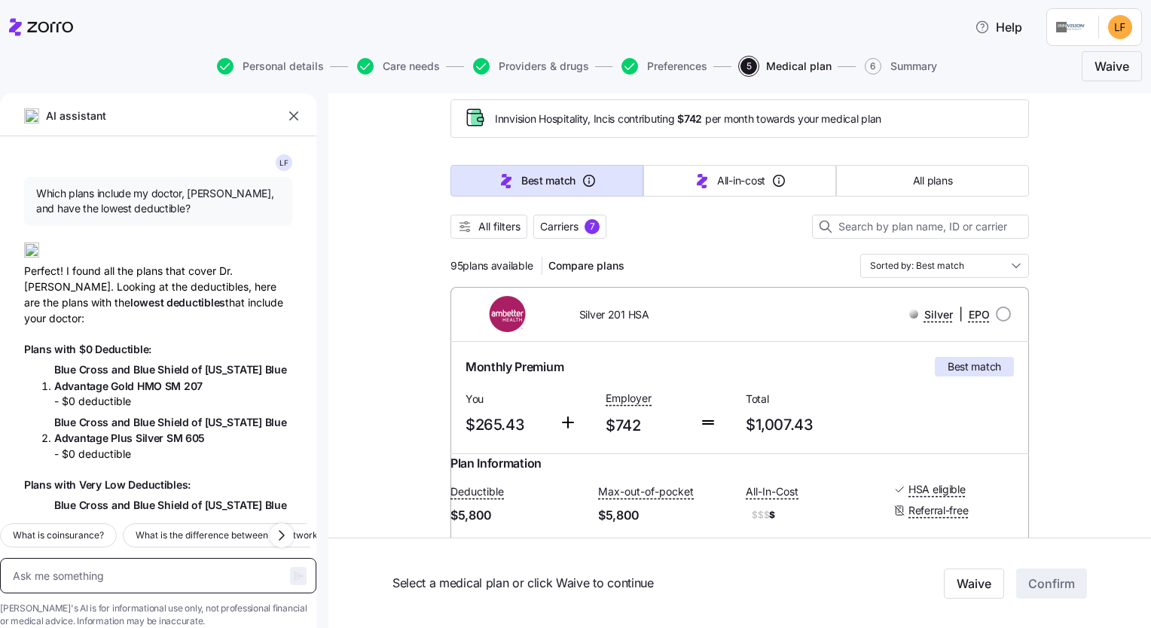
click at [84, 558] on textarea at bounding box center [158, 576] width 316 height 36
type textarea "x"
type textarea "h"
type textarea "x"
type textarea "ho"
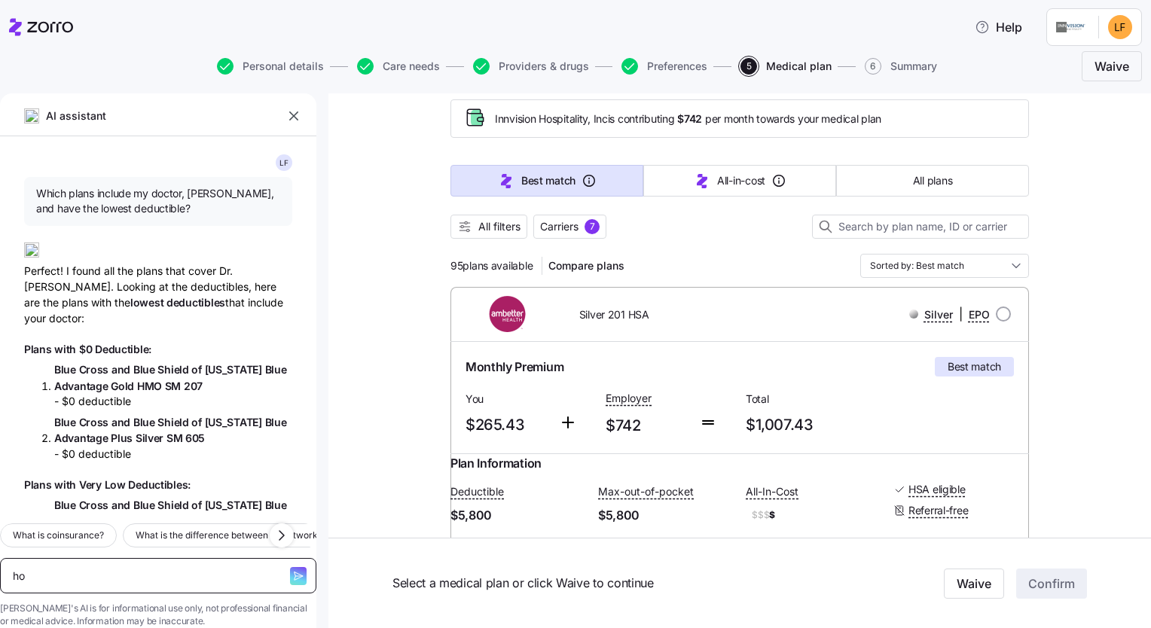
type textarea "x"
type textarea "how"
type textarea "x"
type textarea "how"
type textarea "x"
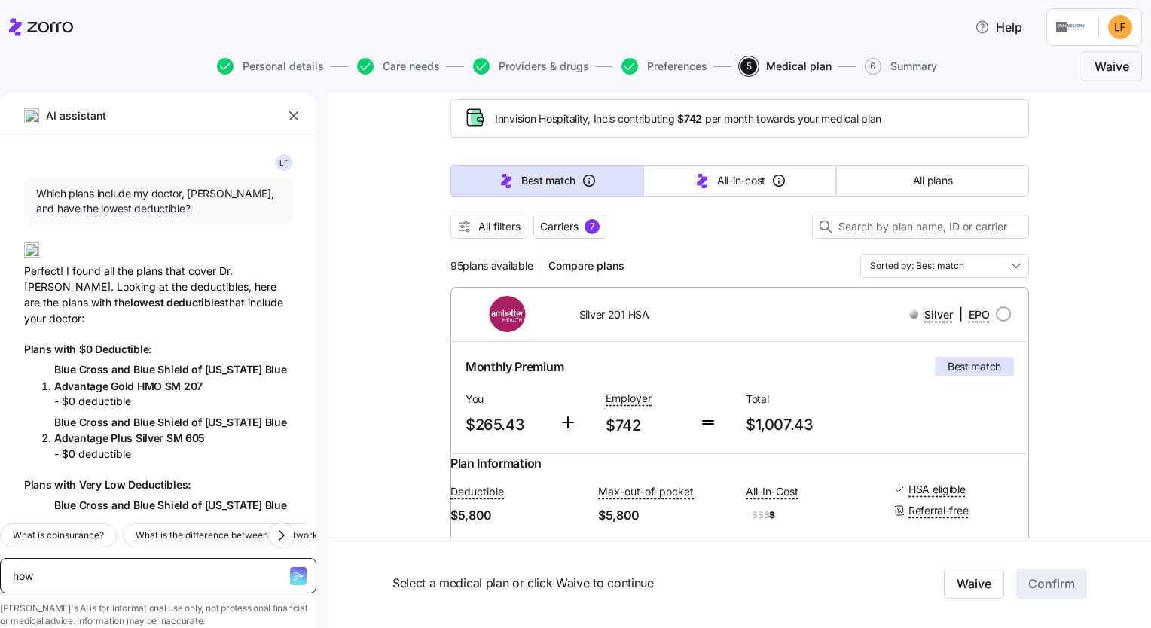
type textarea "how c"
type textarea "x"
type textarea "how ca"
type textarea "x"
type textarea "how can"
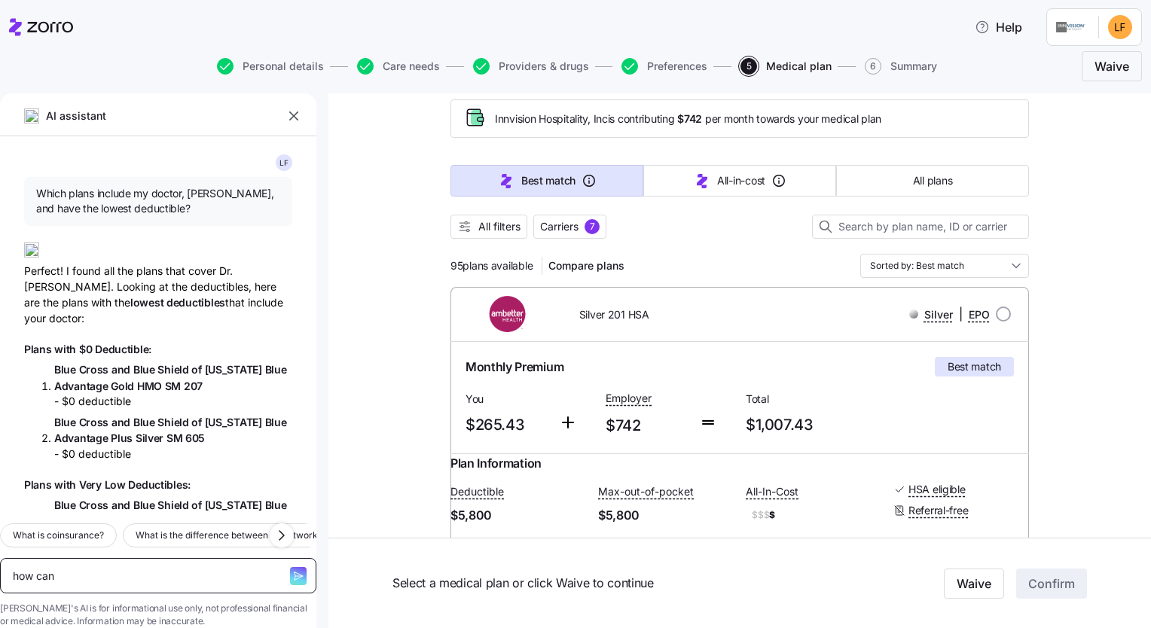
type textarea "x"
type textarea "how can i"
type textarea "x"
type textarea "how can i t"
type textarea "x"
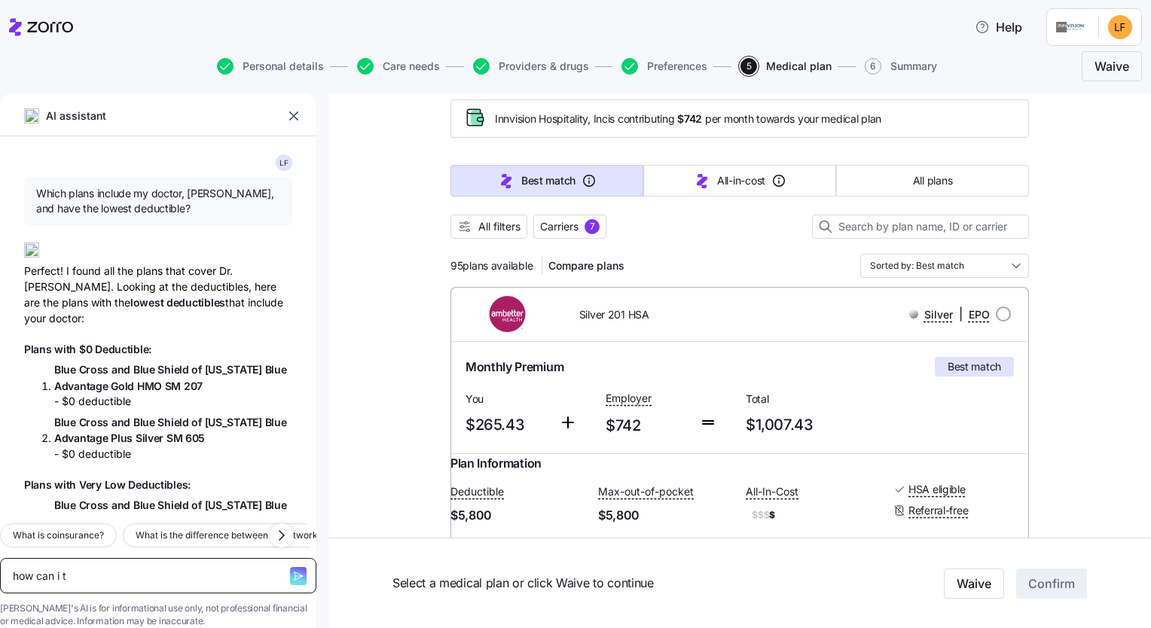
type textarea "how can i ta"
type textarea "x"
type textarea "how can i tal"
type textarea "x"
type textarea "how can i talk"
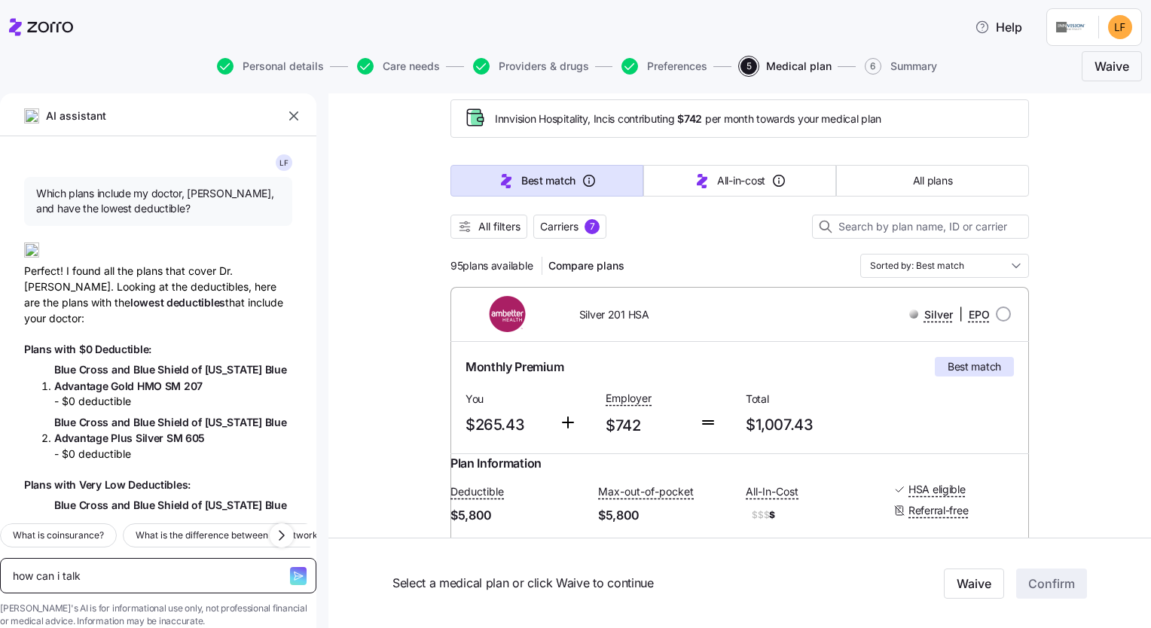
type textarea "x"
type textarea "how can i talk"
type textarea "x"
type textarea "how can i talk t"
type textarea "x"
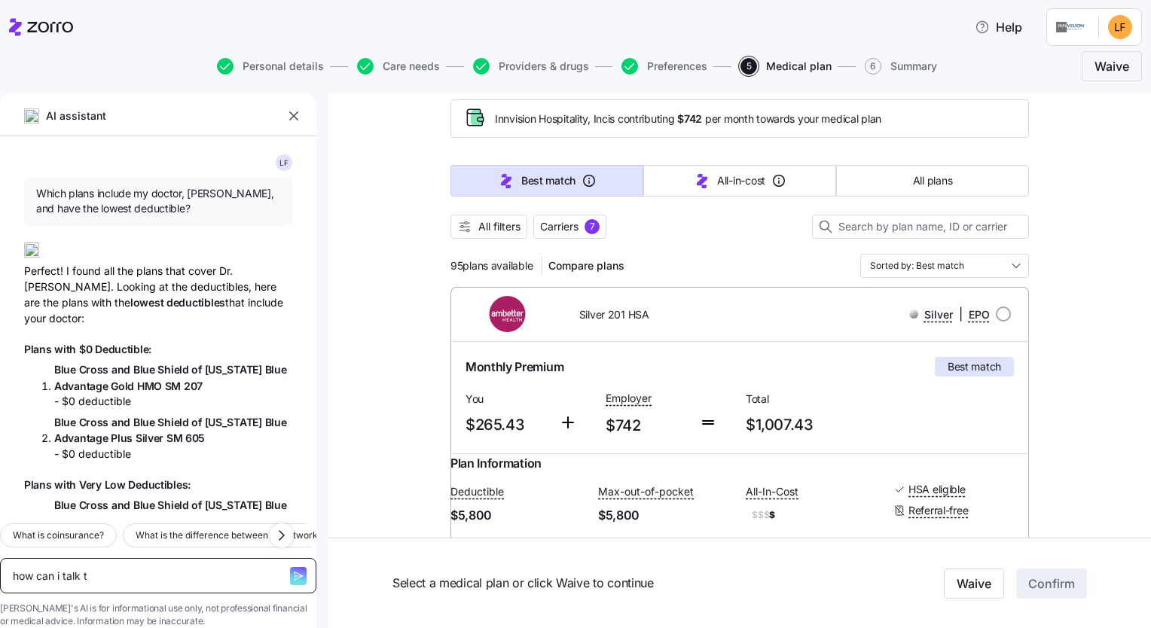
type textarea "how can i talk to"
type textarea "x"
type textarea "how can i talk to"
type textarea "x"
type textarea "how can i talk to s"
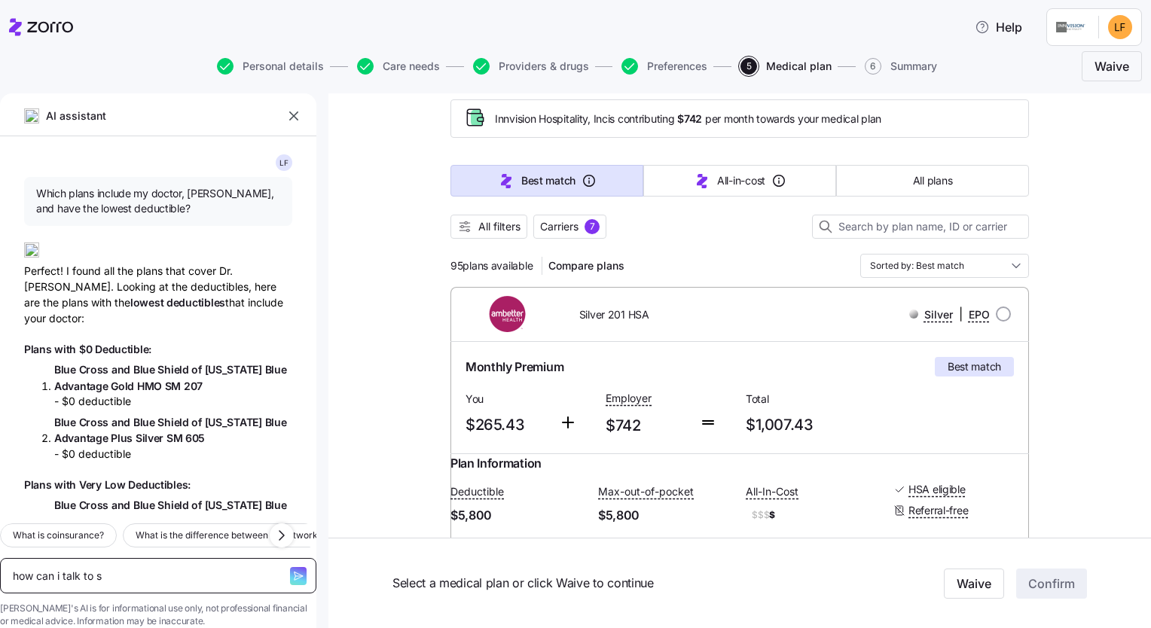
type textarea "x"
type textarea "how can i talk to so"
type textarea "x"
type textarea "how can i talk to som"
type textarea "x"
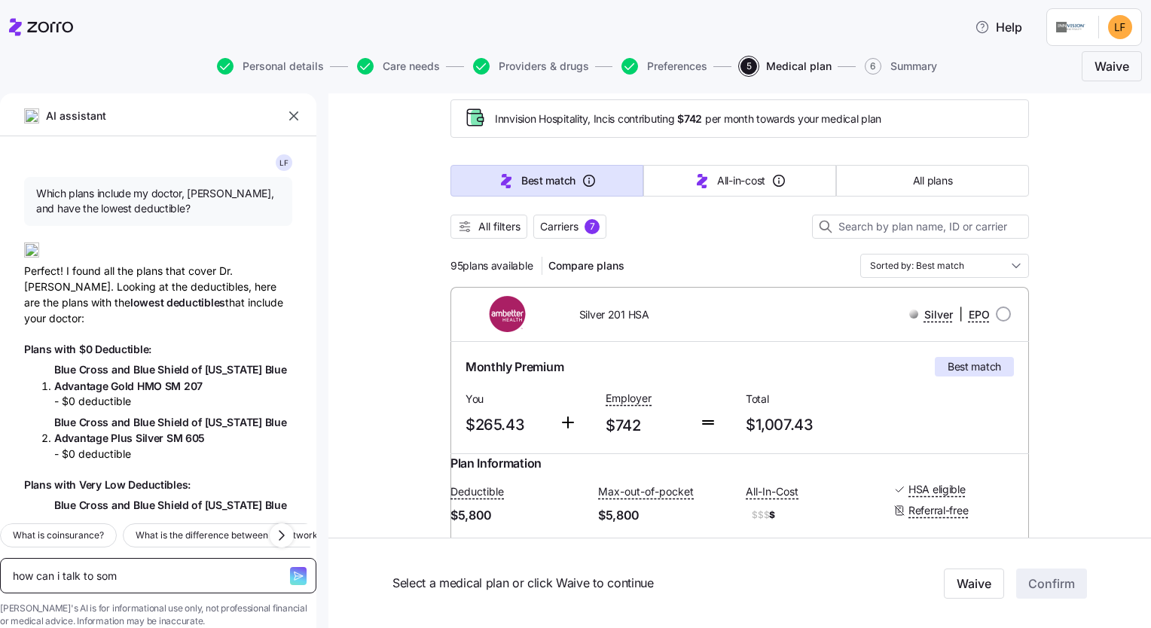
type textarea "how can i talk to some"
type textarea "x"
type textarea "how can i talk to someo"
type textarea "x"
type textarea "how can i talk to someon"
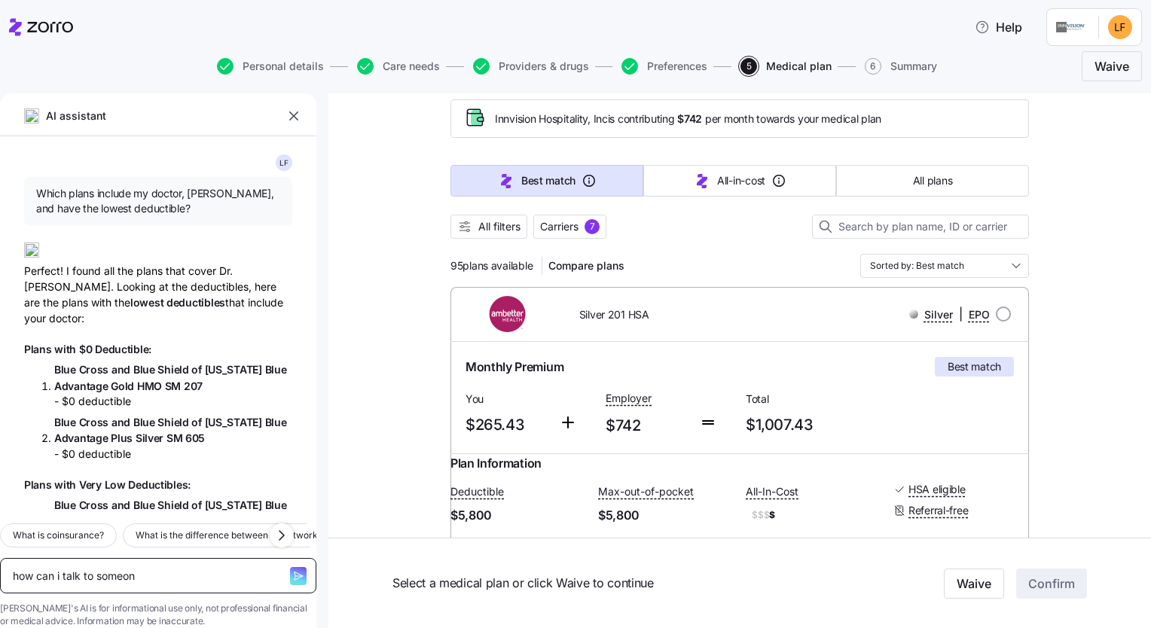
type textarea "x"
type textarea "how can i talk to someone"
type textarea "x"
type textarea "how can i talk to someone"
type textarea "x"
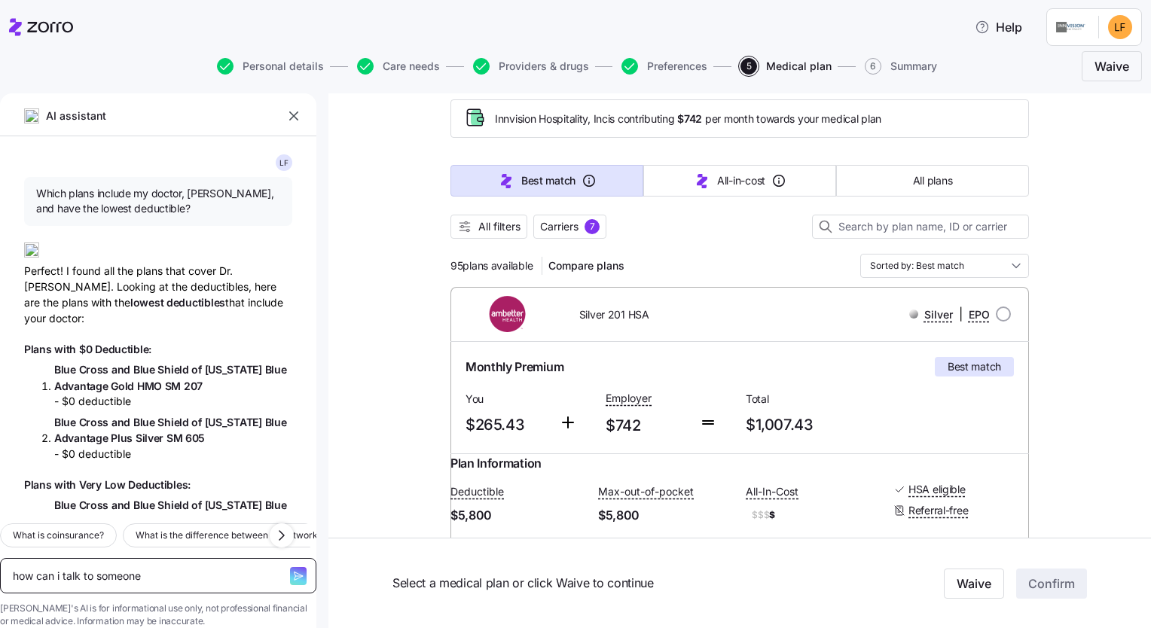
type textarea "how can i talk to someone a"
type textarea "x"
type textarea "how can i talk to someone ab"
type textarea "x"
type textarea "how can i talk to someone abo"
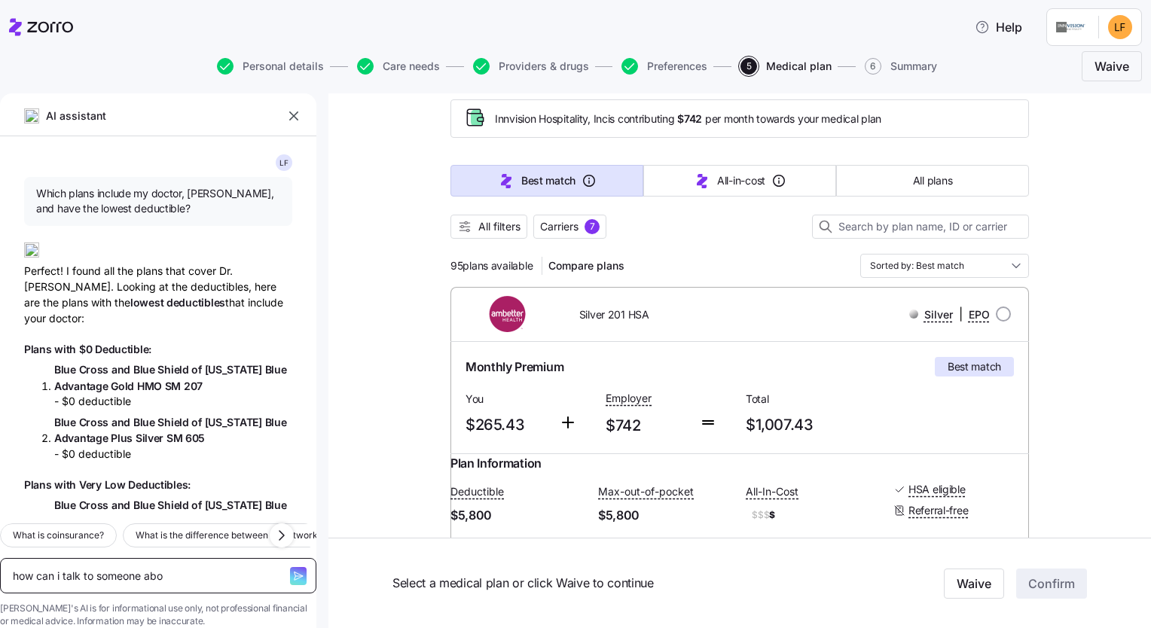
type textarea "x"
type textarea "how can i talk to someone abou"
type textarea "x"
type textarea "how can i talk to someone about"
type textarea "x"
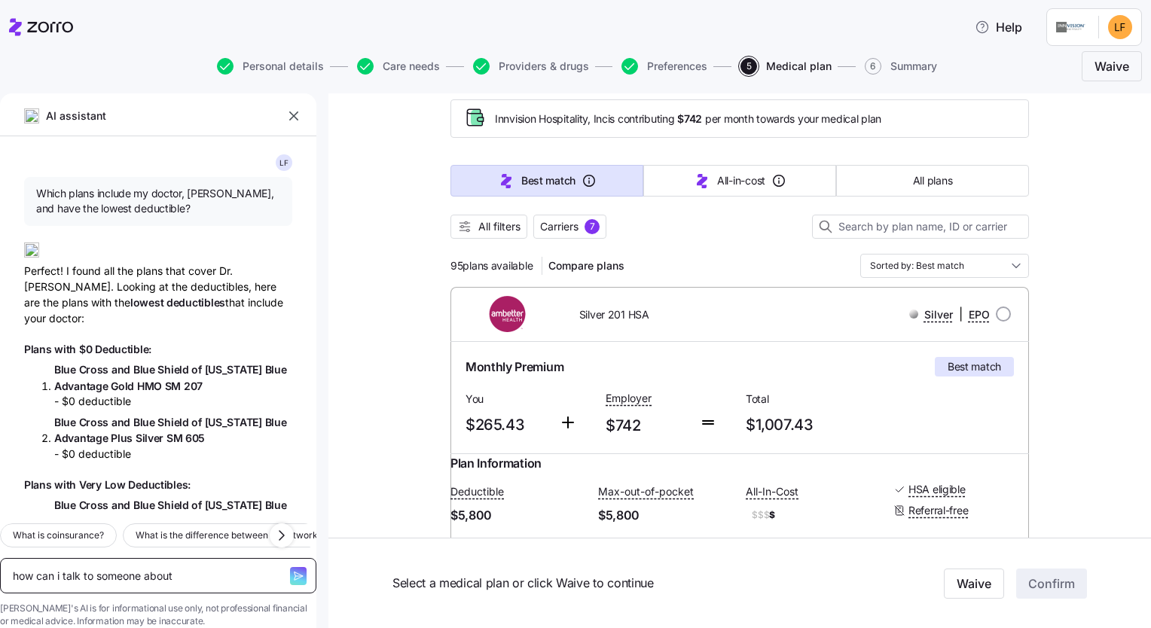
type textarea "how can i talk to someone about"
type textarea "x"
type textarea "how can i talk to someone about t"
type textarea "x"
type textarea "how can i talk to someone about th"
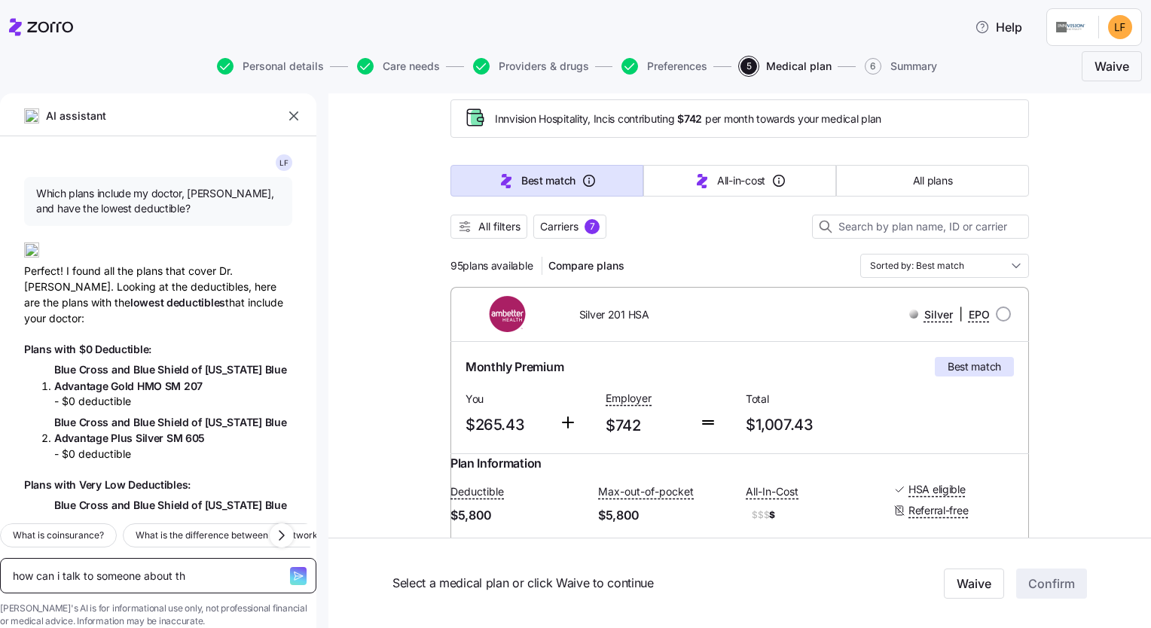
type textarea "x"
type textarea "how can i talk to someone about the"
type textarea "x"
type textarea "how can i talk to someone about the"
type textarea "x"
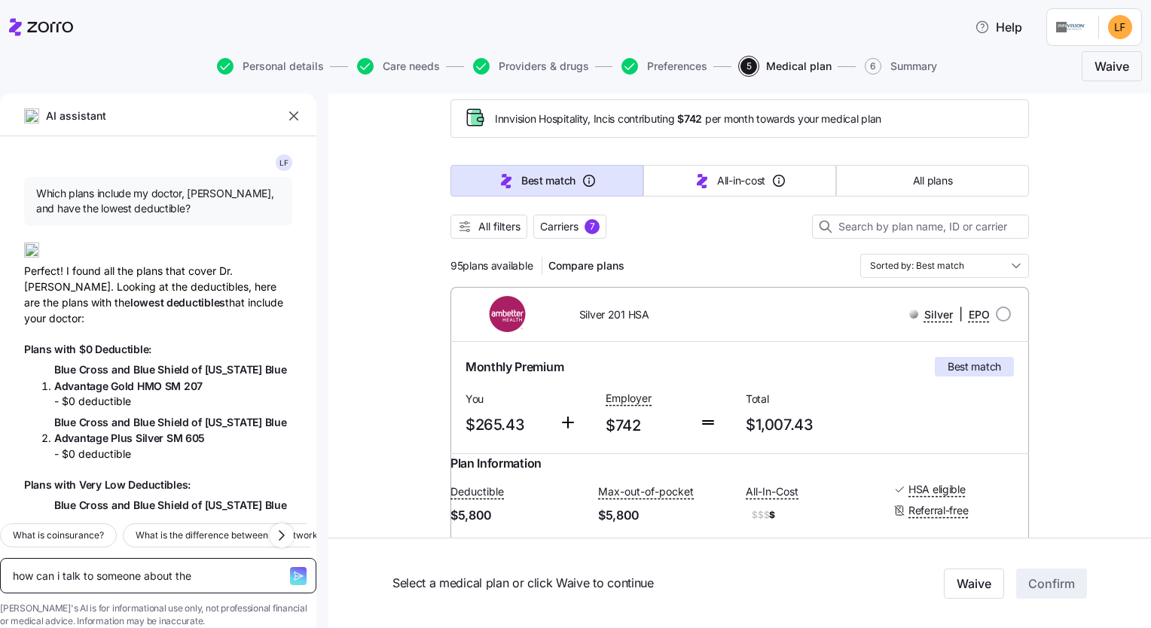
type textarea "how can i talk to someone about the p"
type textarea "x"
type textarea "how can i talk to someone about the pl"
type textarea "x"
type textarea "how can i talk to someone about the pla"
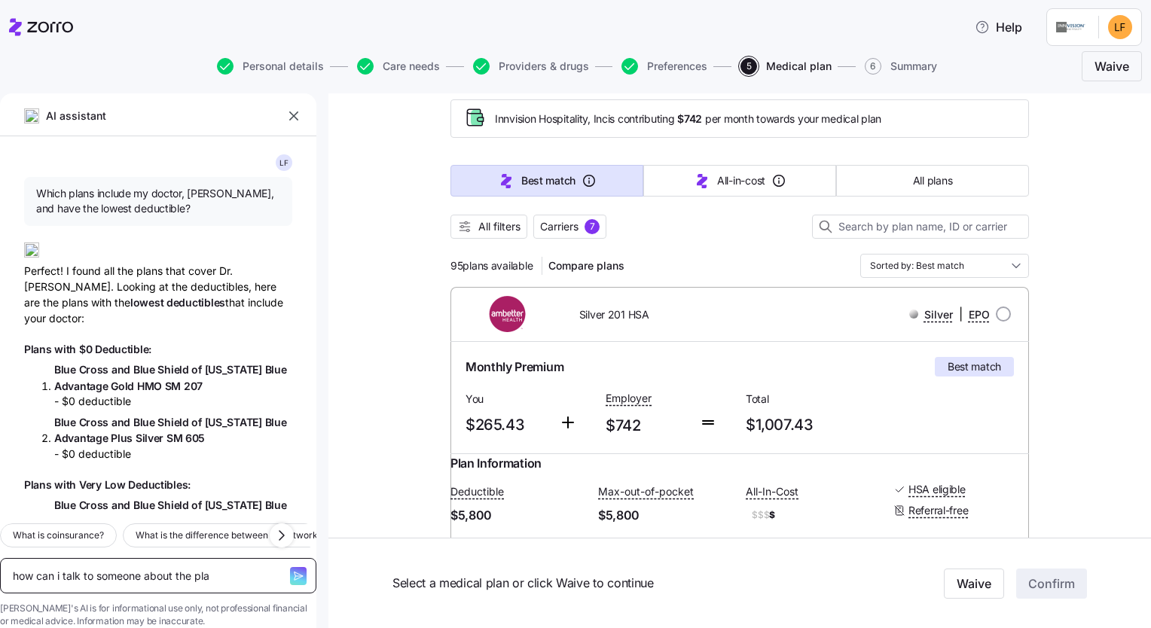
type textarea "x"
type textarea "how can i talk to someone about the plan"
type textarea "x"
type textarea "how can i talk to someone about the plans"
type textarea "x"
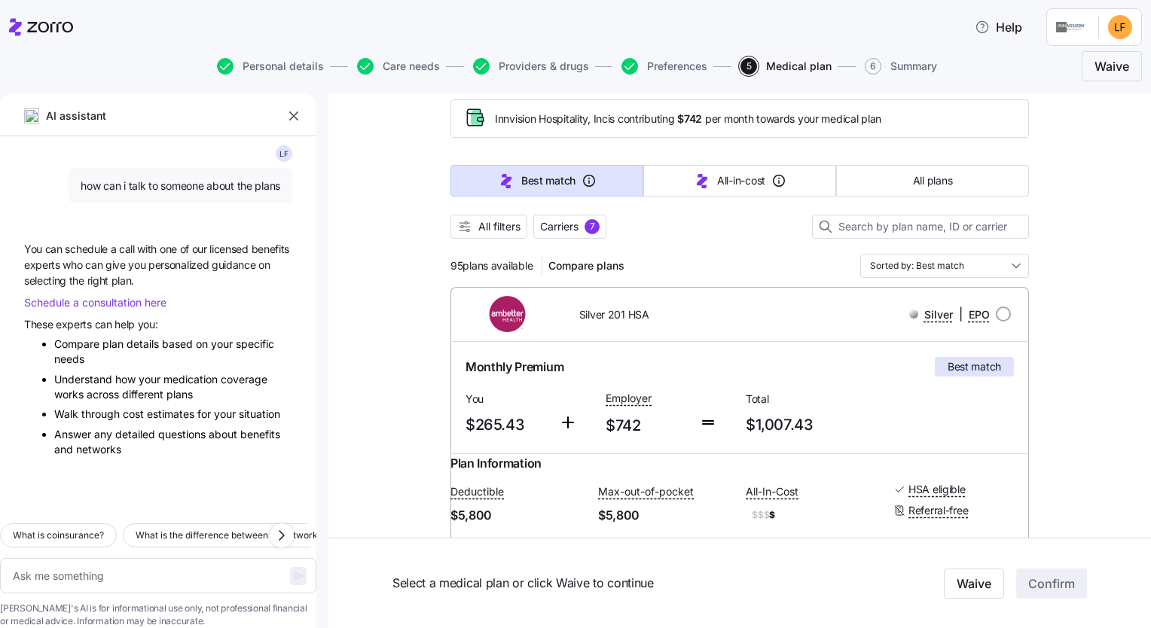
scroll to position [1344, 0]
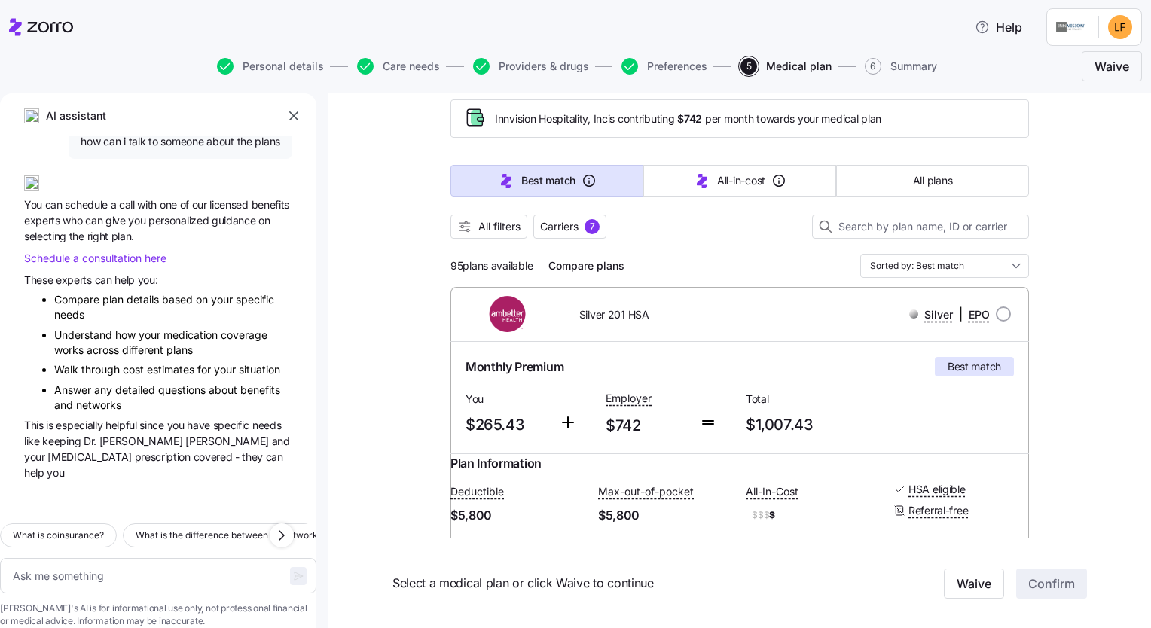
click at [106, 252] on span "consultation" at bounding box center [113, 258] width 63 height 13
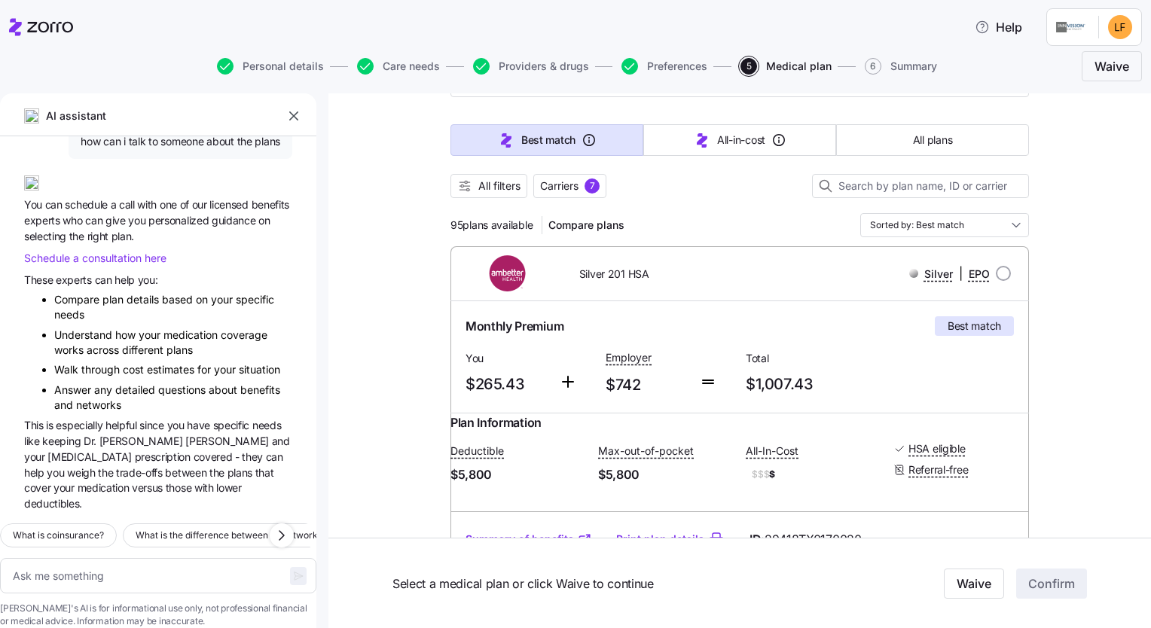
scroll to position [151, 0]
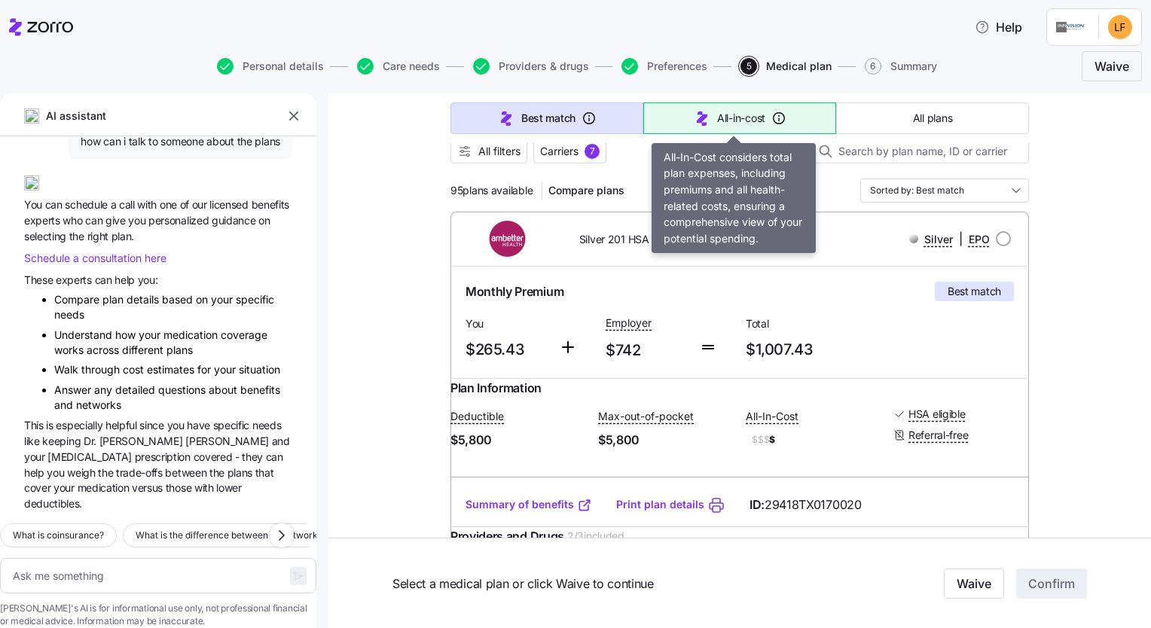
click at [571, 116] on button "All-in-cost" at bounding box center [739, 118] width 193 height 32
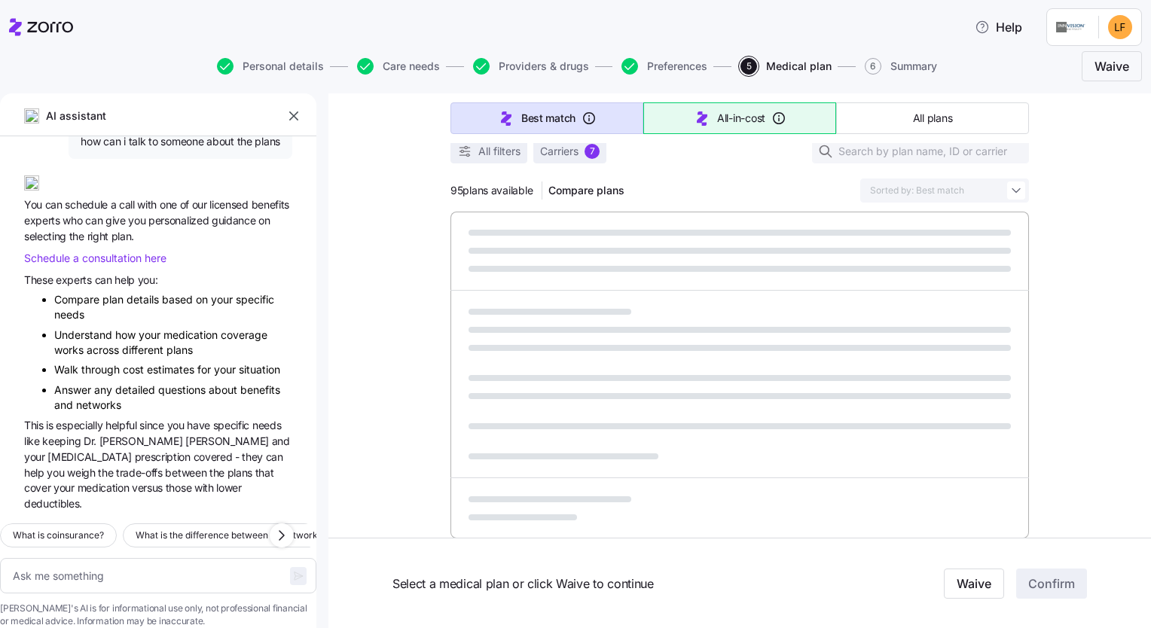
type textarea "x"
type input "Sorted by: All-in-cost"
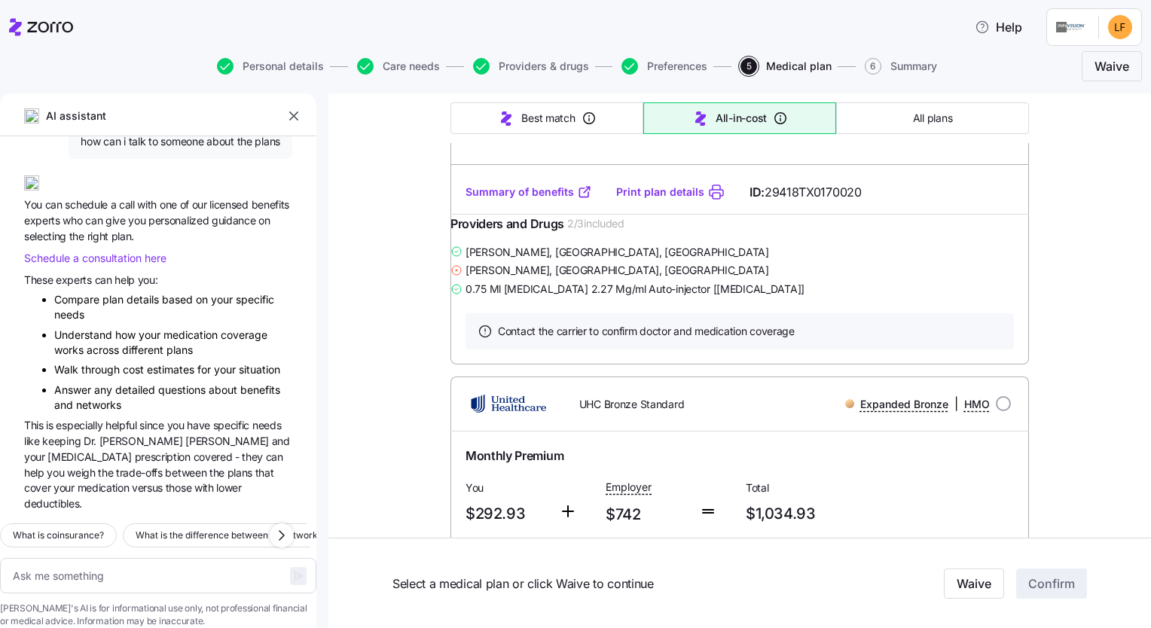
scroll to position [9266, 0]
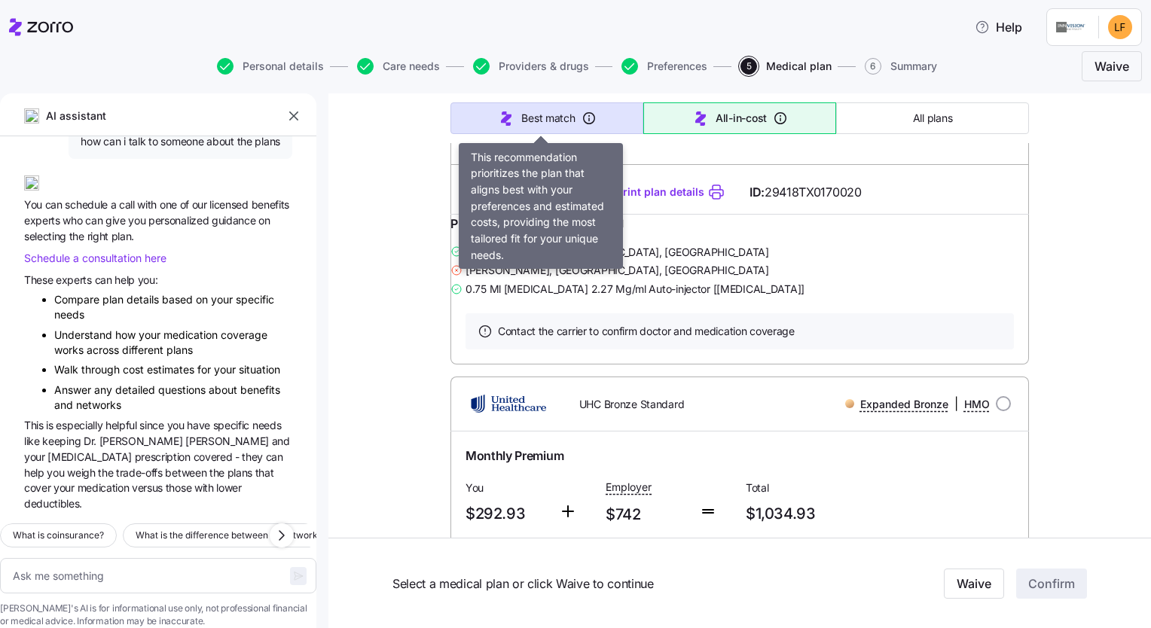
click at [533, 114] on span "Best match" at bounding box center [547, 118] width 53 height 15
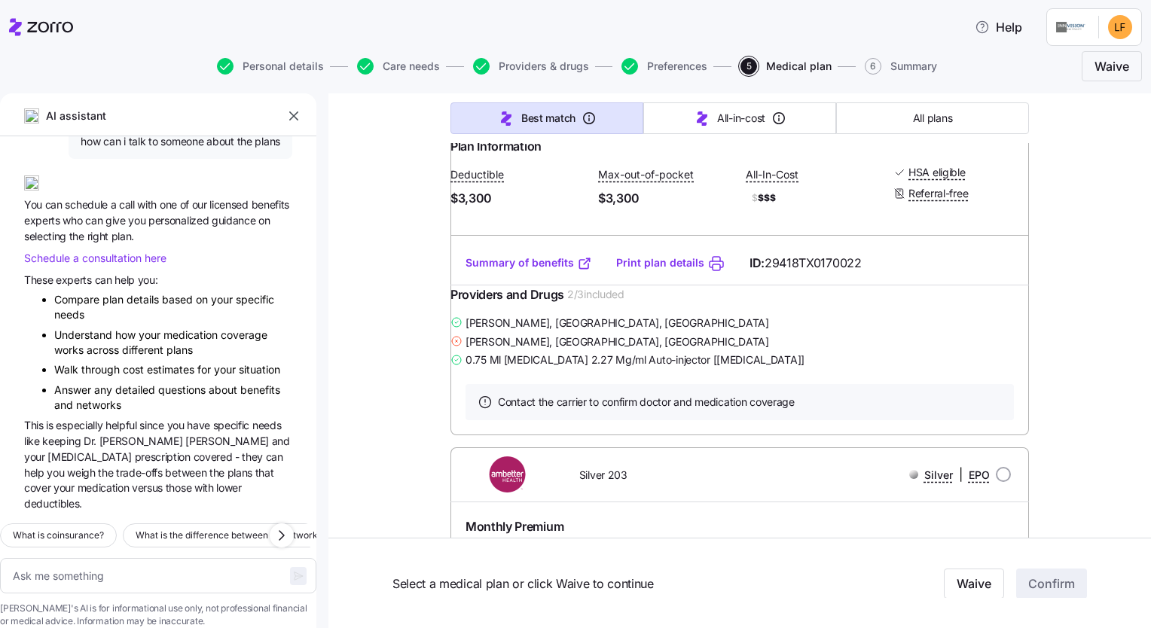
type textarea "x"
type input "Sorted by: Best match"
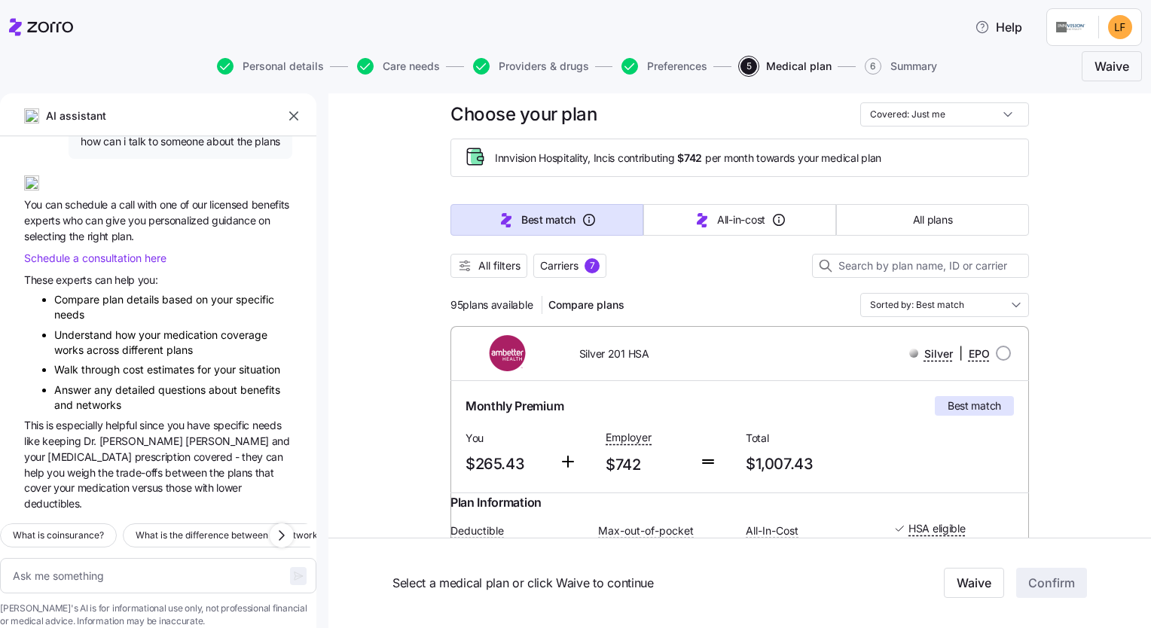
scroll to position [0, 0]
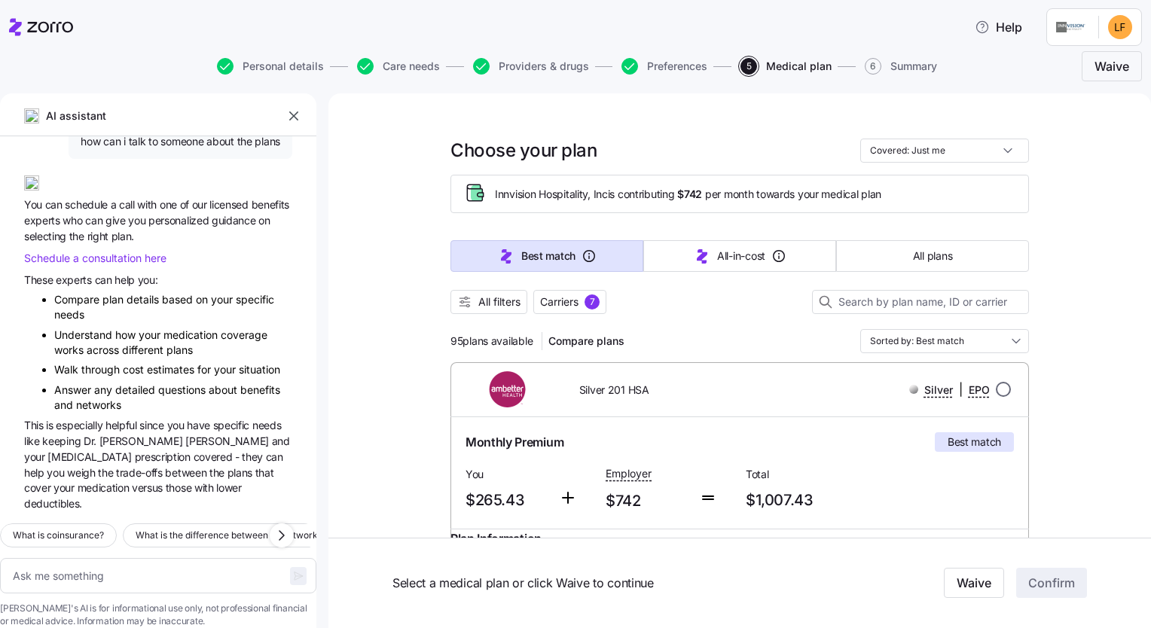
click at [571, 388] on input "radio" at bounding box center [1003, 389] width 15 height 15
radio input "true"
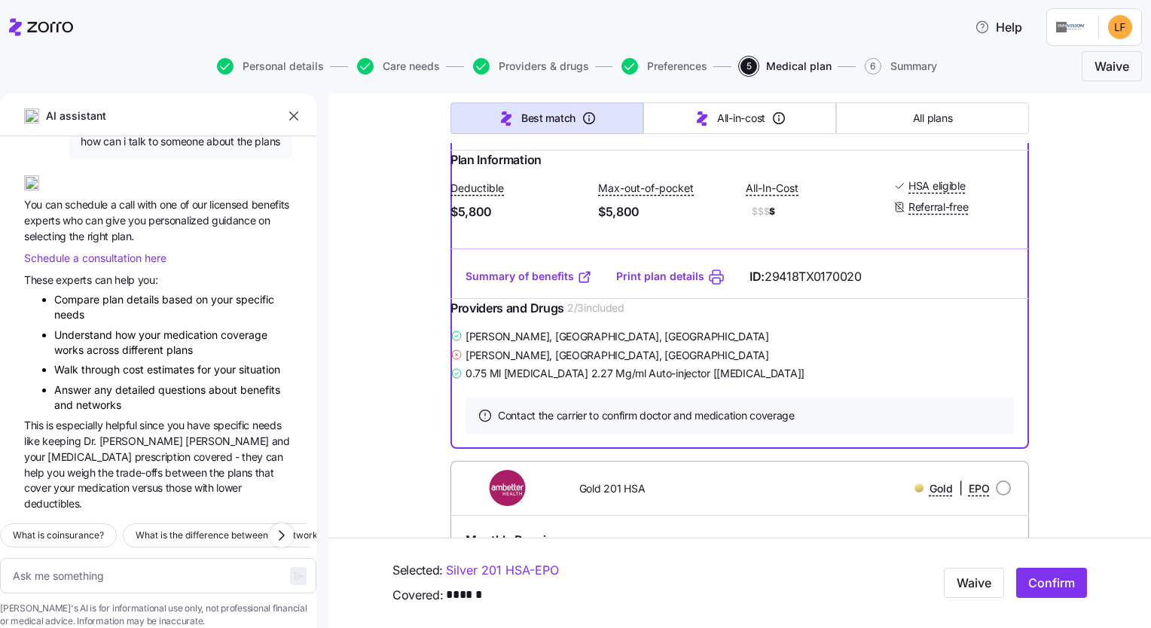
scroll to position [377, 0]
click at [513, 286] on link "Summary of benefits" at bounding box center [529, 278] width 127 height 15
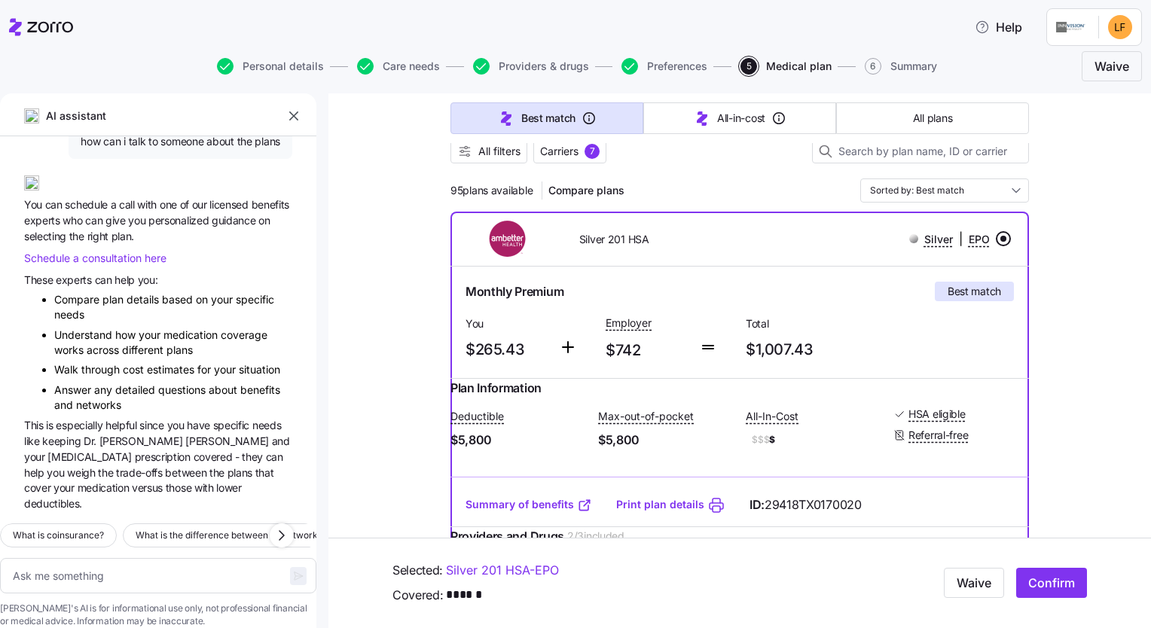
scroll to position [0, 0]
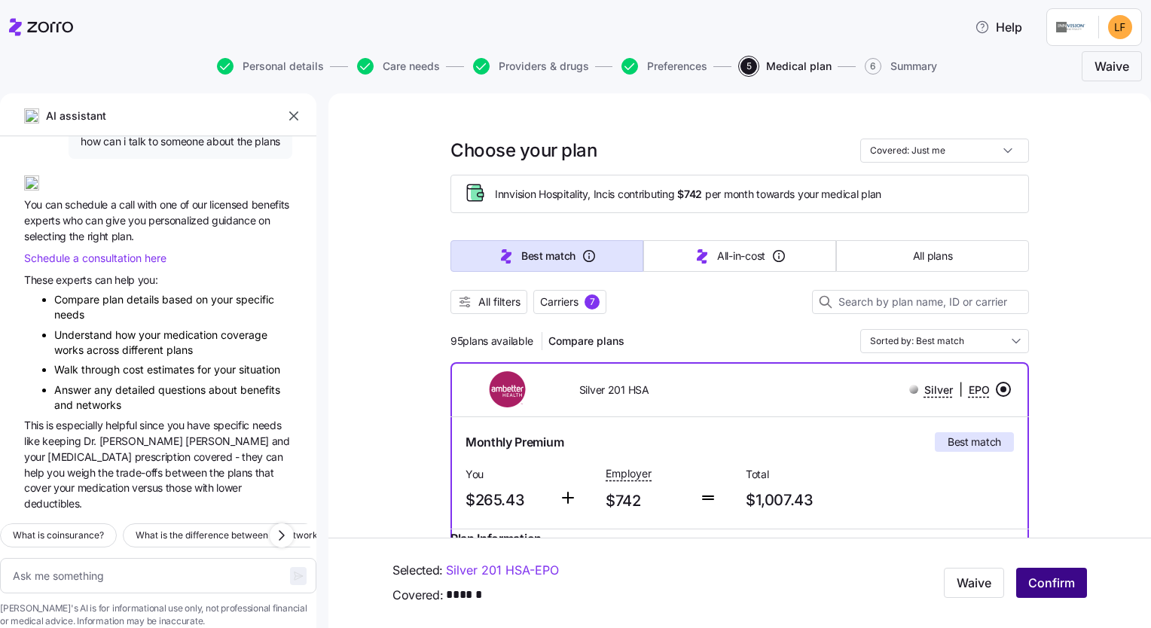
click at [571, 587] on span "Confirm" at bounding box center [1051, 584] width 47 height 18
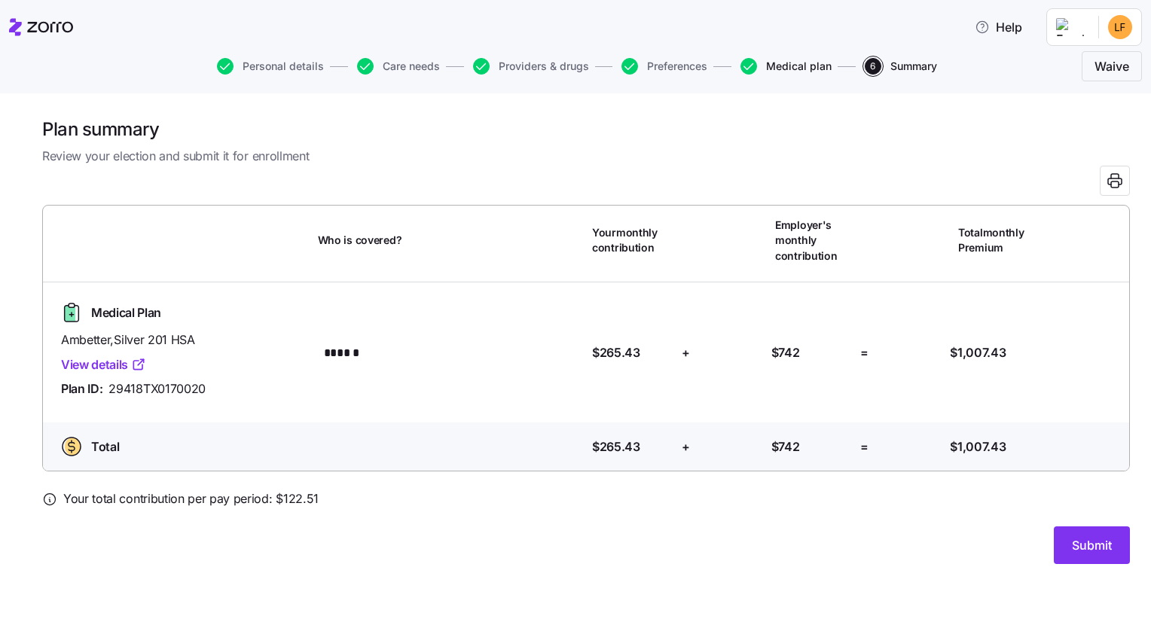
click at [571, 68] on span "Medical plan" at bounding box center [799, 66] width 66 height 11
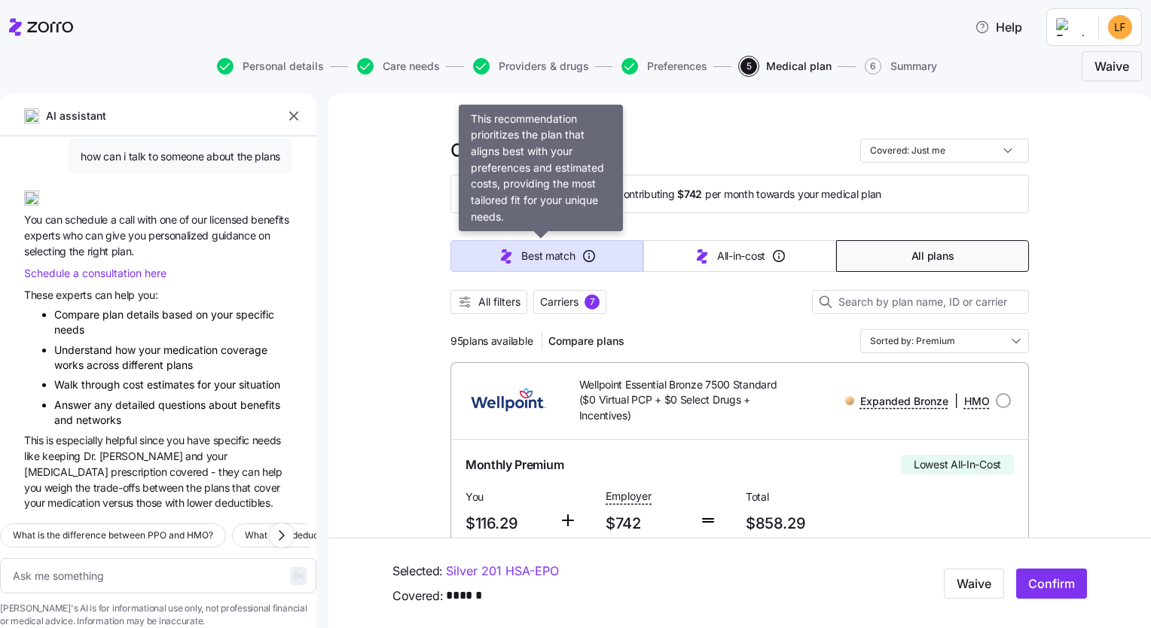
click at [542, 255] on span "Best match" at bounding box center [547, 256] width 53 height 15
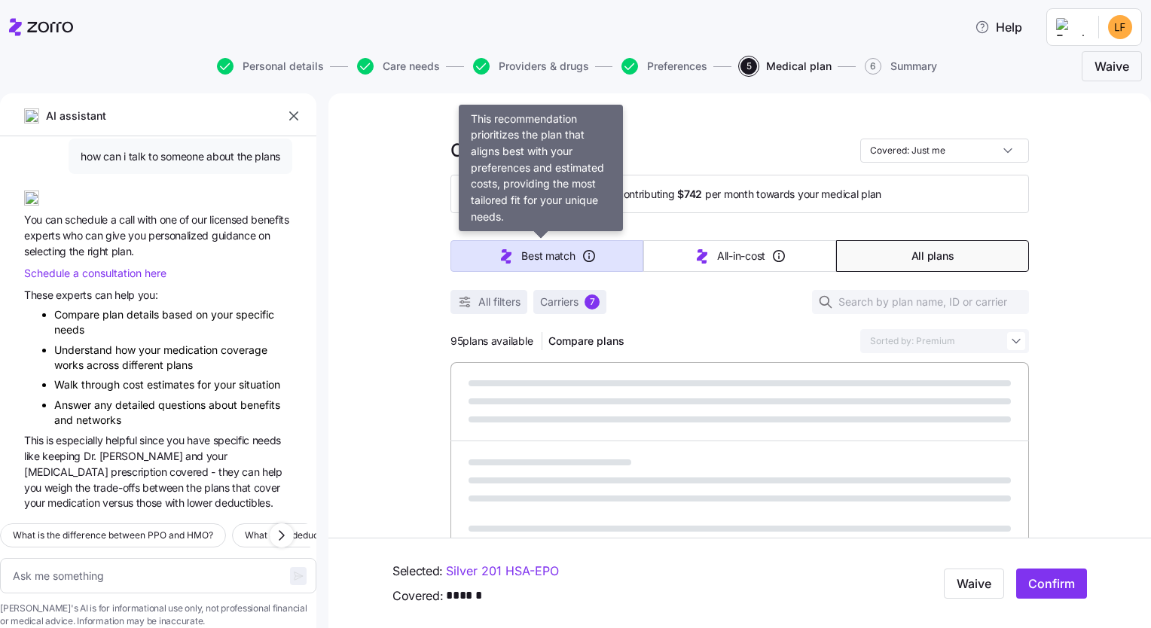
type textarea "x"
type input "Sorted by: Best match"
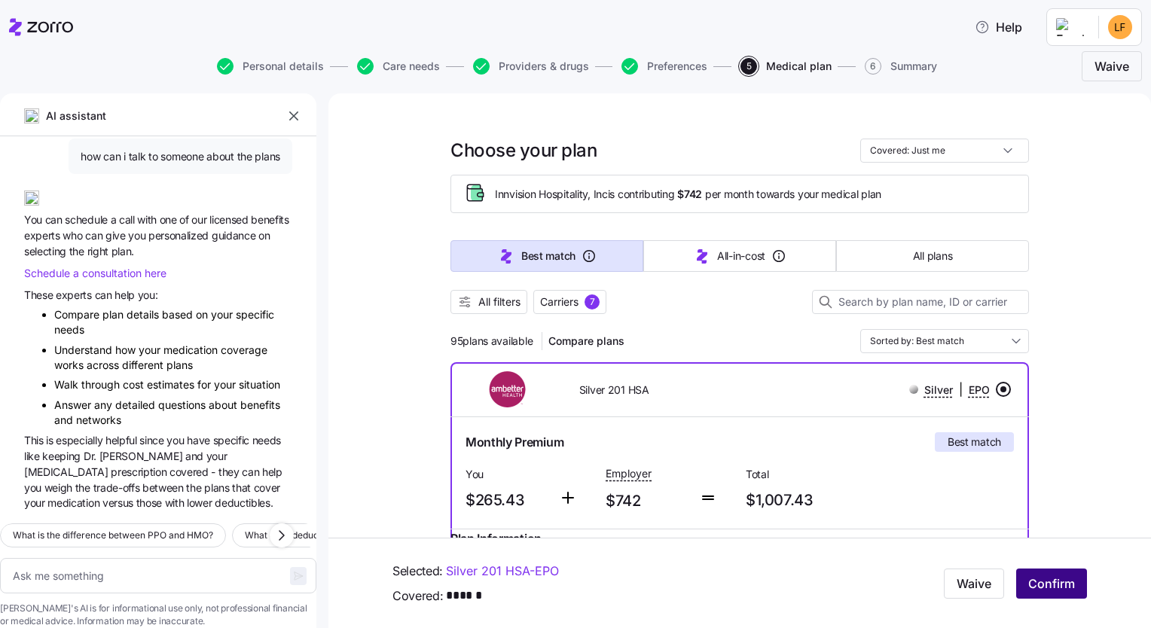
click at [571, 585] on span "Confirm" at bounding box center [1051, 584] width 47 height 18
type textarea "x"
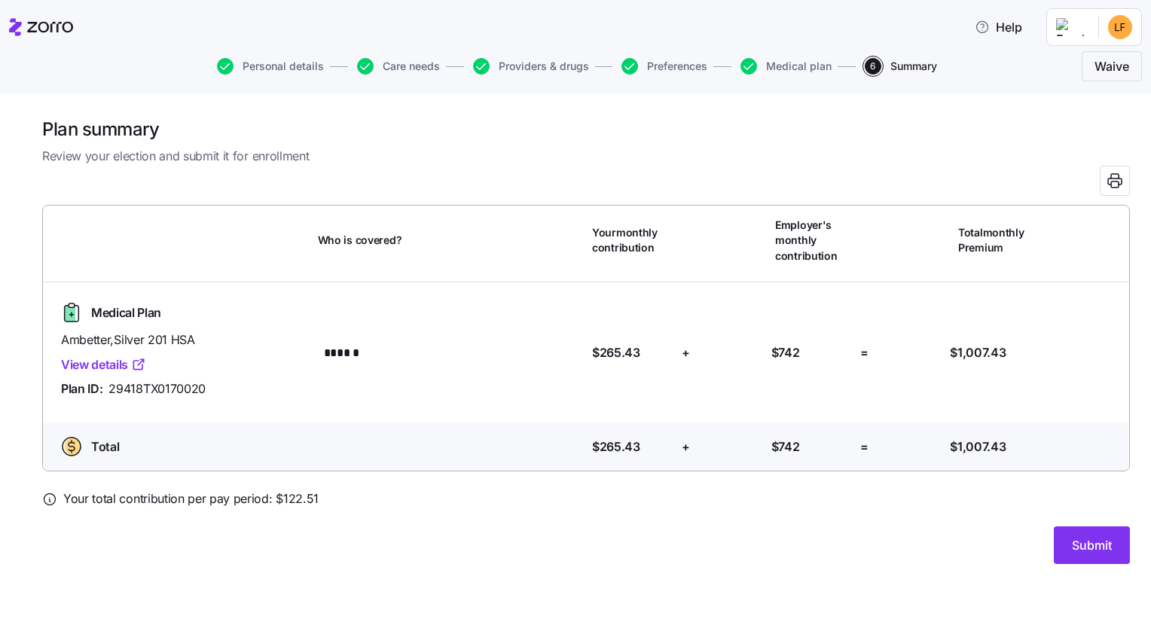
click at [96, 368] on link "View details" at bounding box center [103, 365] width 85 height 19
click at [571, 548] on span "Submit" at bounding box center [1092, 545] width 40 height 18
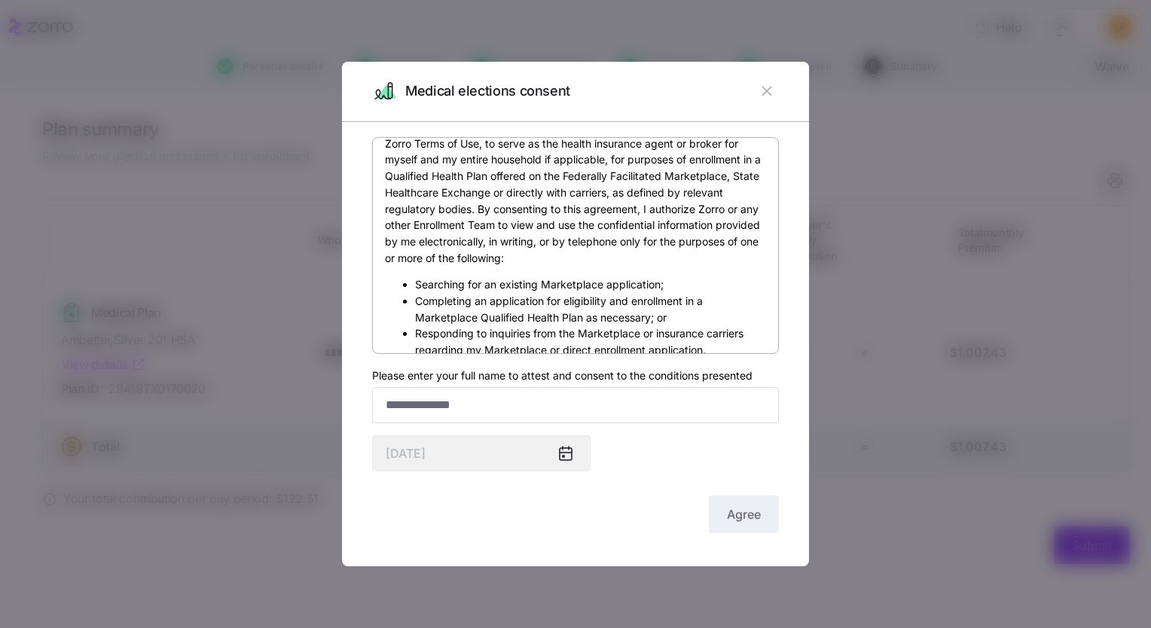
scroll to position [301, 0]
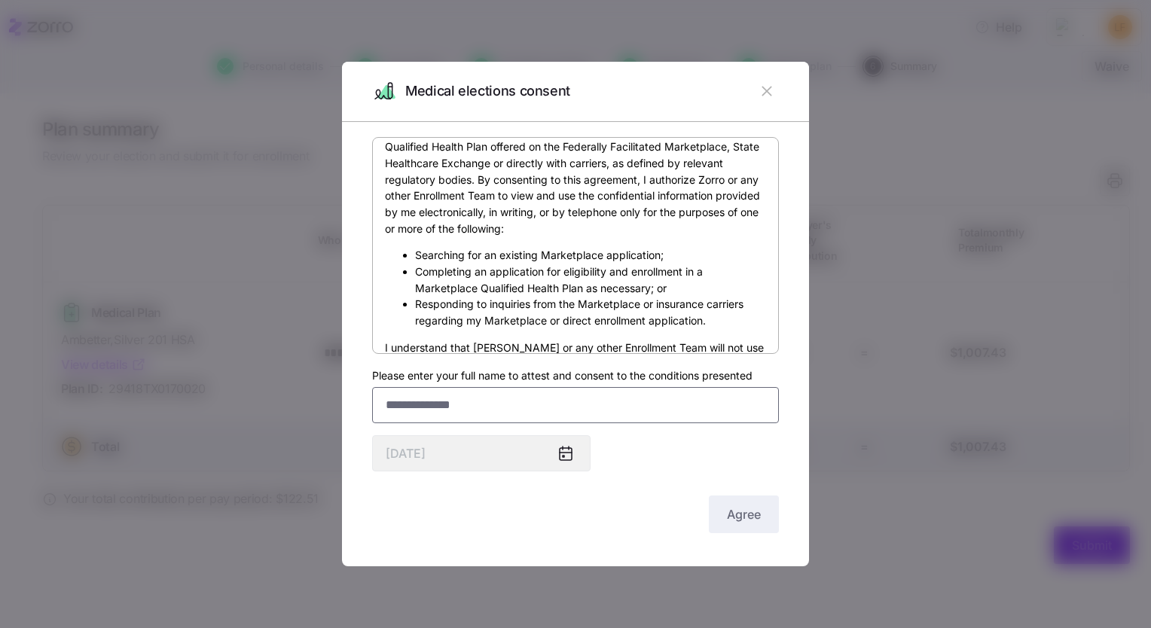
click at [446, 405] on input "Please enter your full name to attest and consent to the conditions presented" at bounding box center [575, 405] width 407 height 36
type input "**********"
click at [560, 455] on icon at bounding box center [566, 454] width 12 height 12
click at [571, 514] on span "Agree" at bounding box center [744, 514] width 34 height 18
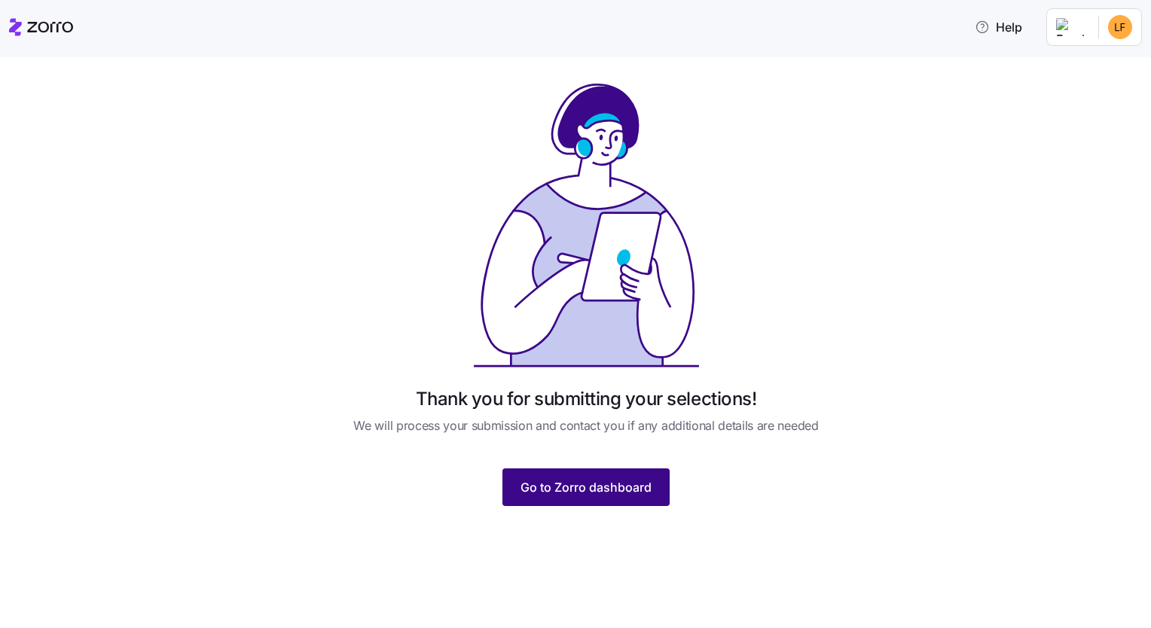
click at [571, 488] on span "Go to Zorro dashboard" at bounding box center [586, 487] width 131 height 18
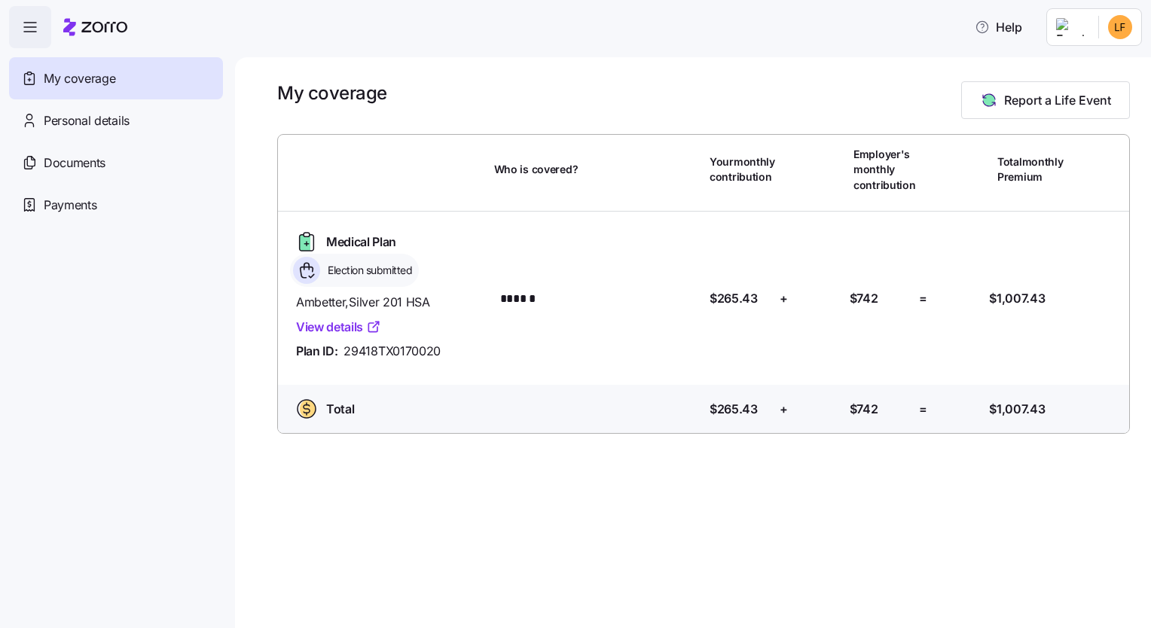
click at [322, 326] on link "View details" at bounding box center [338, 327] width 85 height 19
click at [84, 115] on span "Personal details" at bounding box center [87, 120] width 86 height 19
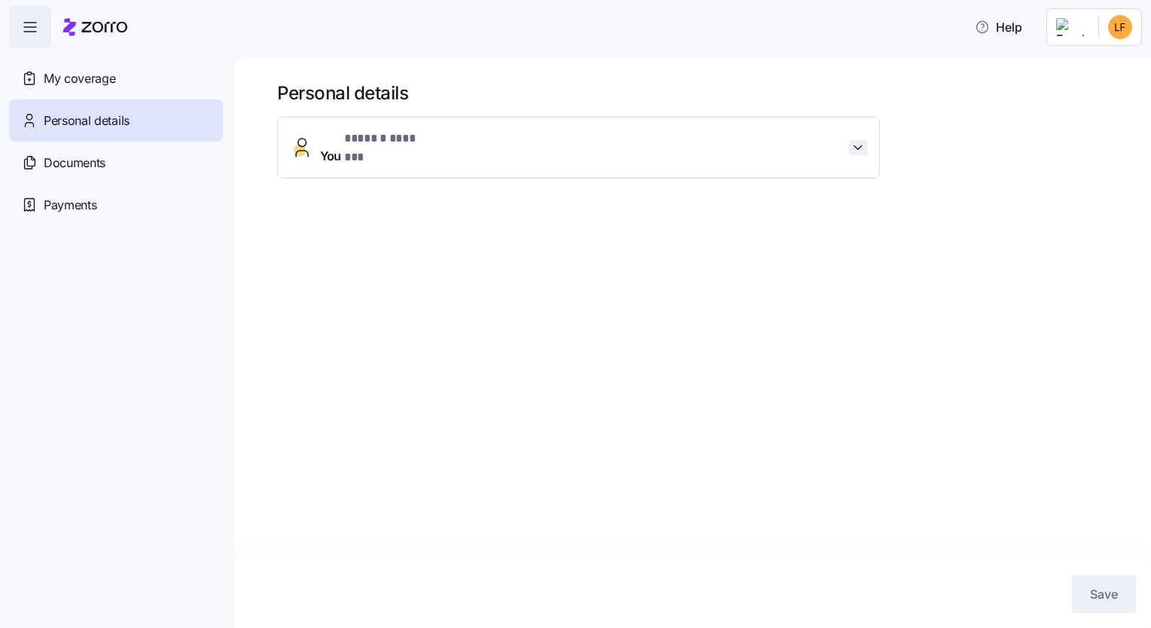
click at [571, 143] on icon "button" at bounding box center [858, 147] width 15 height 15
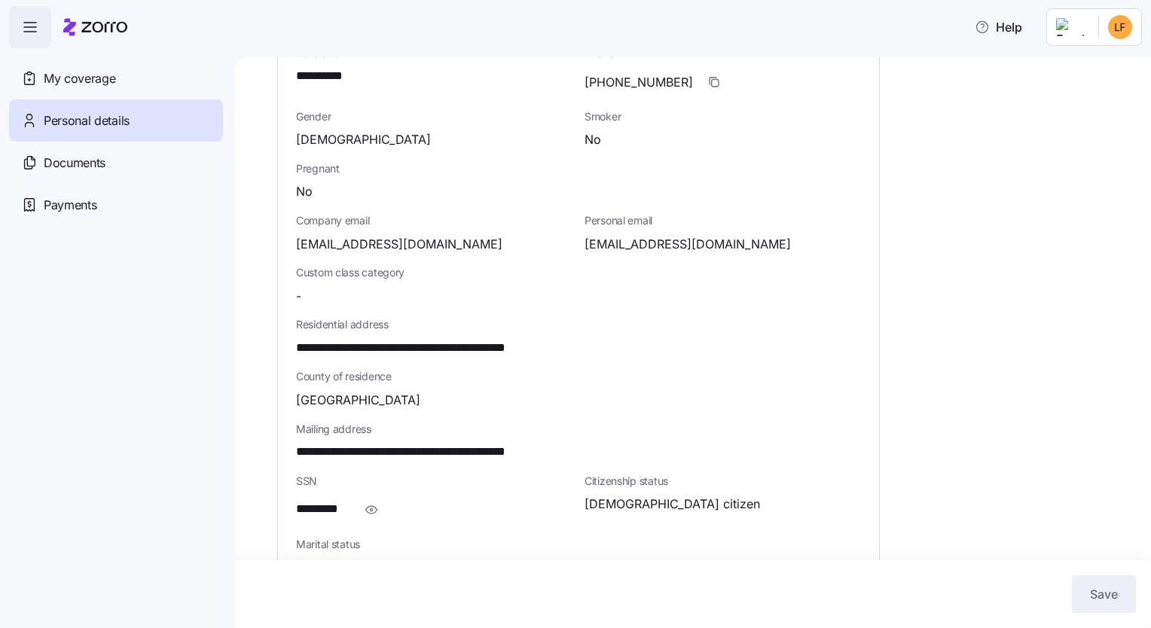
scroll to position [226, 0]
click at [374, 505] on icon "button" at bounding box center [371, 509] width 11 height 8
click at [374, 493] on div "*********" at bounding box center [434, 508] width 276 height 30
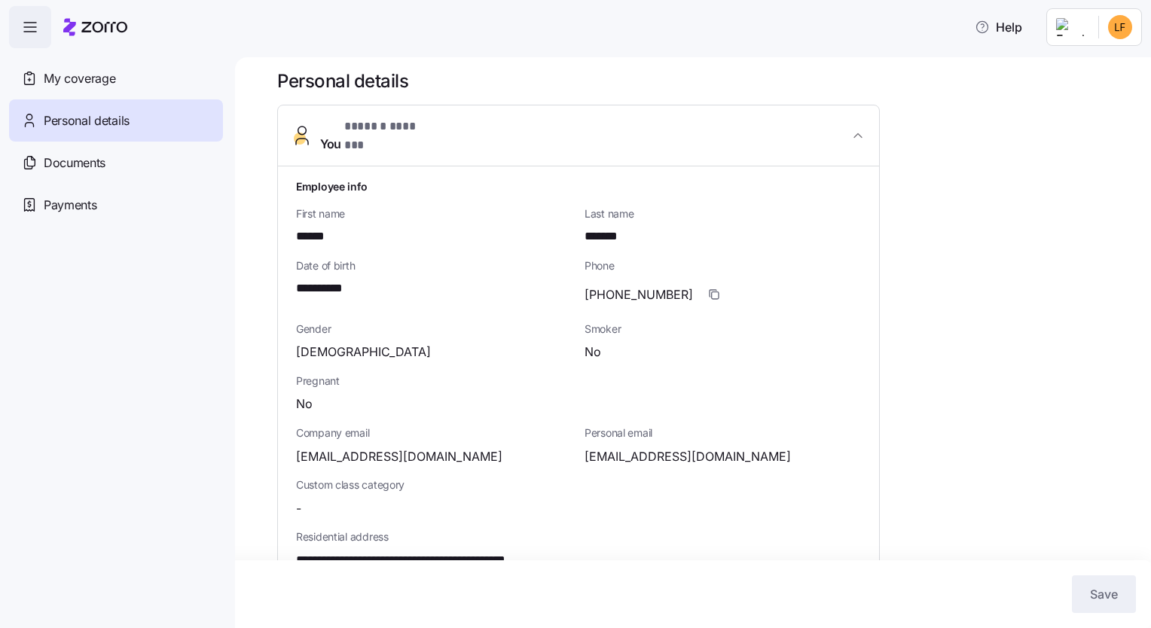
scroll to position [0, 0]
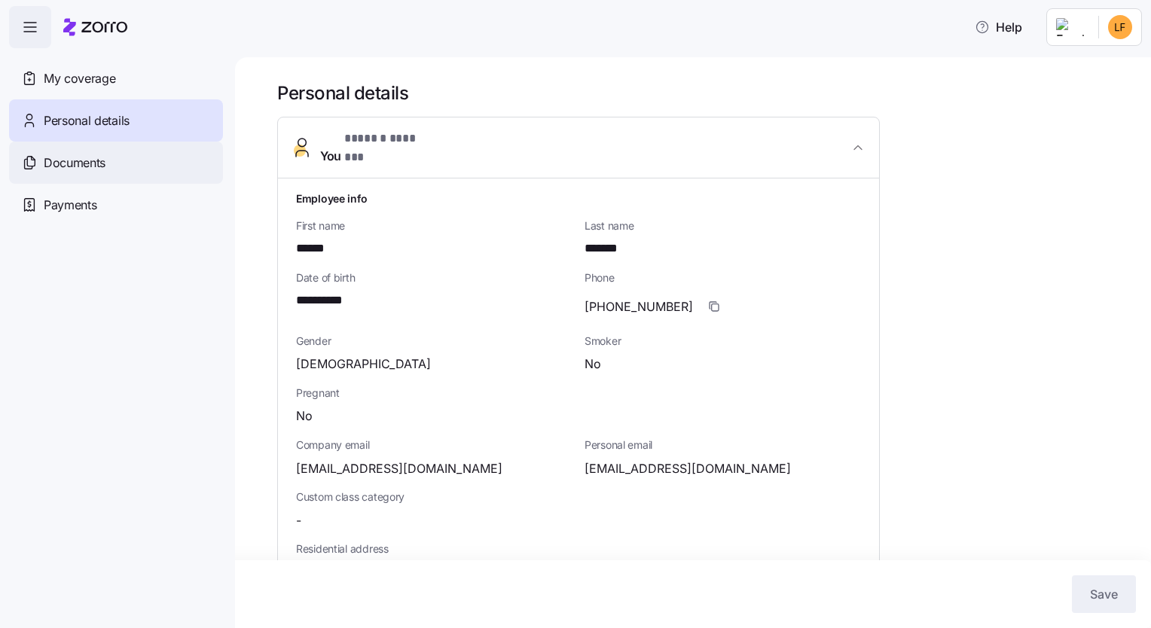
click at [59, 164] on span "Documents" at bounding box center [75, 163] width 62 height 19
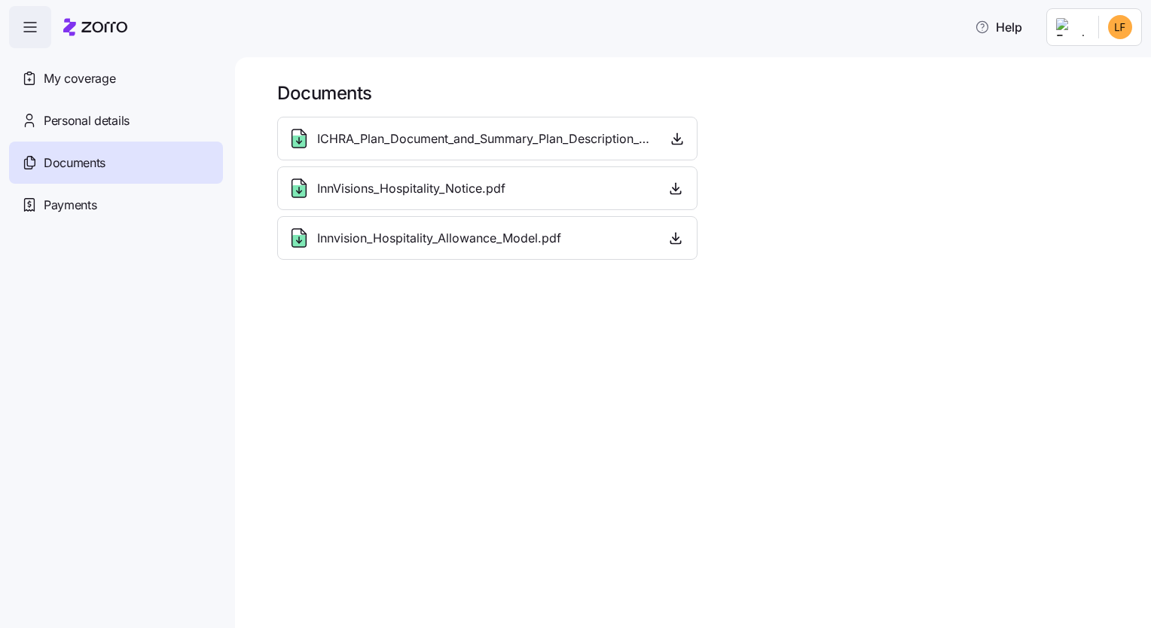
click at [298, 191] on icon at bounding box center [299, 192] width 5 height 2
click at [571, 192] on icon "button" at bounding box center [675, 188] width 15 height 15
click at [441, 237] on span "Innvision_Hospitality_Allowance_Model.pdf" at bounding box center [439, 238] width 244 height 19
click at [571, 233] on icon "button" at bounding box center [675, 238] width 15 height 15
click at [84, 209] on span "Payments" at bounding box center [70, 205] width 53 height 19
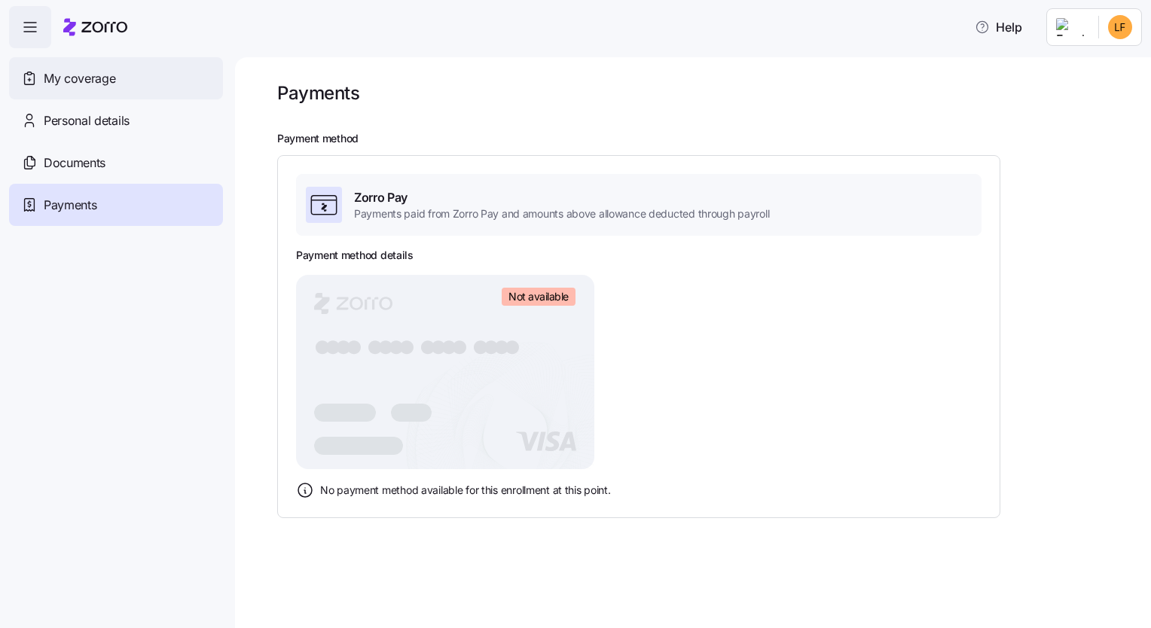
click at [63, 79] on span "My coverage" at bounding box center [80, 78] width 72 height 19
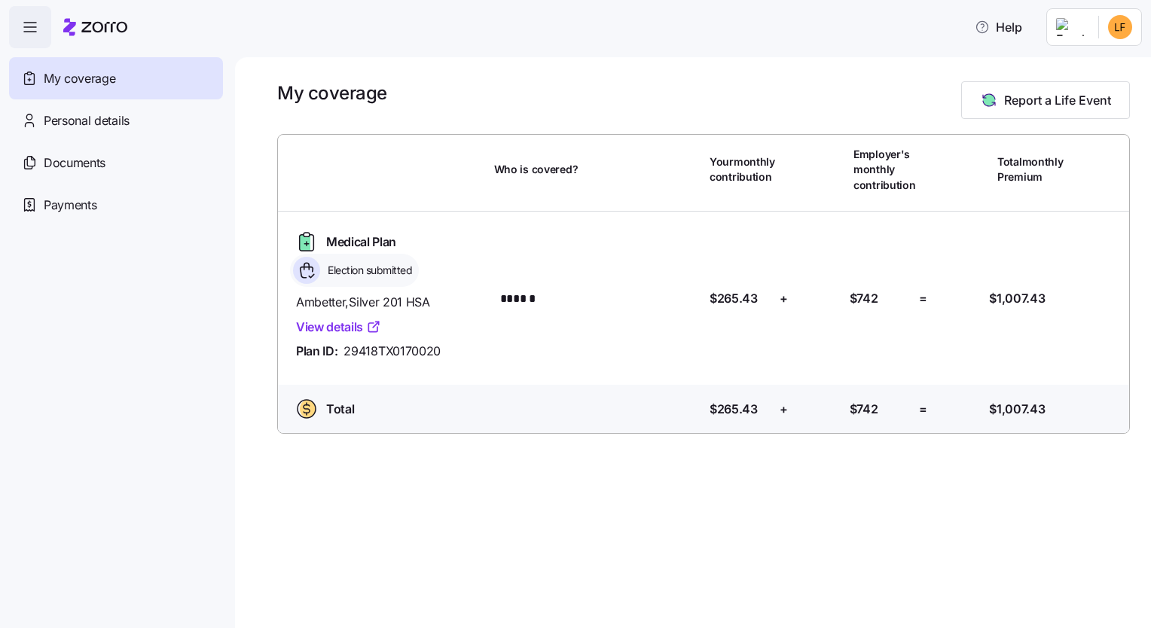
click at [356, 330] on link "View details" at bounding box center [338, 327] width 85 height 19
click at [340, 270] on span "Election submitted" at bounding box center [367, 270] width 89 height 15
click at [80, 166] on span "Documents" at bounding box center [75, 163] width 62 height 19
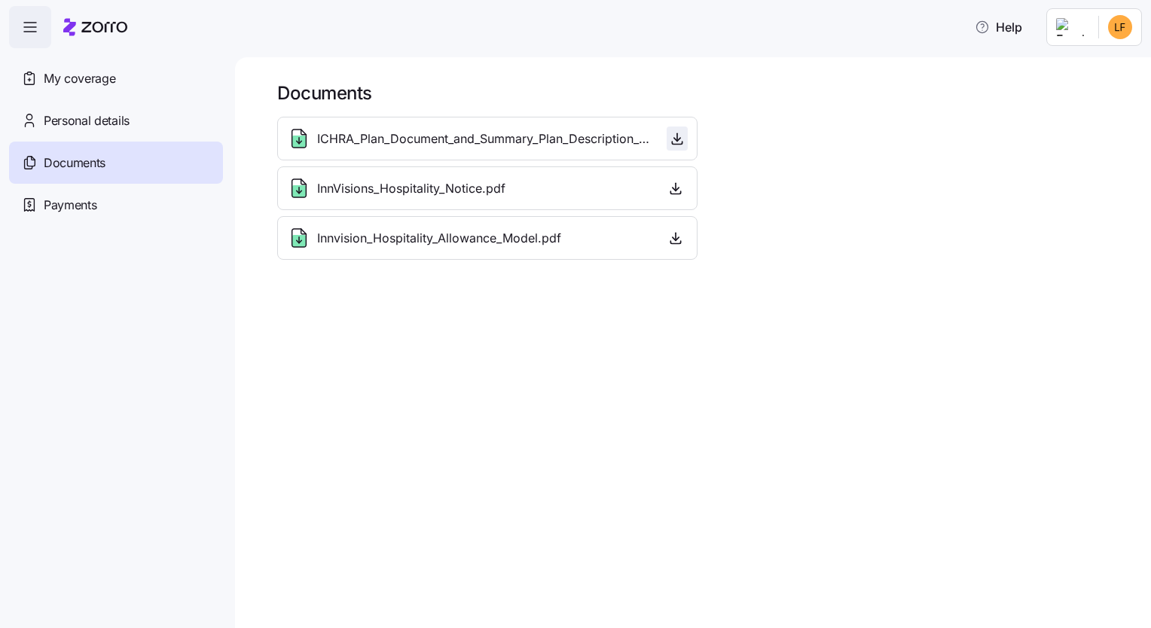
click at [571, 145] on icon "button" at bounding box center [677, 138] width 15 height 15
click at [26, 29] on icon "button" at bounding box center [30, 27] width 18 height 18
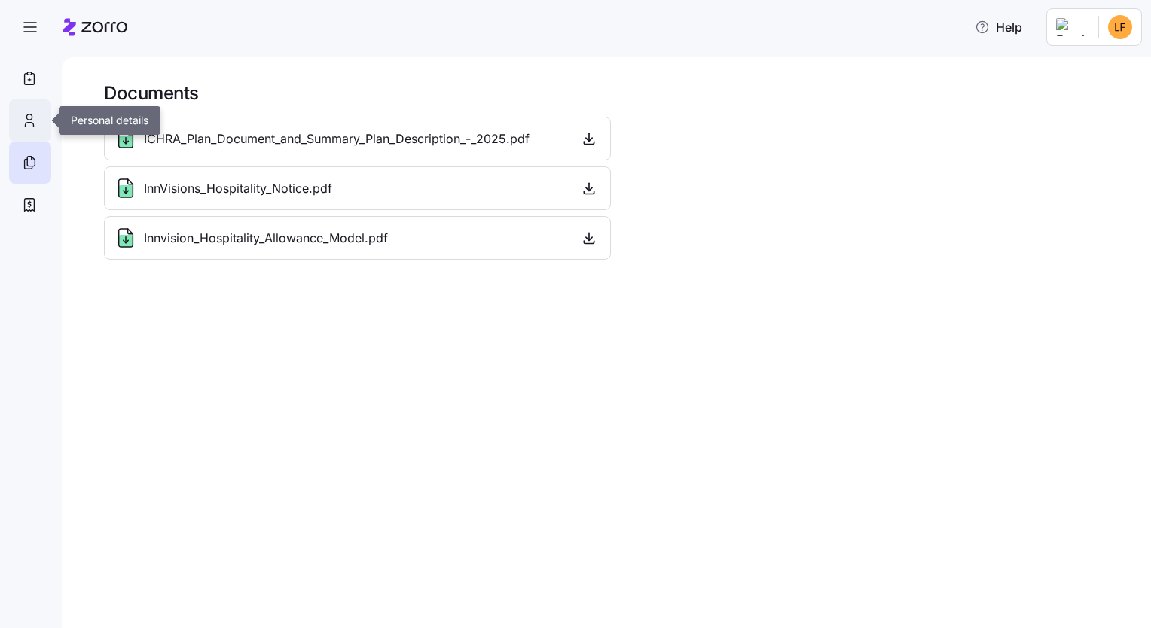
click at [33, 129] on icon at bounding box center [29, 120] width 17 height 18
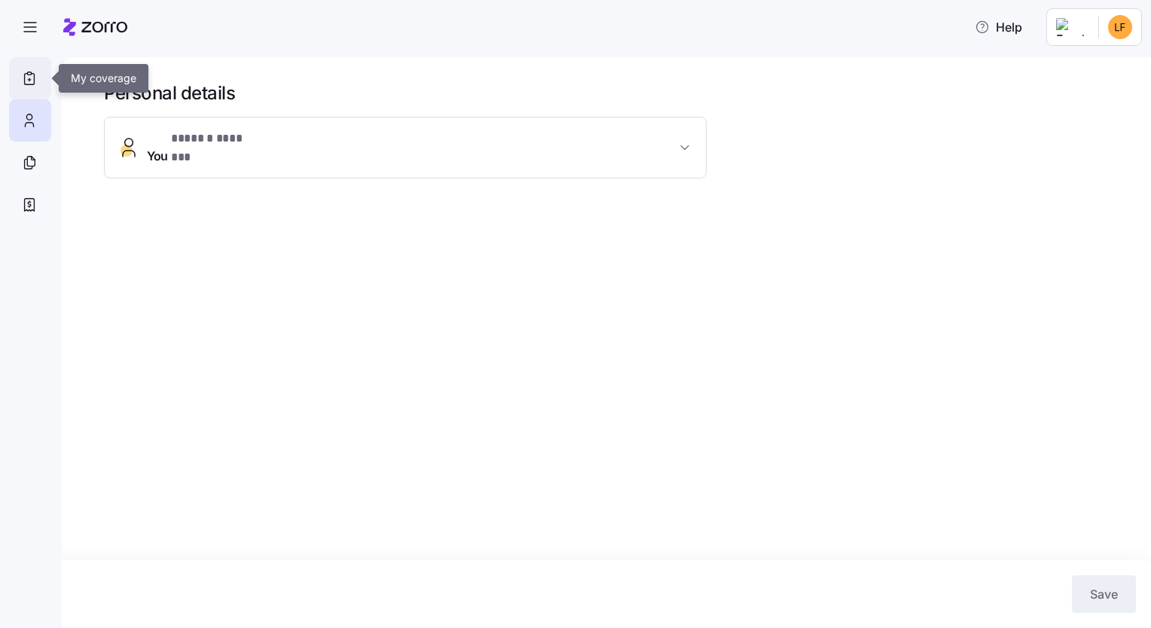
click at [29, 76] on icon at bounding box center [29, 78] width 17 height 18
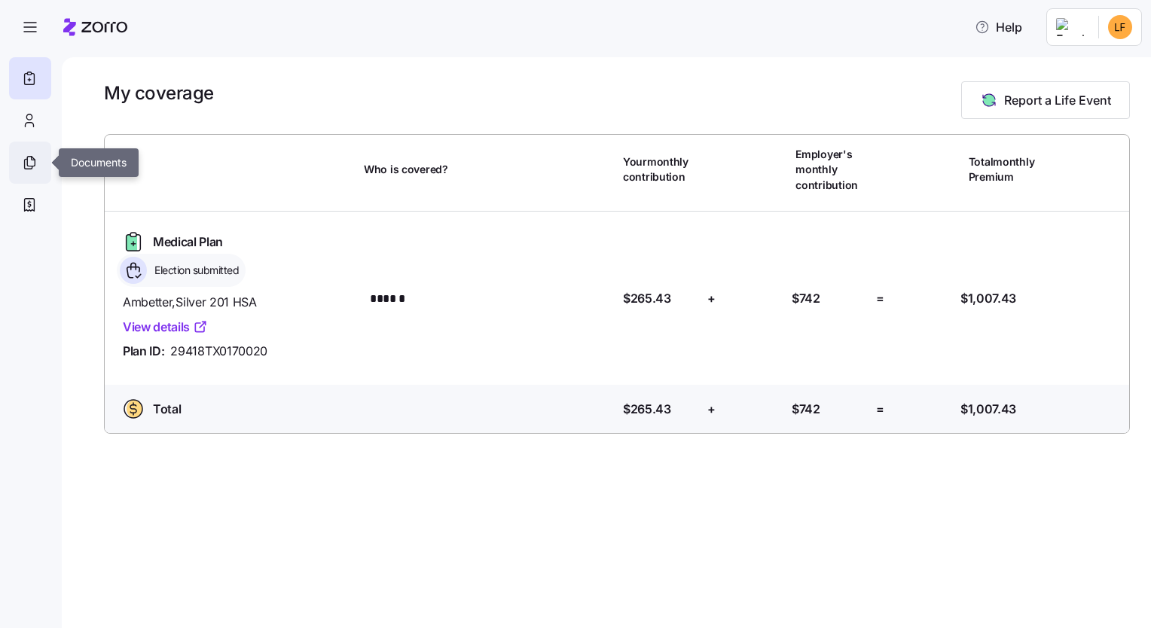
click at [30, 167] on icon at bounding box center [29, 163] width 17 height 18
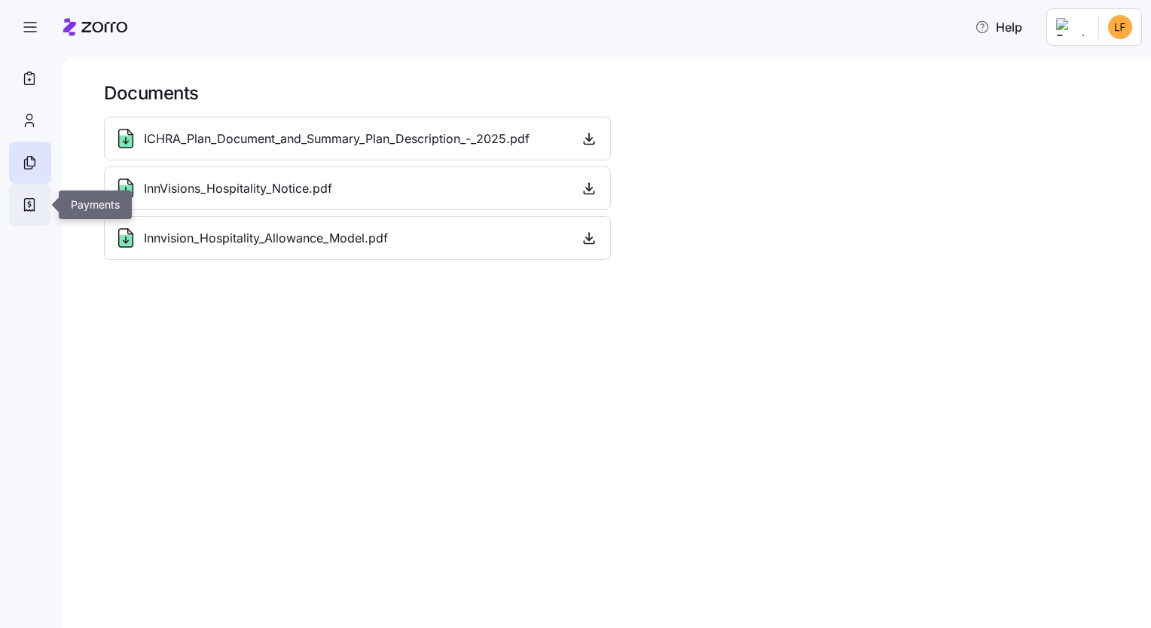
click at [32, 206] on icon at bounding box center [29, 205] width 17 height 18
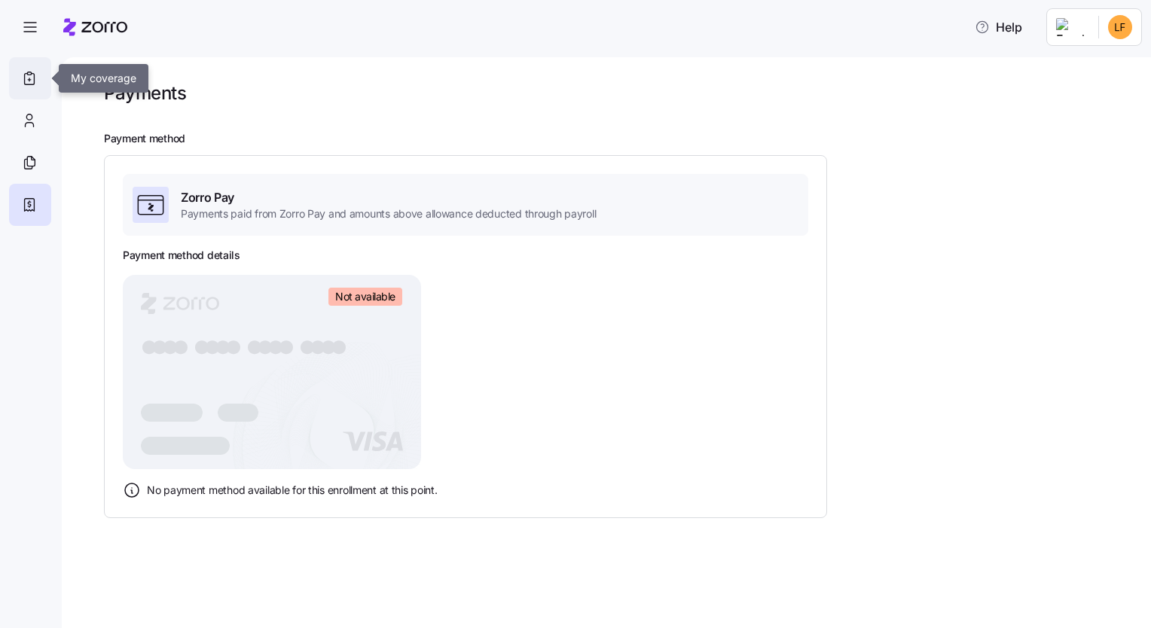
click at [29, 74] on icon at bounding box center [29, 73] width 5 height 3
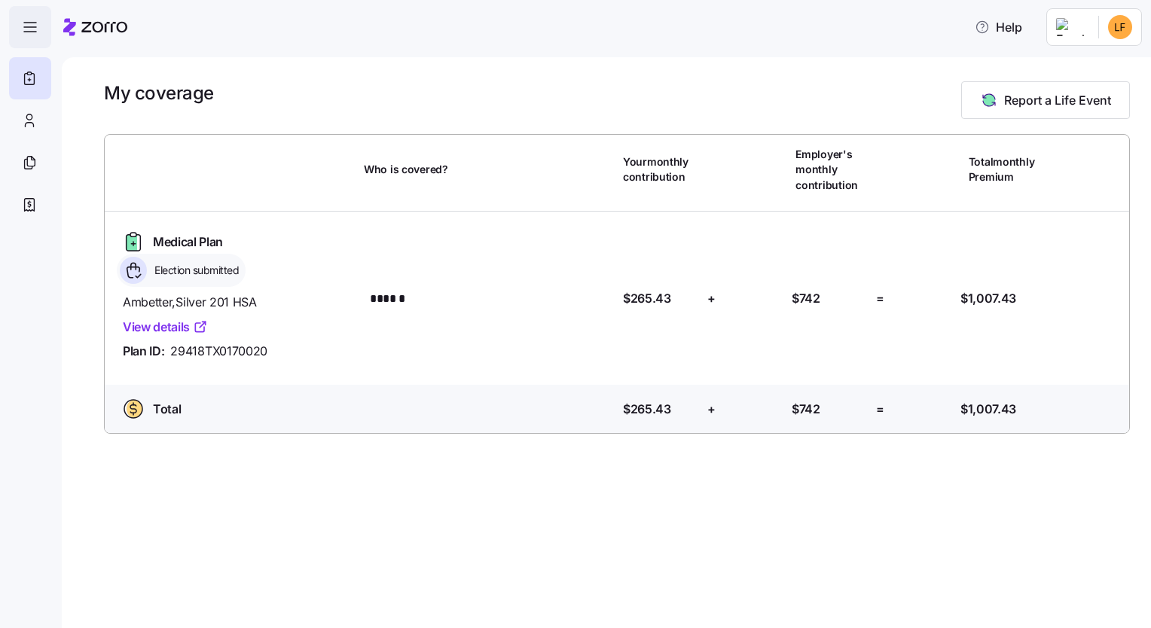
click at [29, 22] on icon "button" at bounding box center [30, 27] width 18 height 18
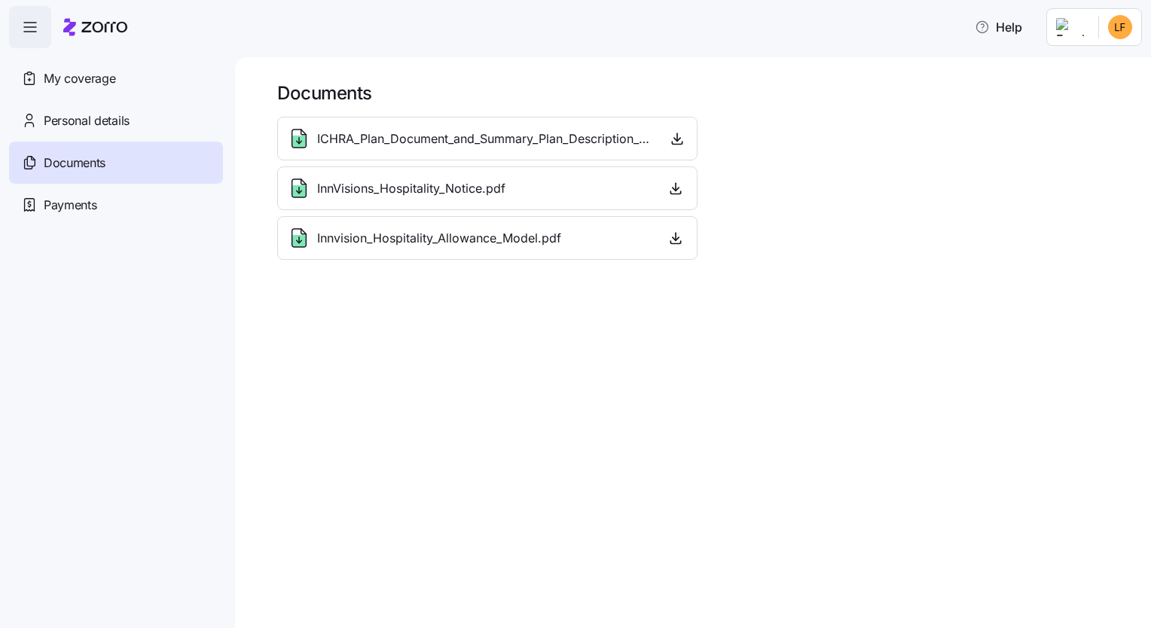
click at [571, 29] on html "Help My coverage Personal details Documents Partners hub Payments Documents ICH…" at bounding box center [575, 309] width 1151 height 619
click at [571, 88] on div "Log out" at bounding box center [1080, 92] width 59 height 17
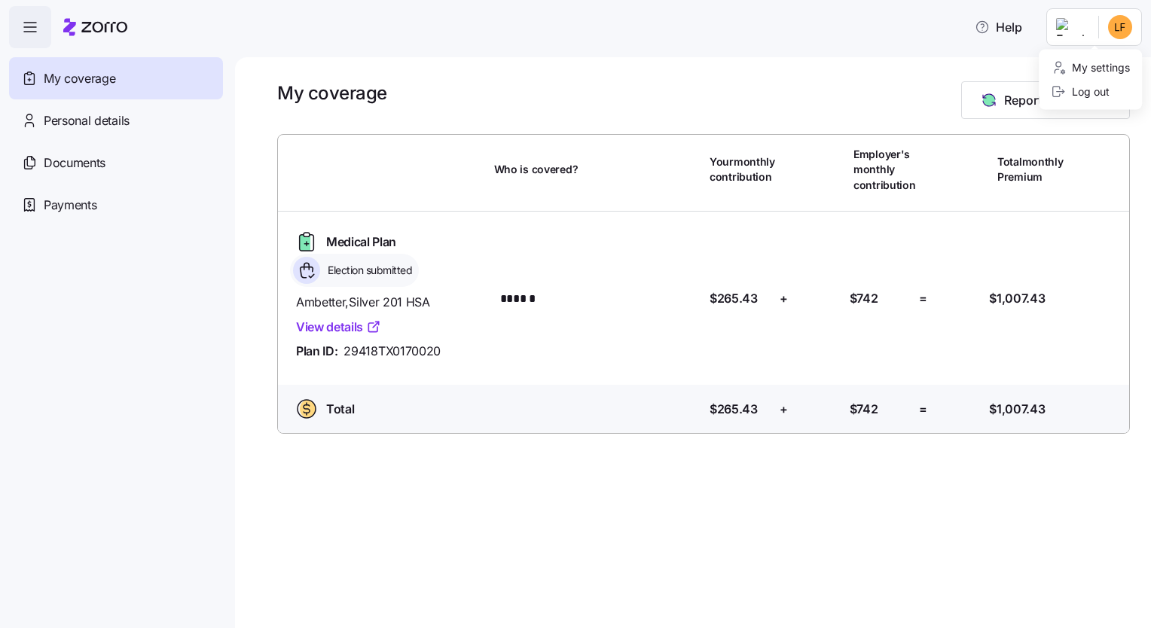
click at [1124, 25] on html "Help My coverage Personal details Documents Partners hub Payments My coverage R…" at bounding box center [575, 309] width 1151 height 619
drag, startPoint x: 1106, startPoint y: 89, endPoint x: 1104, endPoint y: 81, distance: 7.9
click at [1106, 89] on div "Log out" at bounding box center [1080, 92] width 59 height 17
